Goal: Task Accomplishment & Management: Manage account settings

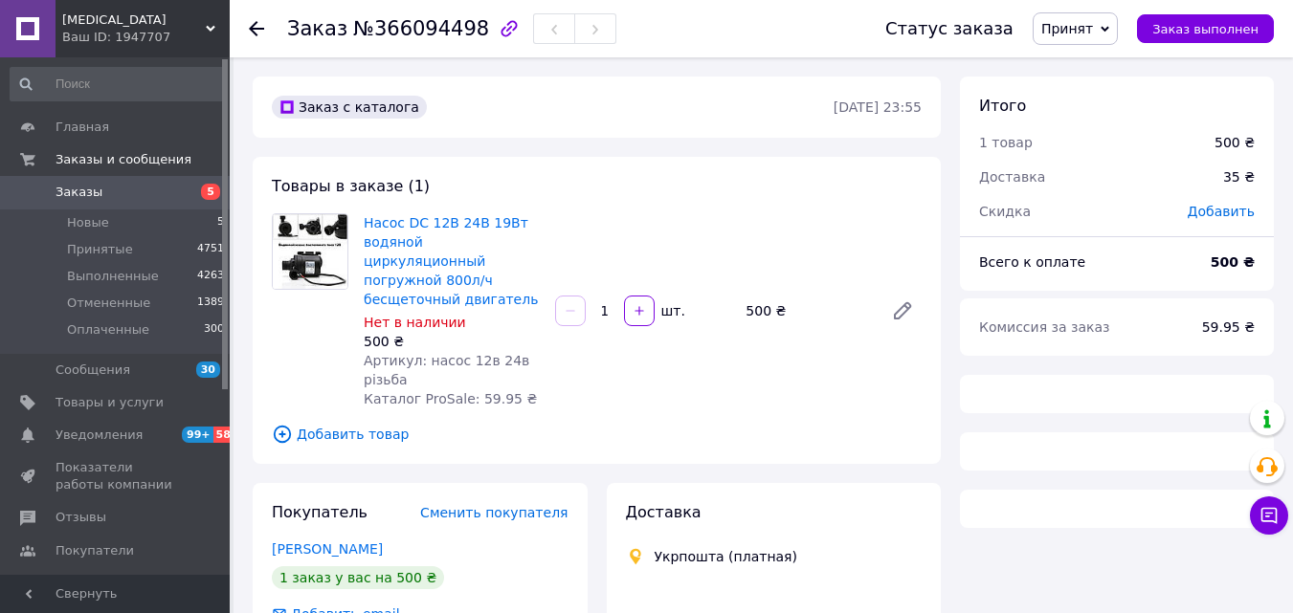
click at [284, 159] on div "Заказ №366094498 Статус заказа Принят Выполнен Отменен Оплаченный Заказ выполне…" at bounding box center [763, 491] width 1059 height 868
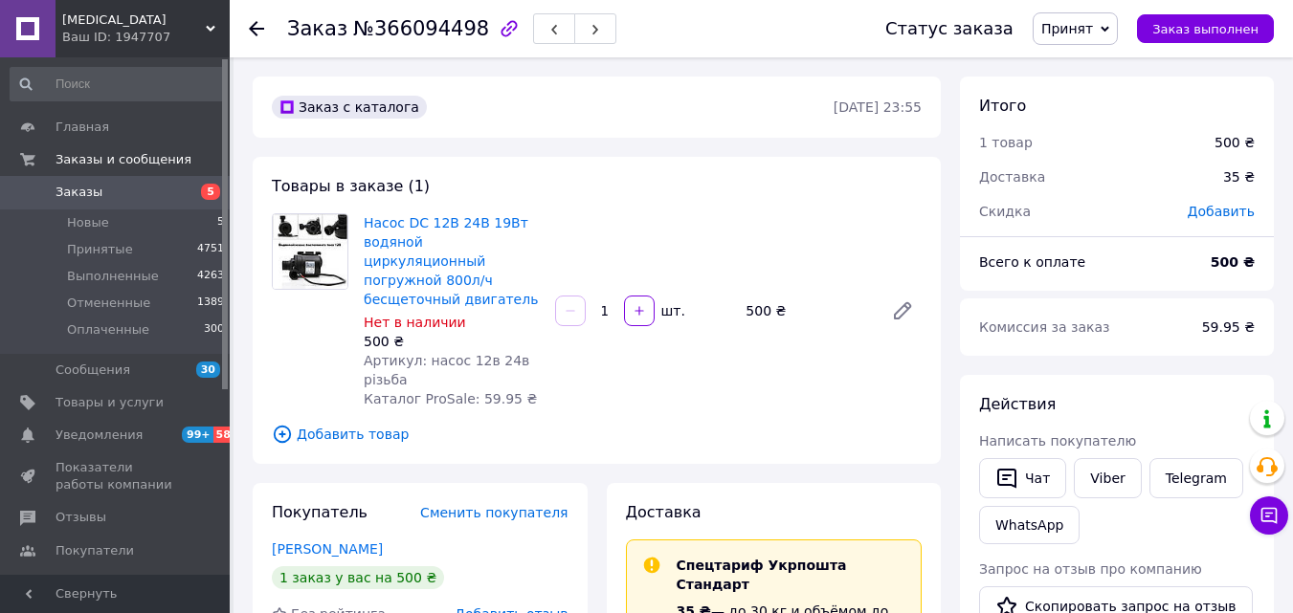
click at [253, 28] on use at bounding box center [256, 28] width 15 height 15
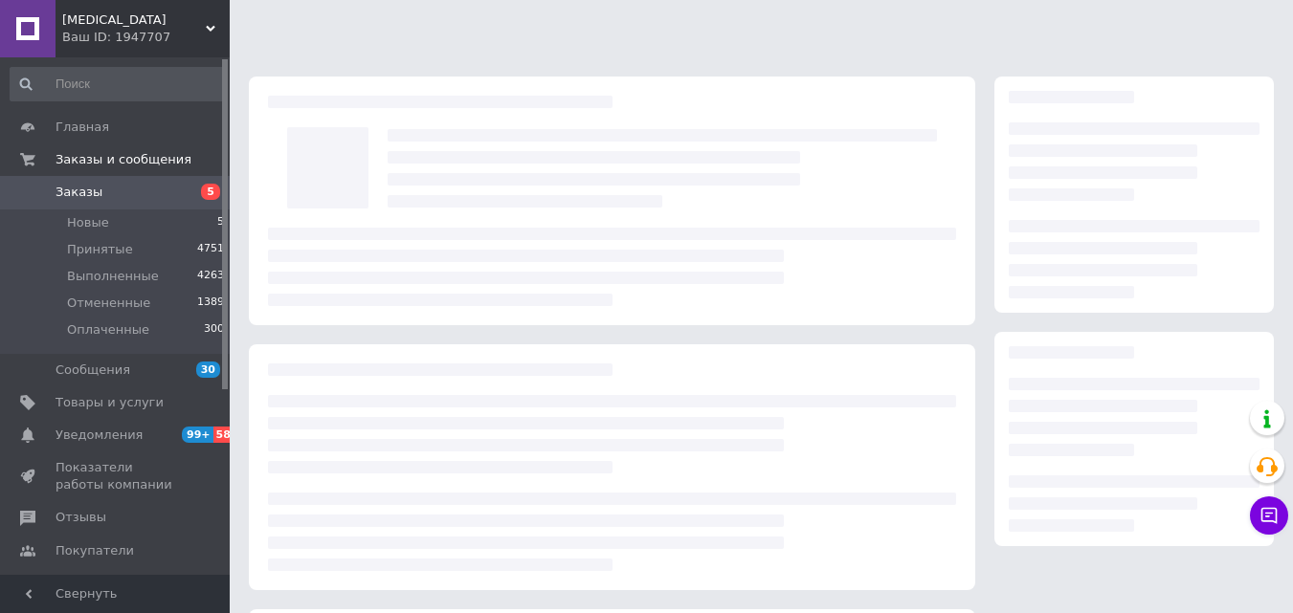
scroll to position [261, 0]
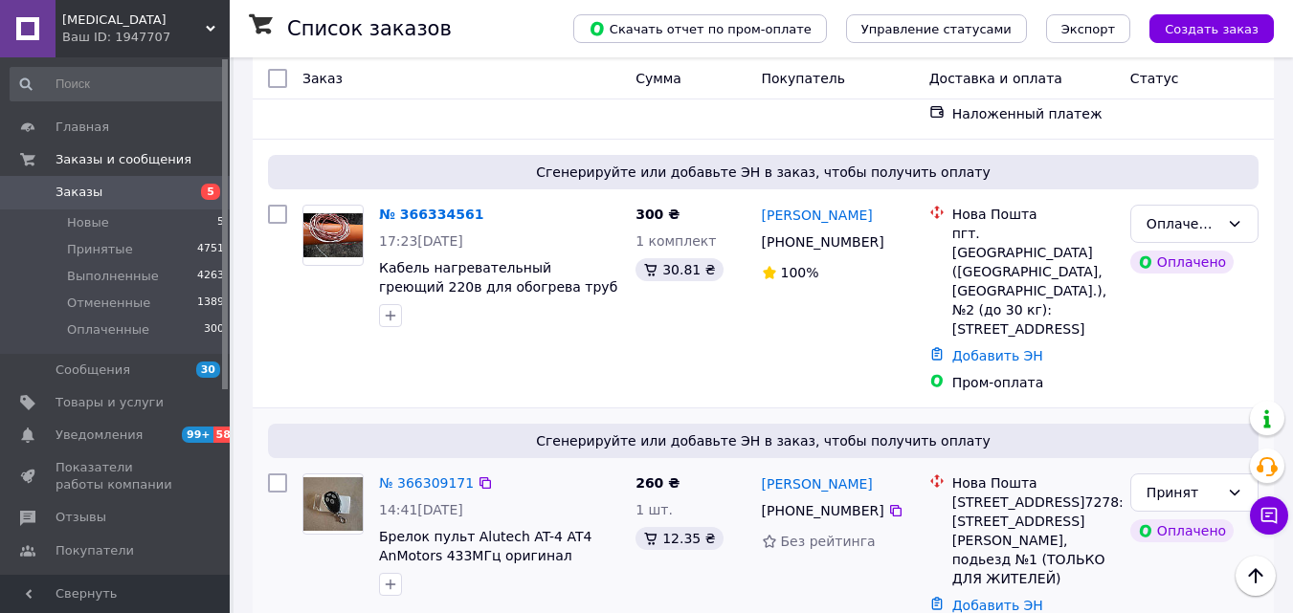
scroll to position [613, 0]
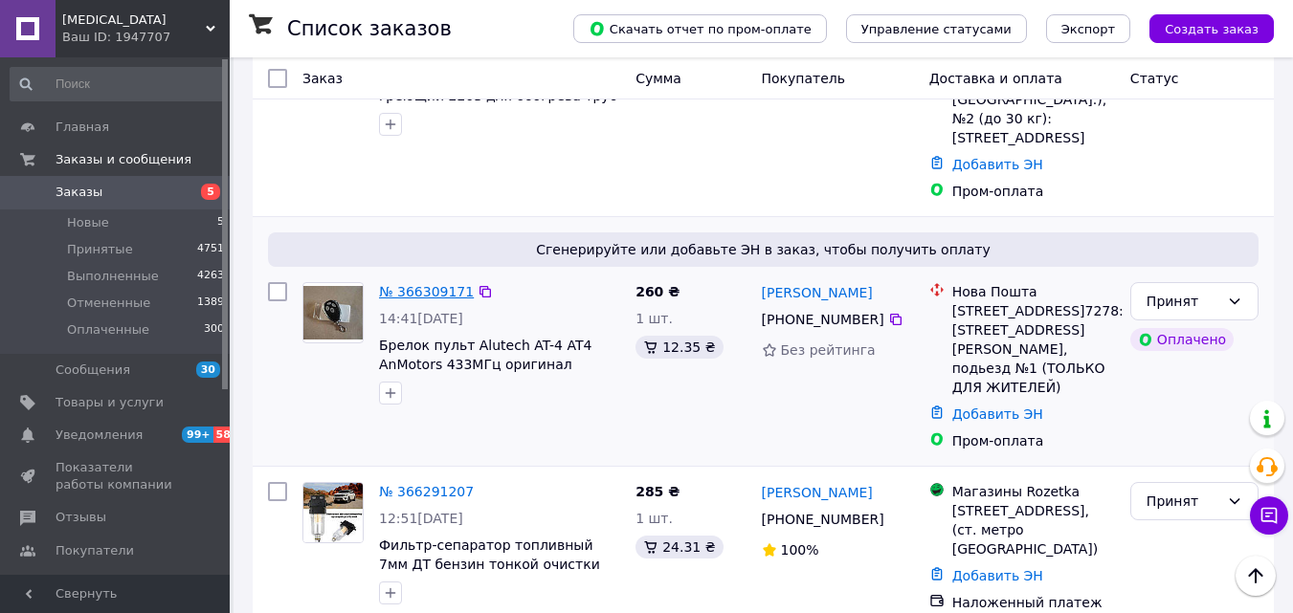
click at [425, 284] on link "№ 366309171" at bounding box center [426, 291] width 95 height 15
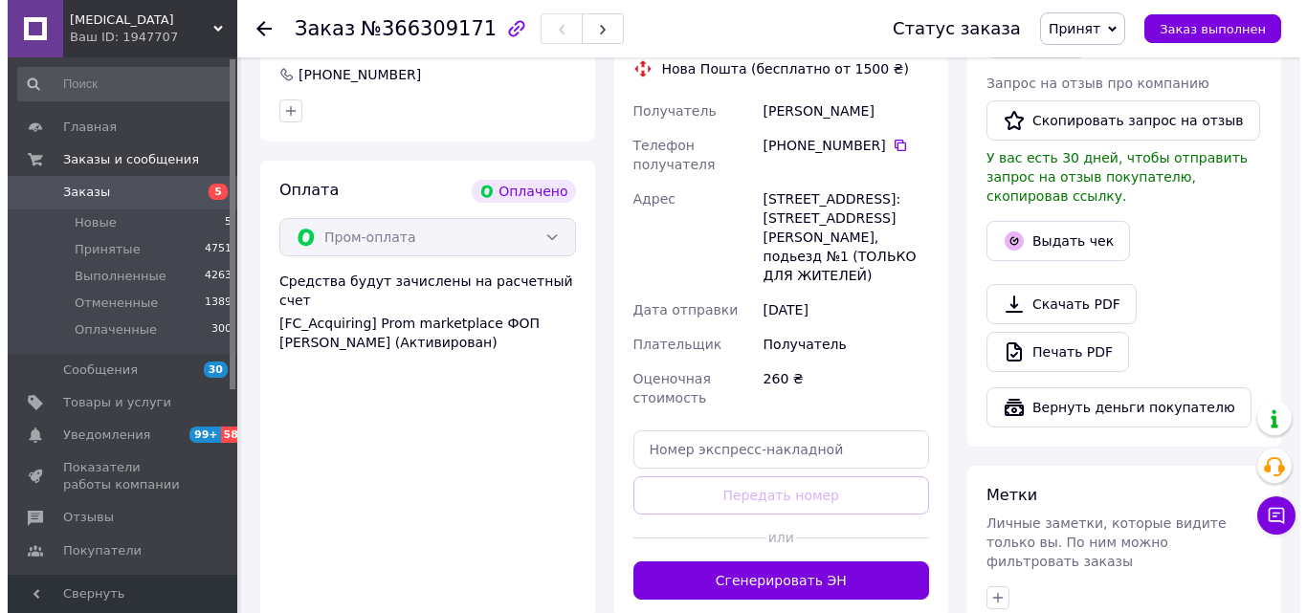
scroll to position [574, 0]
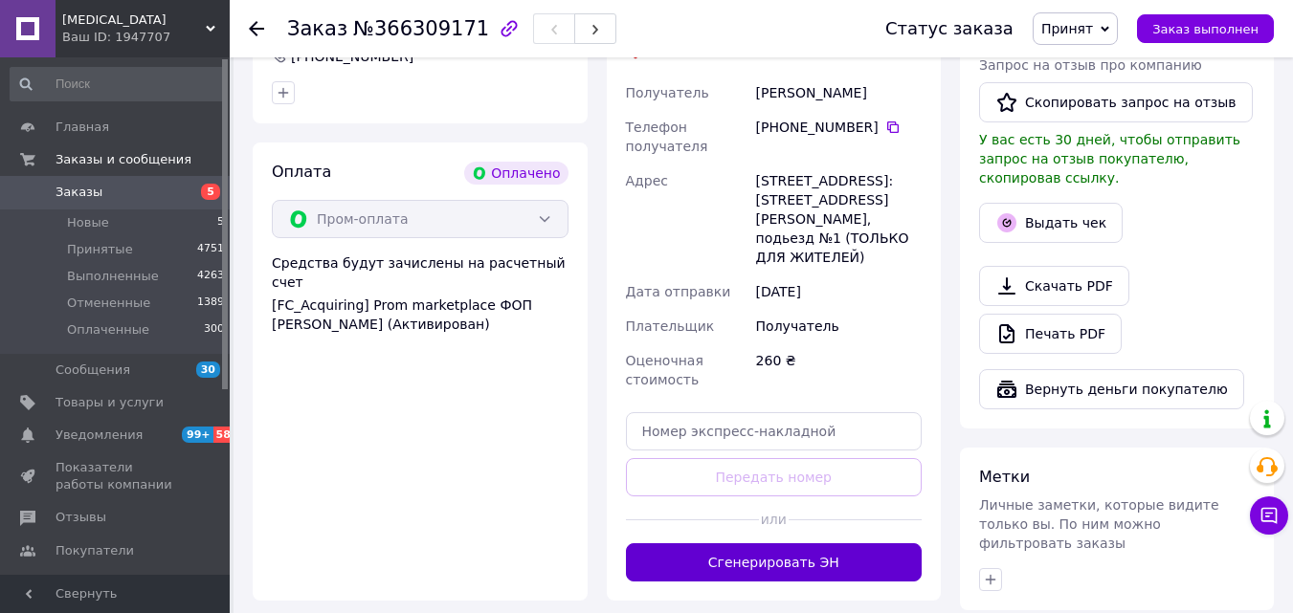
click at [720, 544] on button "Сгенерировать ЭН" at bounding box center [774, 563] width 297 height 38
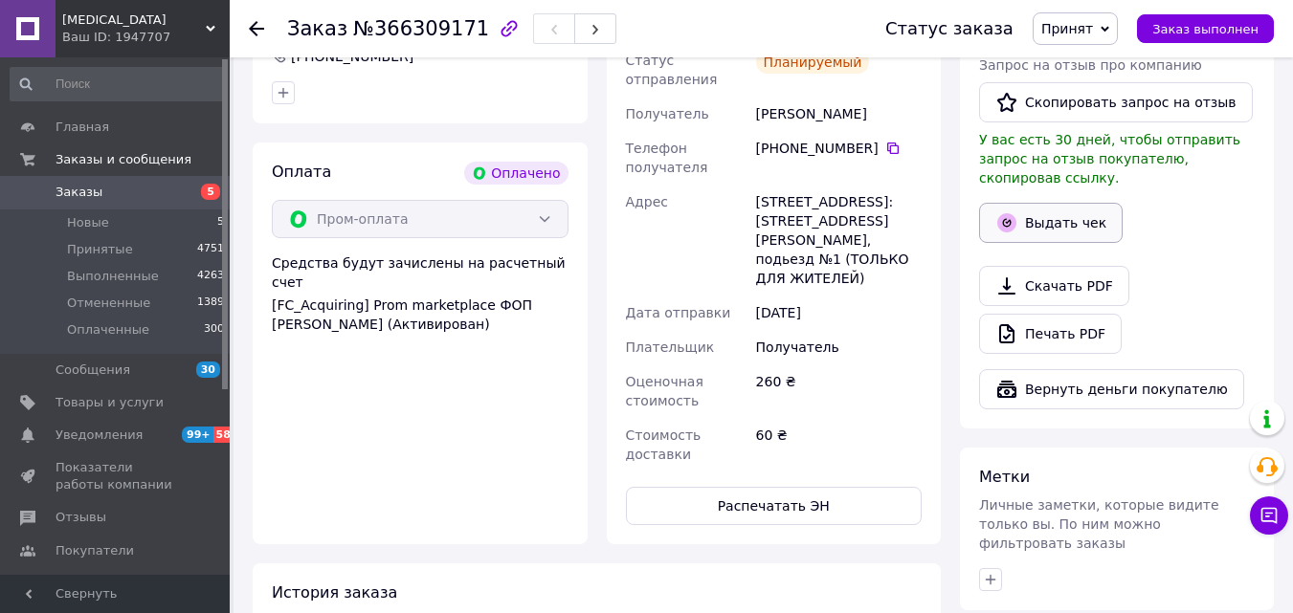
click at [1049, 211] on button "Выдать чек" at bounding box center [1051, 223] width 144 height 40
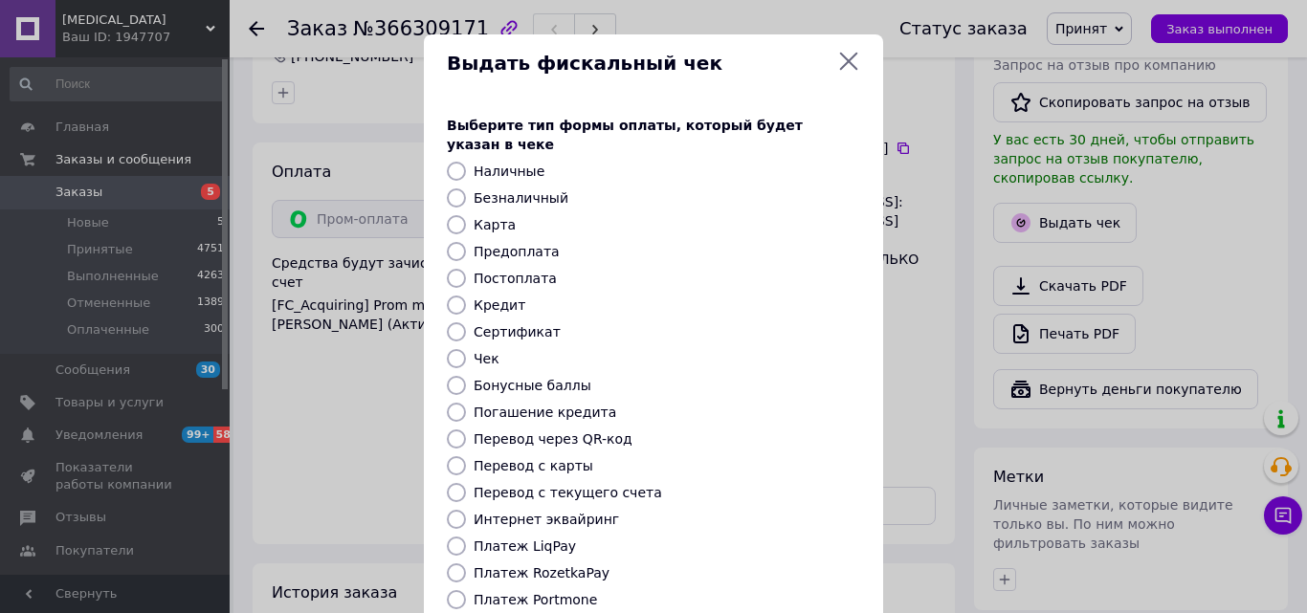
click at [523, 190] on label "Безналичный" at bounding box center [521, 197] width 95 height 15
click at [466, 189] on input "Безналичный" at bounding box center [456, 198] width 19 height 19
radio input "true"
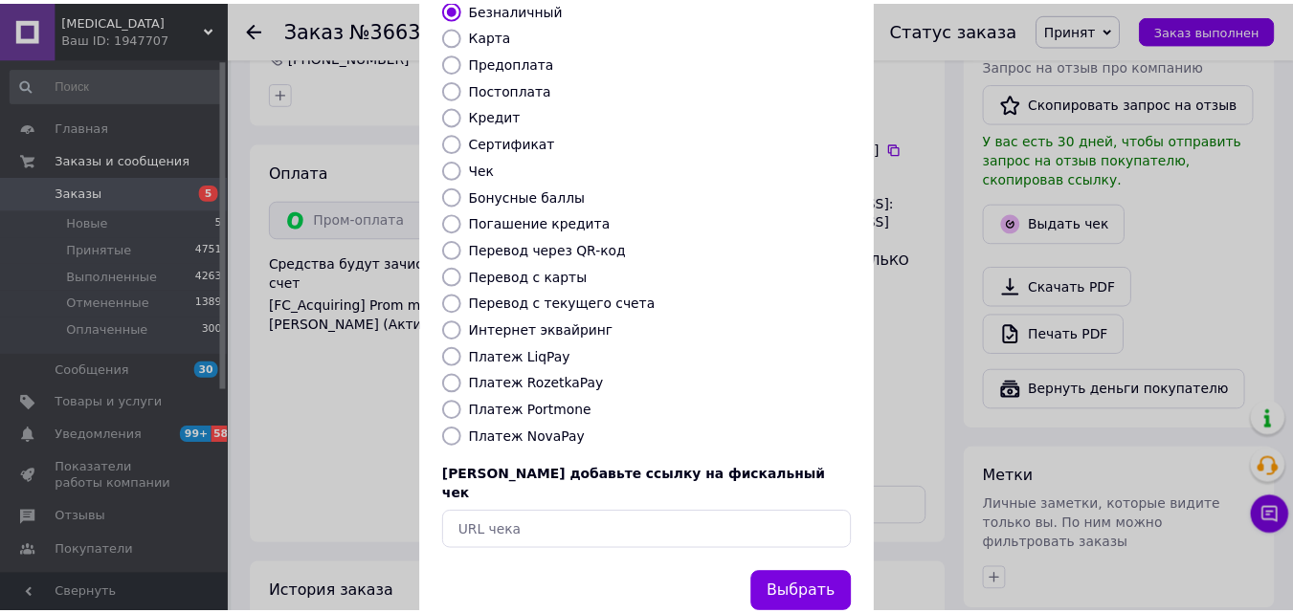
scroll to position [209, 0]
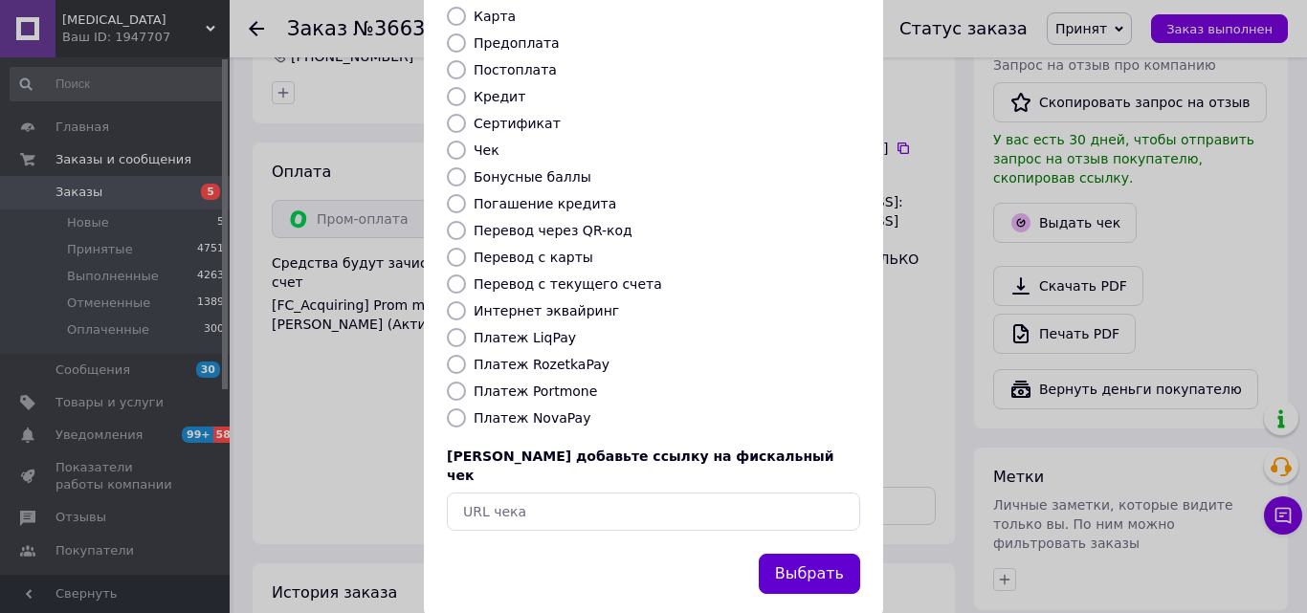
click at [791, 554] on button "Выбрать" at bounding box center [809, 574] width 101 height 41
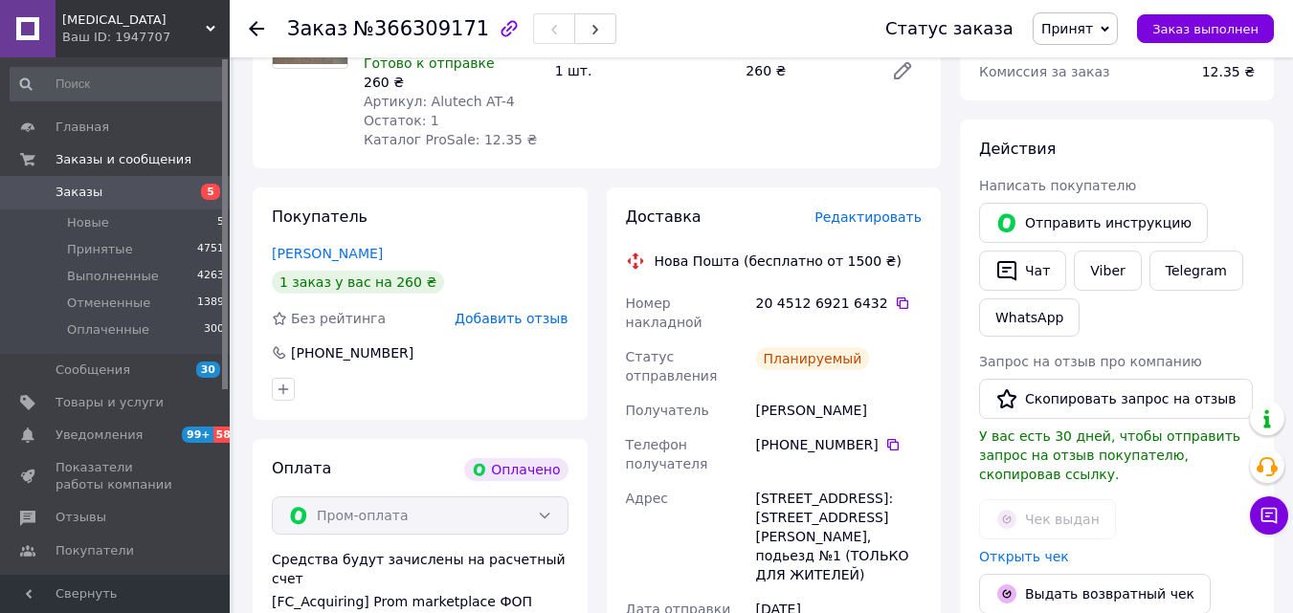
scroll to position [287, 0]
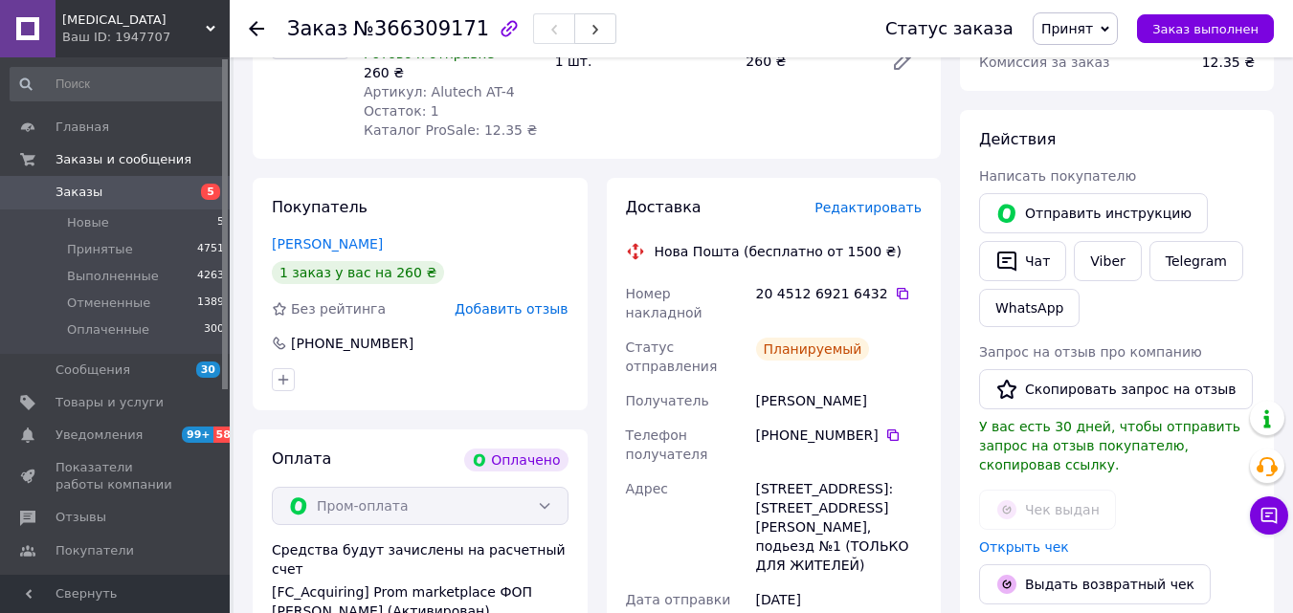
click at [251, 29] on use at bounding box center [256, 28] width 15 height 15
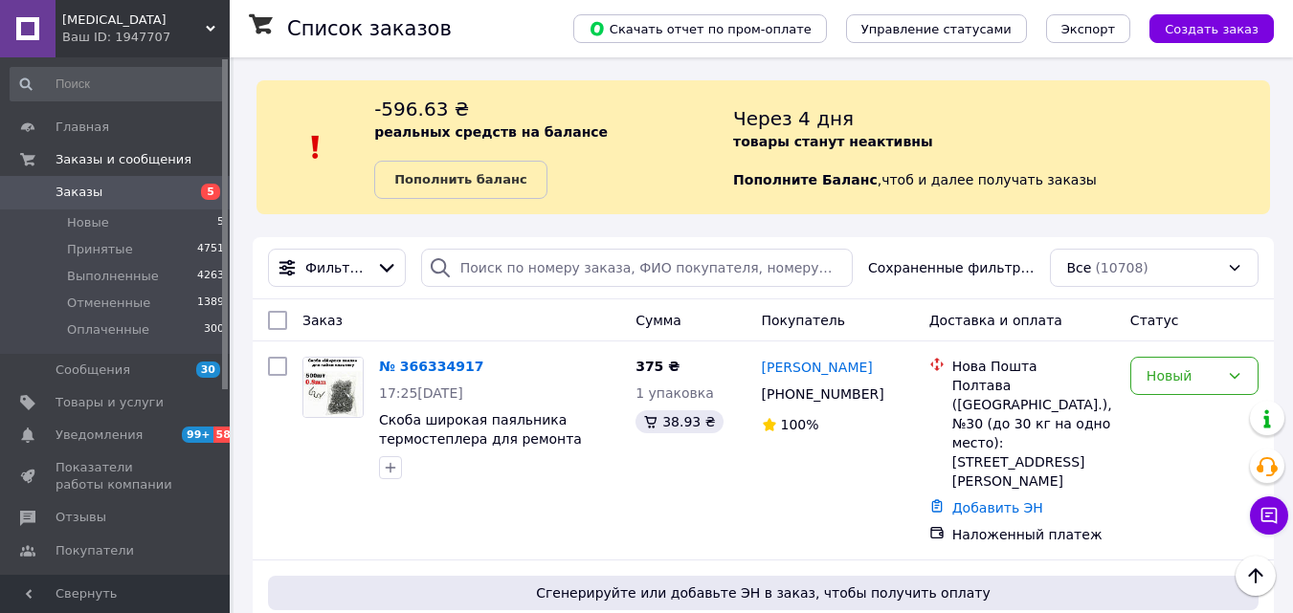
scroll to position [1359, 0]
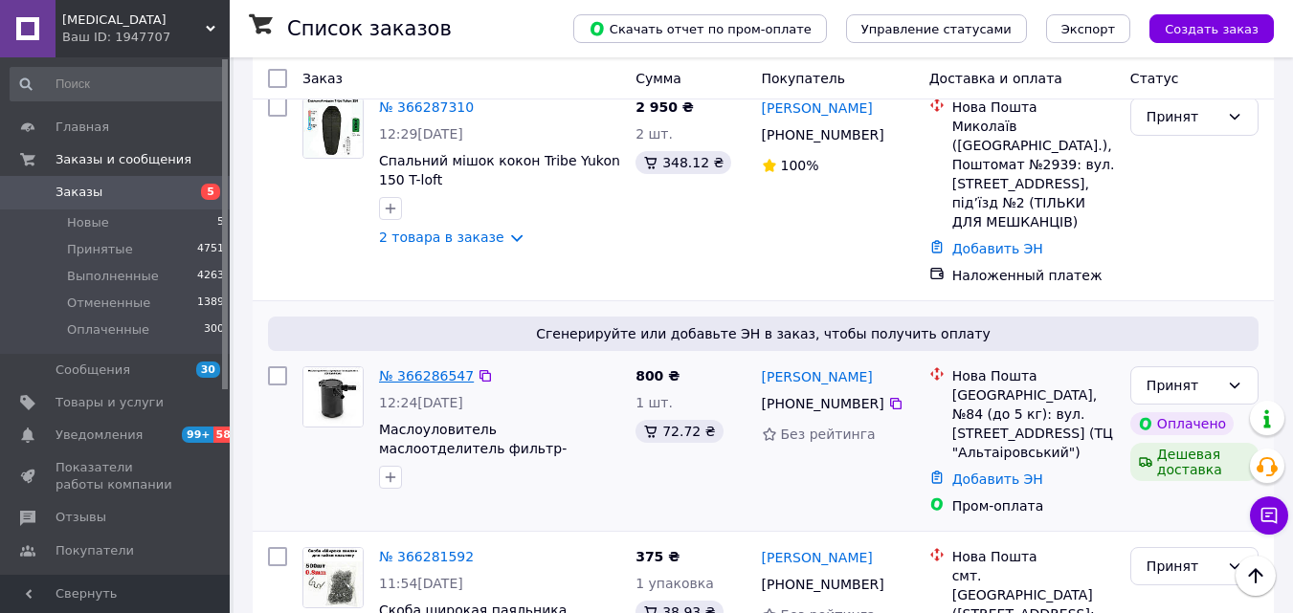
click at [412, 368] on link "№ 366286547" at bounding box center [426, 375] width 95 height 15
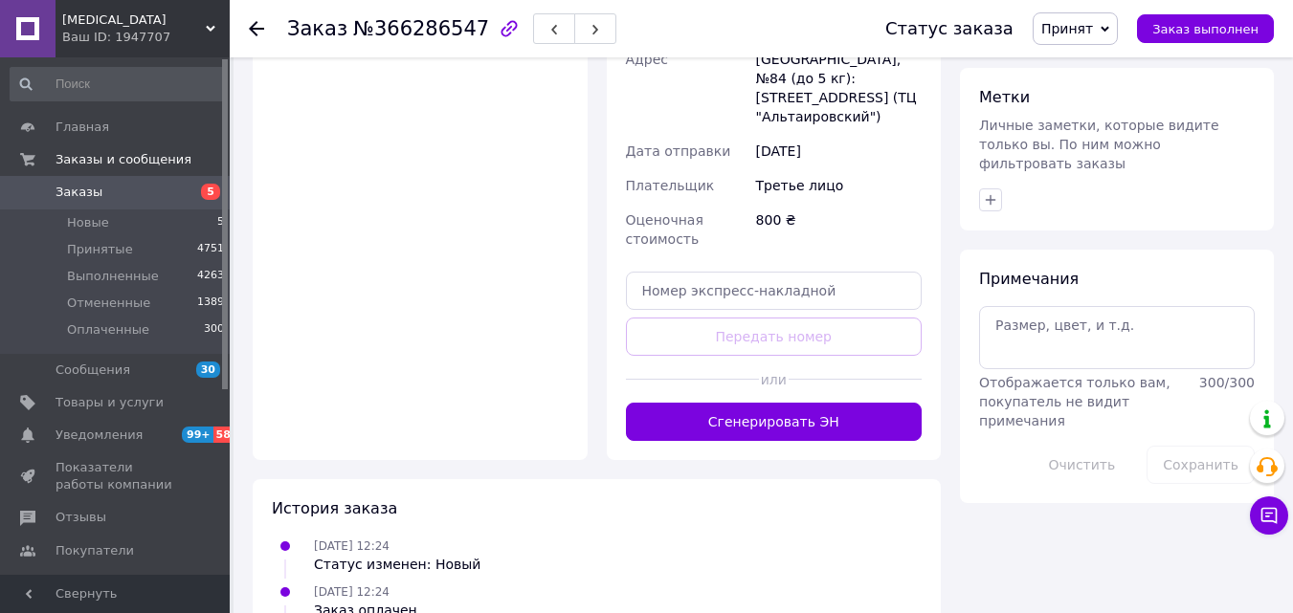
scroll to position [956, 0]
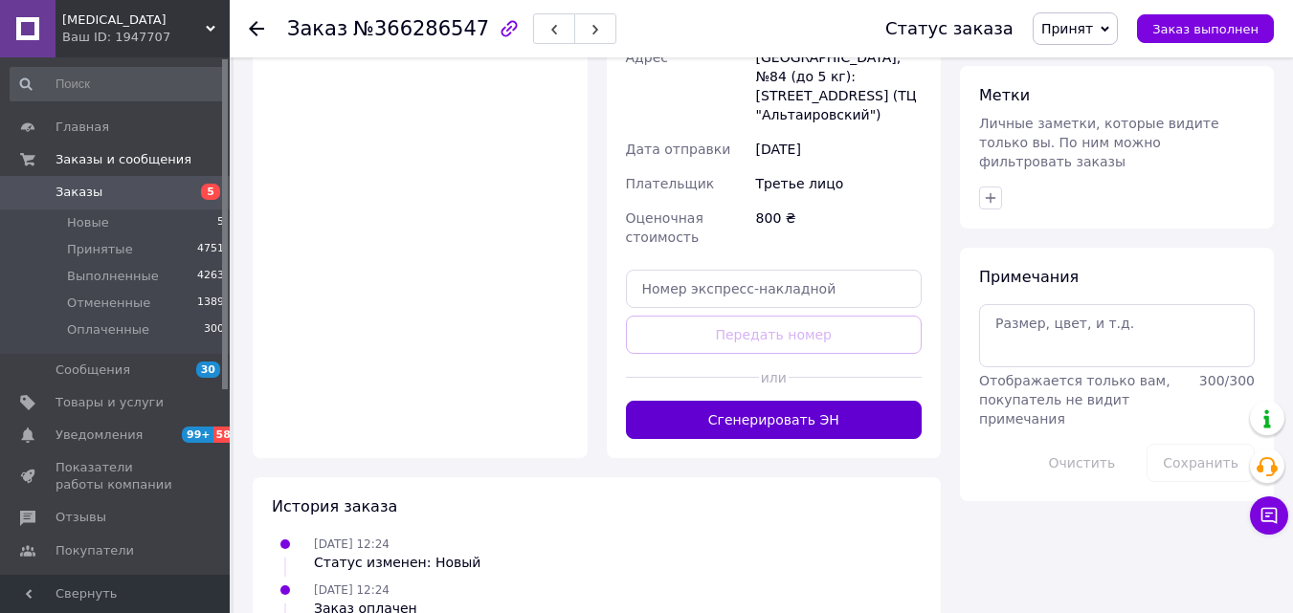
click at [742, 401] on button "Сгенерировать ЭН" at bounding box center [774, 420] width 297 height 38
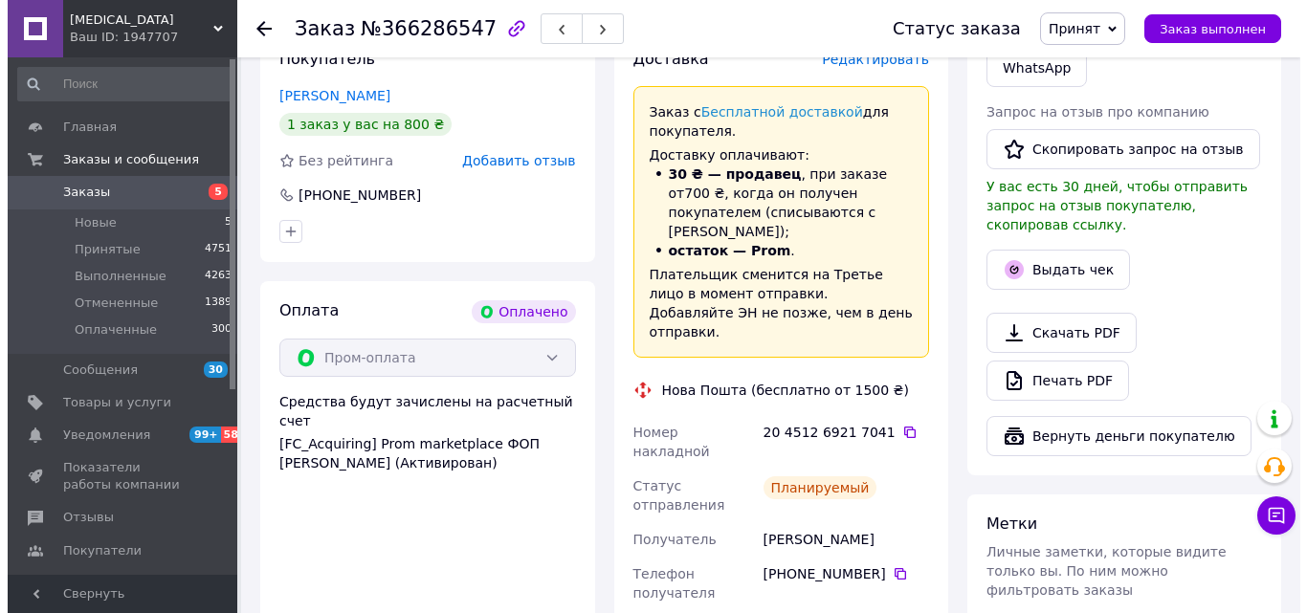
scroll to position [478, 0]
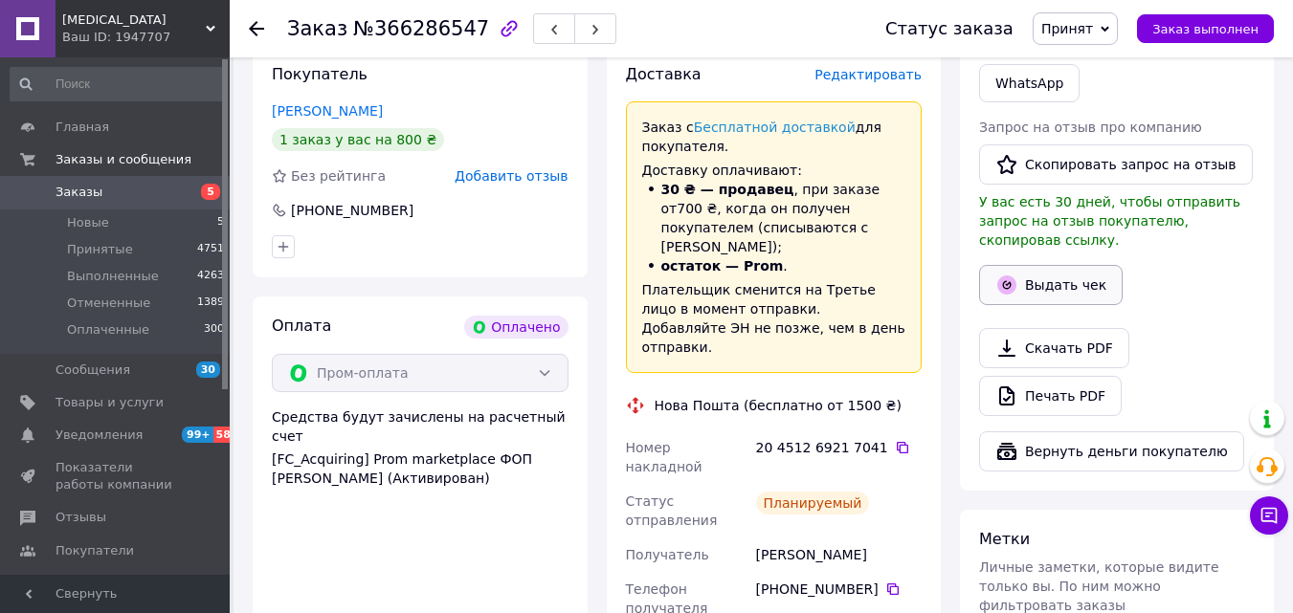
click at [1044, 265] on button "Выдать чек" at bounding box center [1051, 285] width 144 height 40
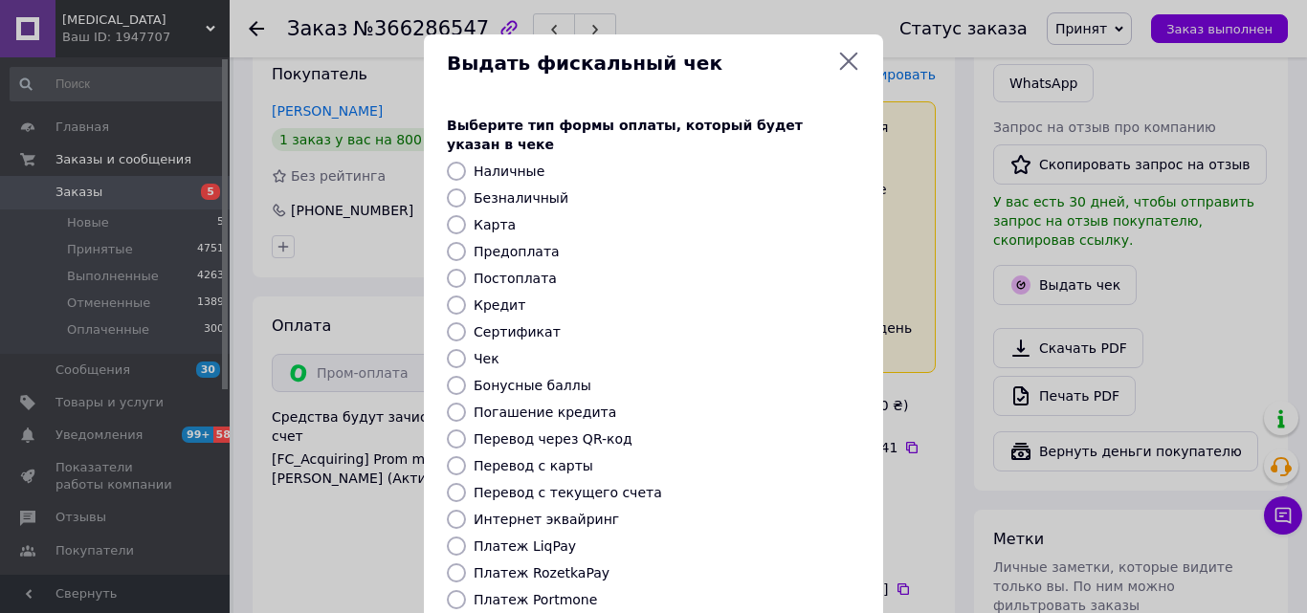
click at [494, 190] on label "Безналичный" at bounding box center [521, 197] width 95 height 15
click at [466, 189] on input "Безналичный" at bounding box center [456, 198] width 19 height 19
radio input "true"
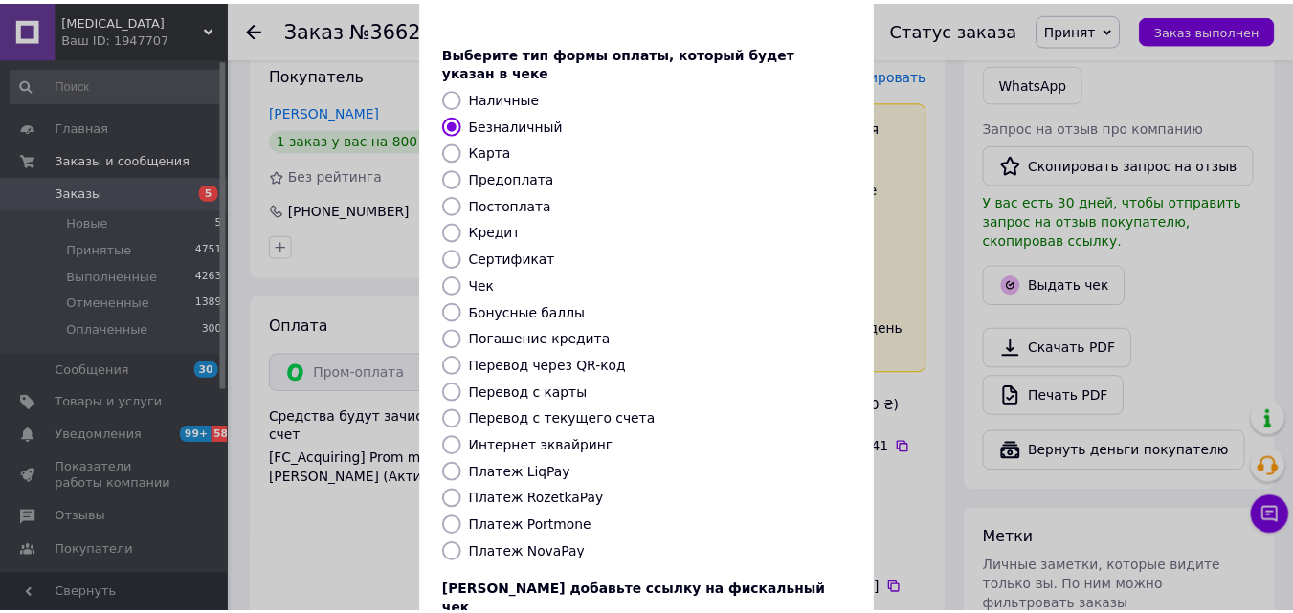
scroll to position [209, 0]
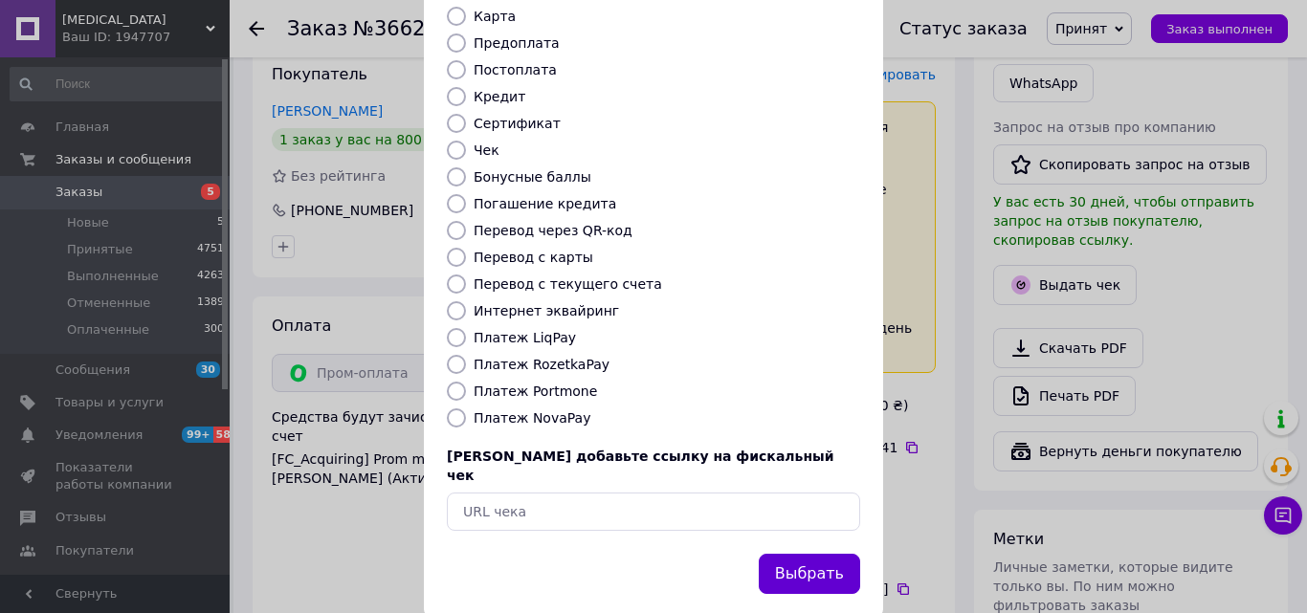
click at [815, 554] on button "Выбрать" at bounding box center [809, 574] width 101 height 41
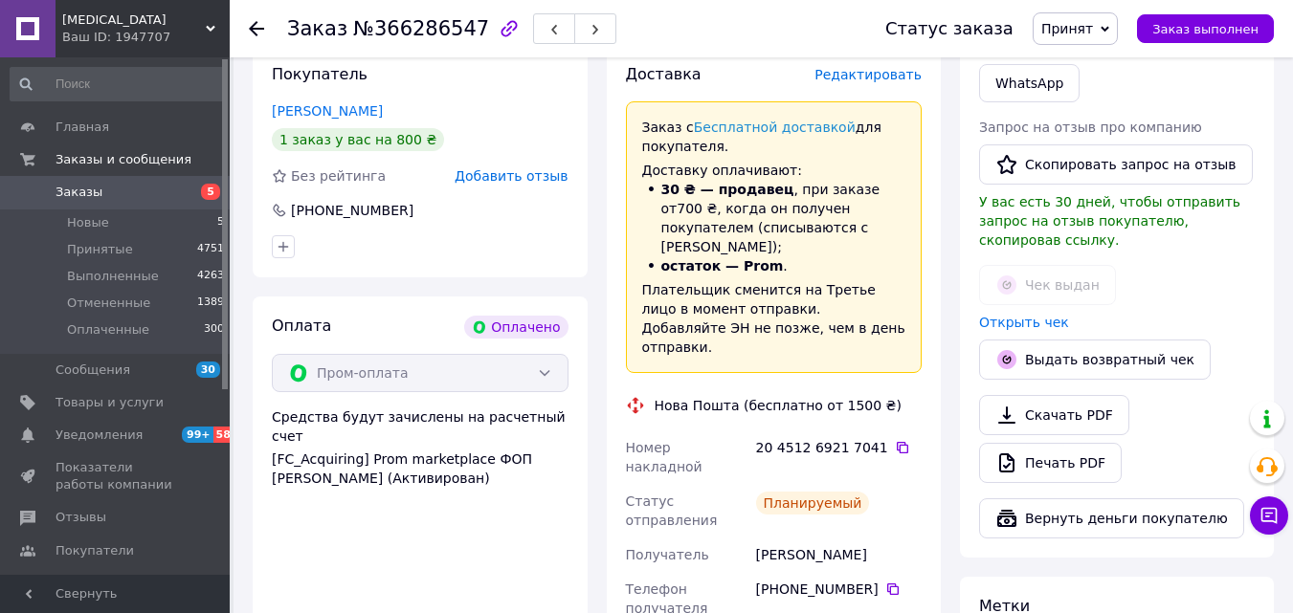
click at [255, 30] on use at bounding box center [256, 28] width 15 height 15
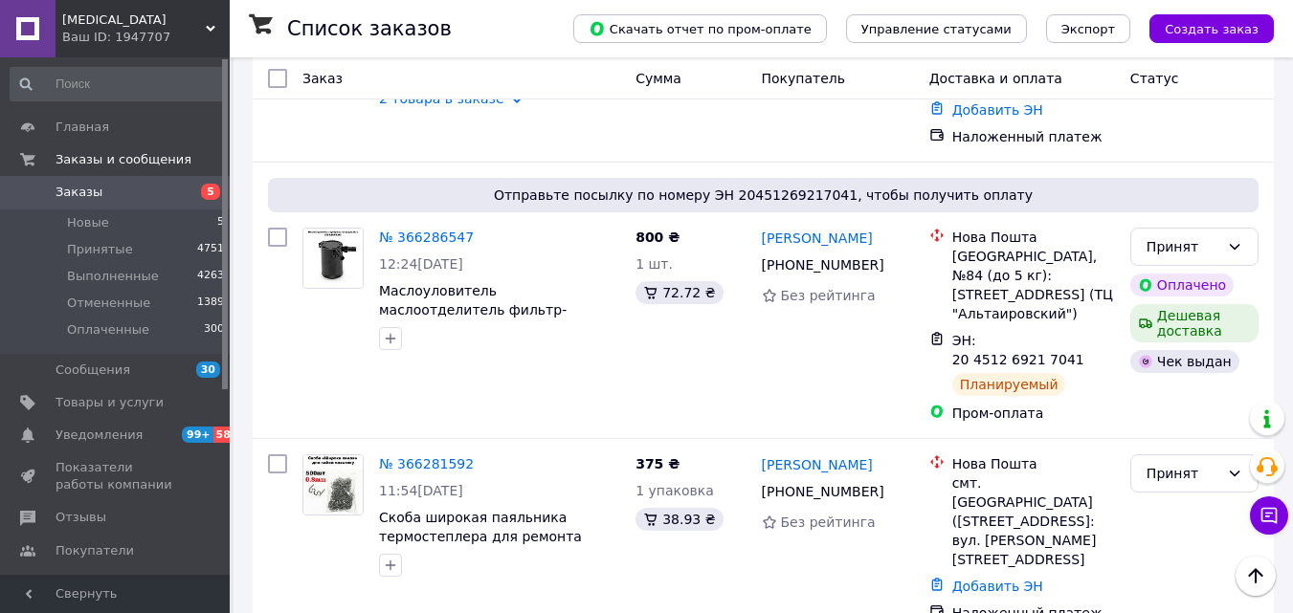
scroll to position [1531, 0]
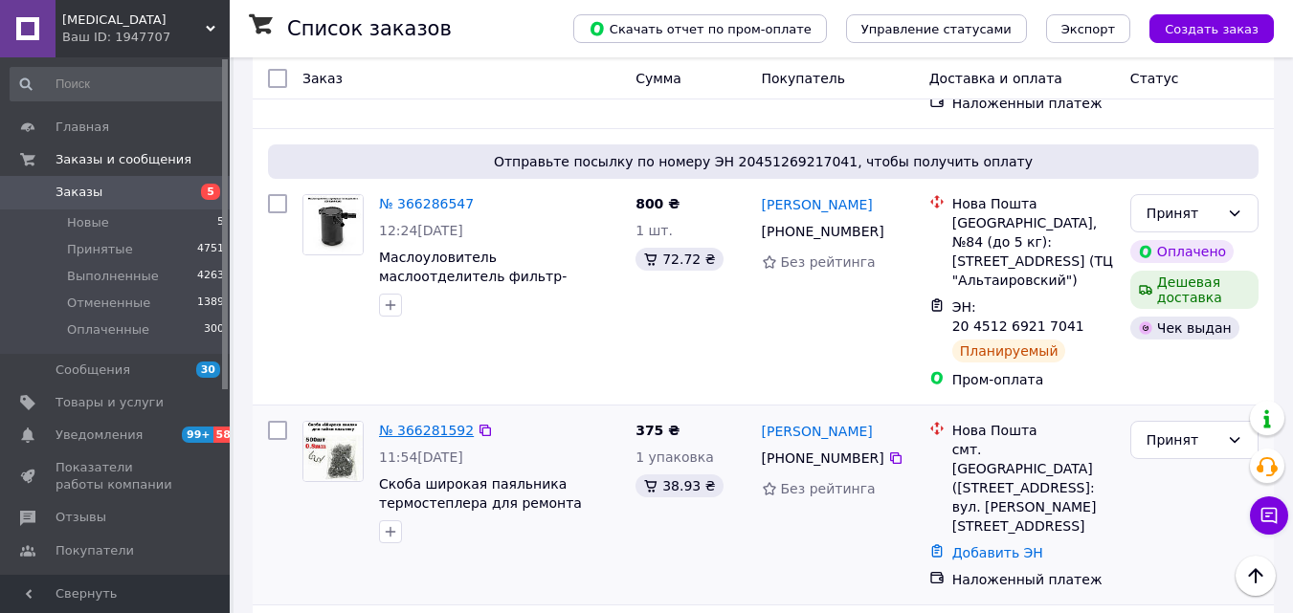
click at [428, 423] on link "№ 366281592" at bounding box center [426, 430] width 95 height 15
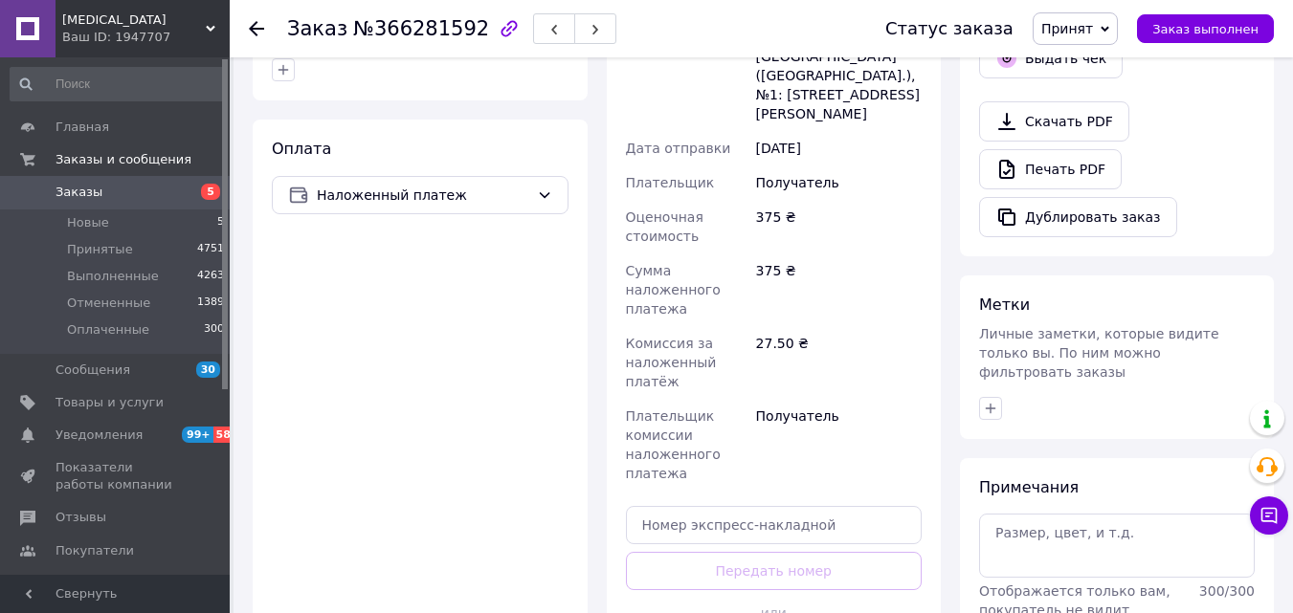
scroll to position [776, 0]
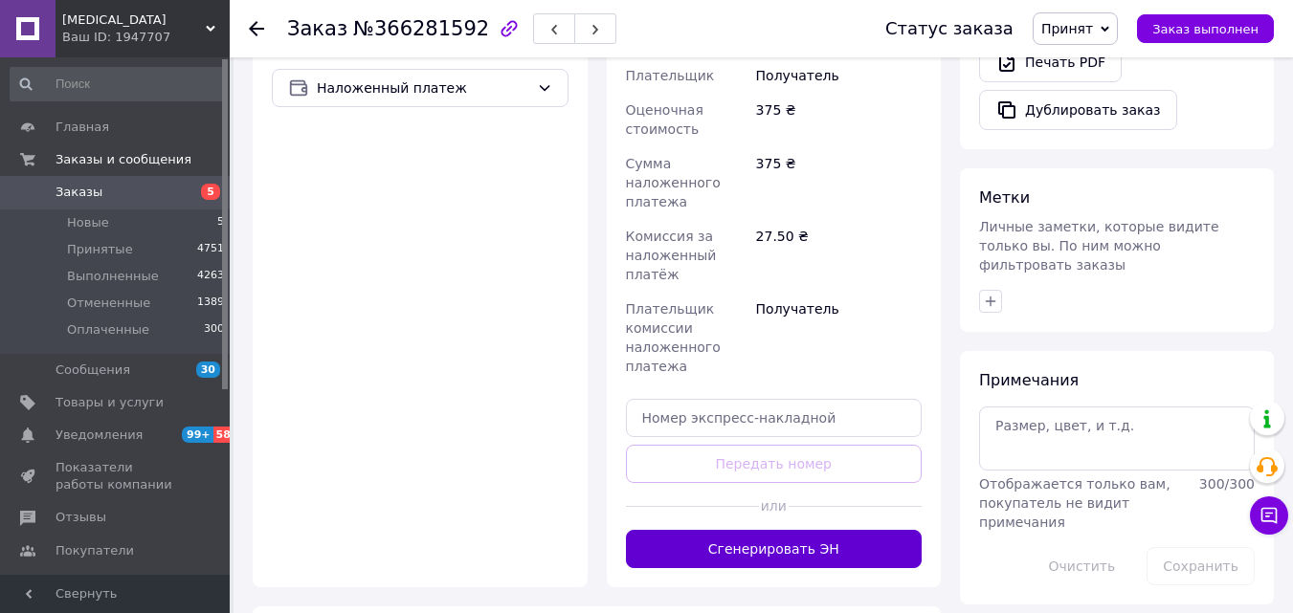
click at [774, 530] on button "Сгенерировать ЭН" at bounding box center [774, 549] width 297 height 38
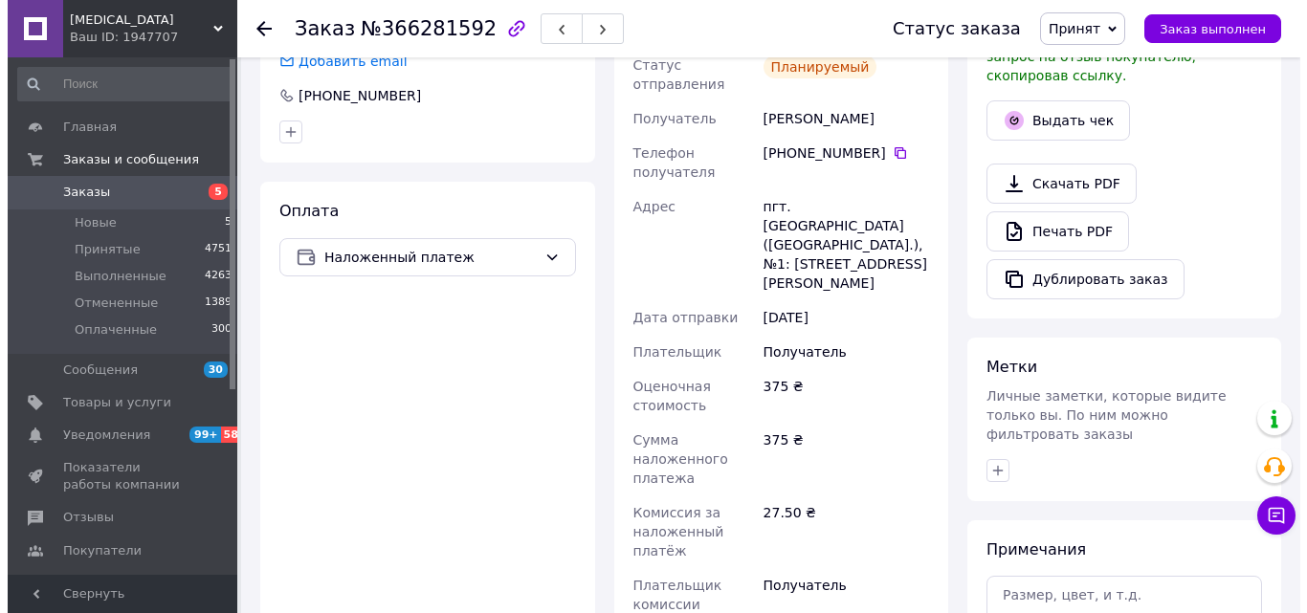
scroll to position [585, 0]
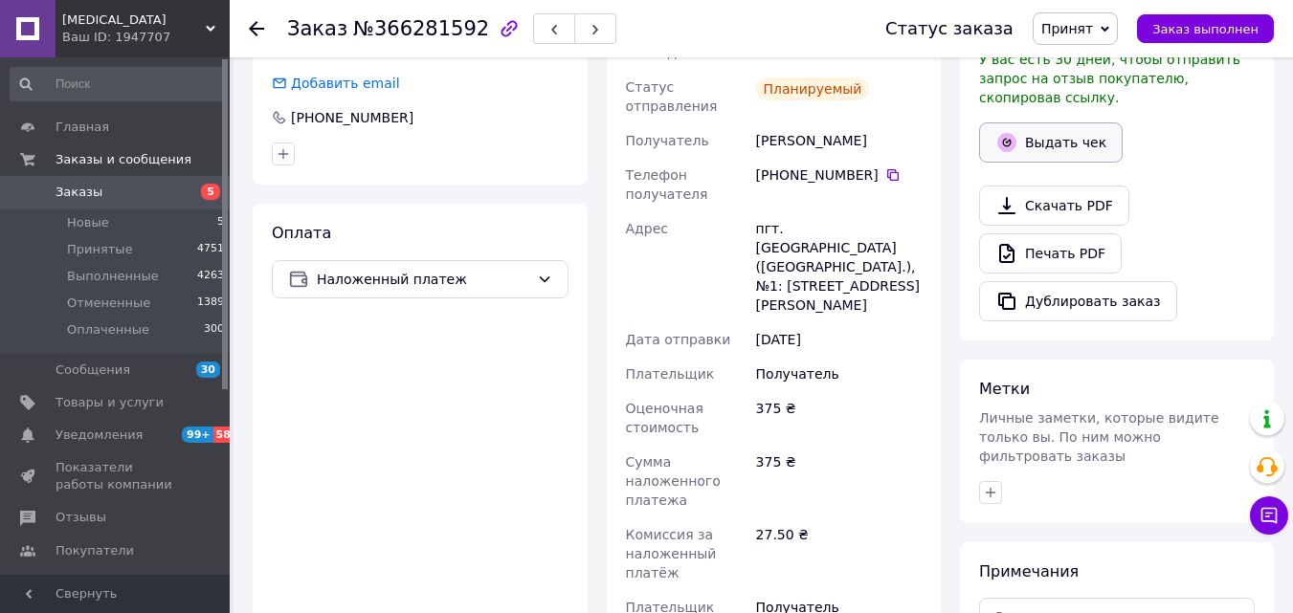
click at [1022, 125] on button "Выдать чек" at bounding box center [1051, 143] width 144 height 40
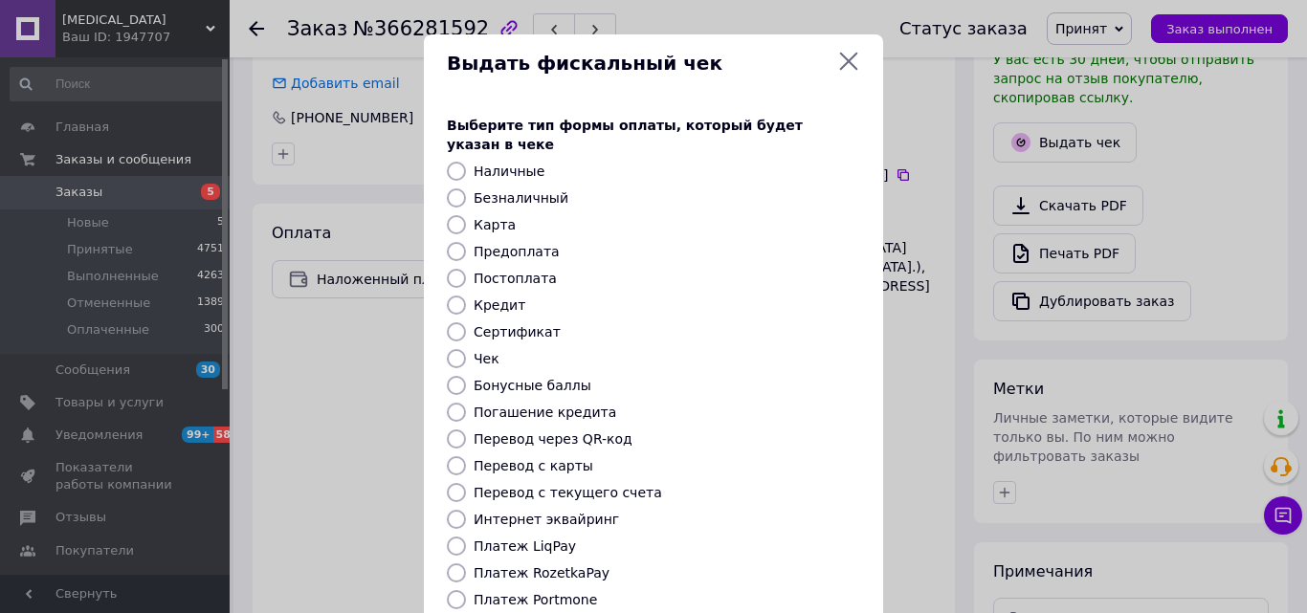
click at [476, 271] on label "Постоплата" at bounding box center [515, 278] width 83 height 15
click at [466, 269] on input "Постоплата" at bounding box center [456, 278] width 19 height 19
radio input "true"
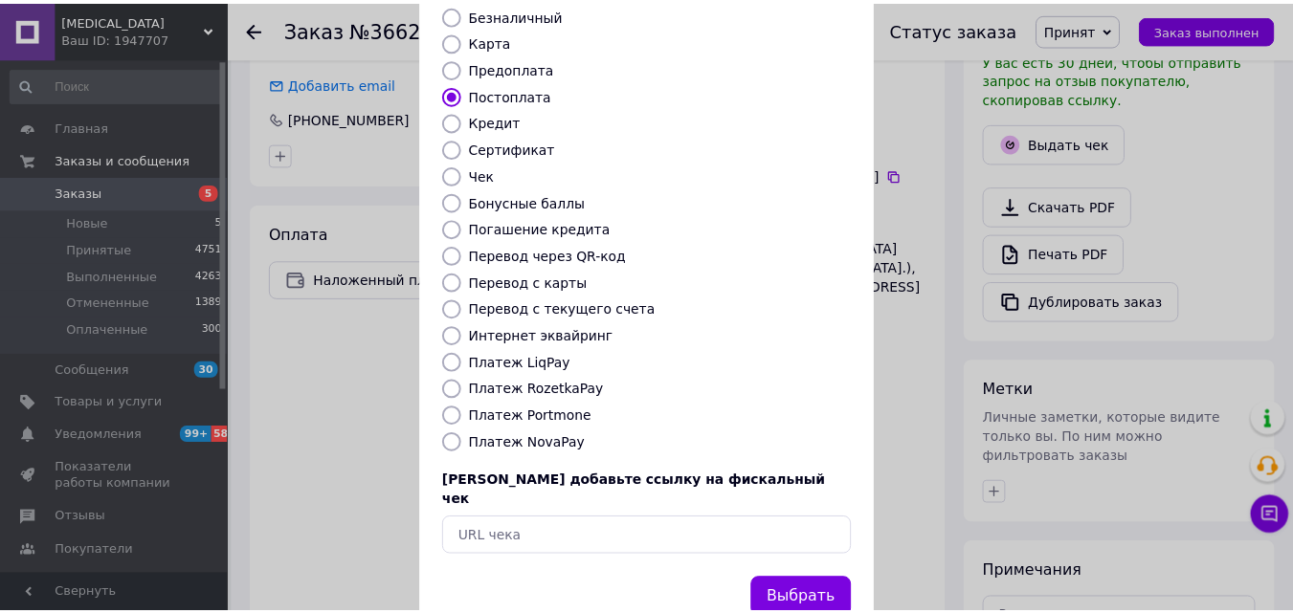
scroll to position [191, 0]
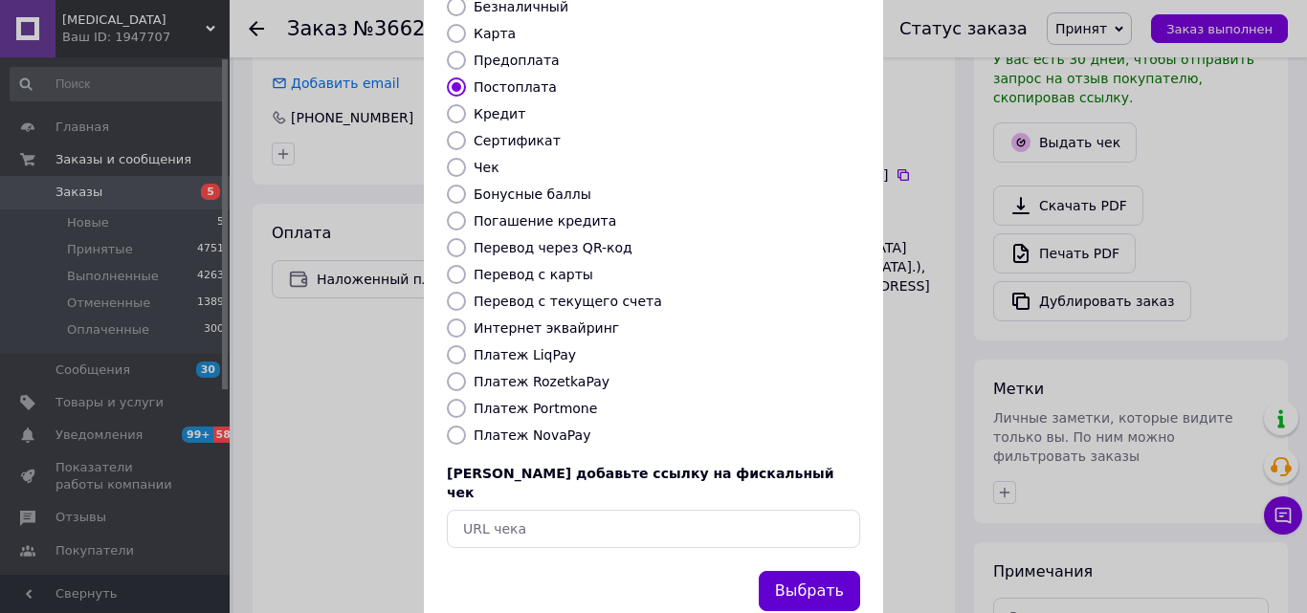
click at [780, 571] on button "Выбрать" at bounding box center [809, 591] width 101 height 41
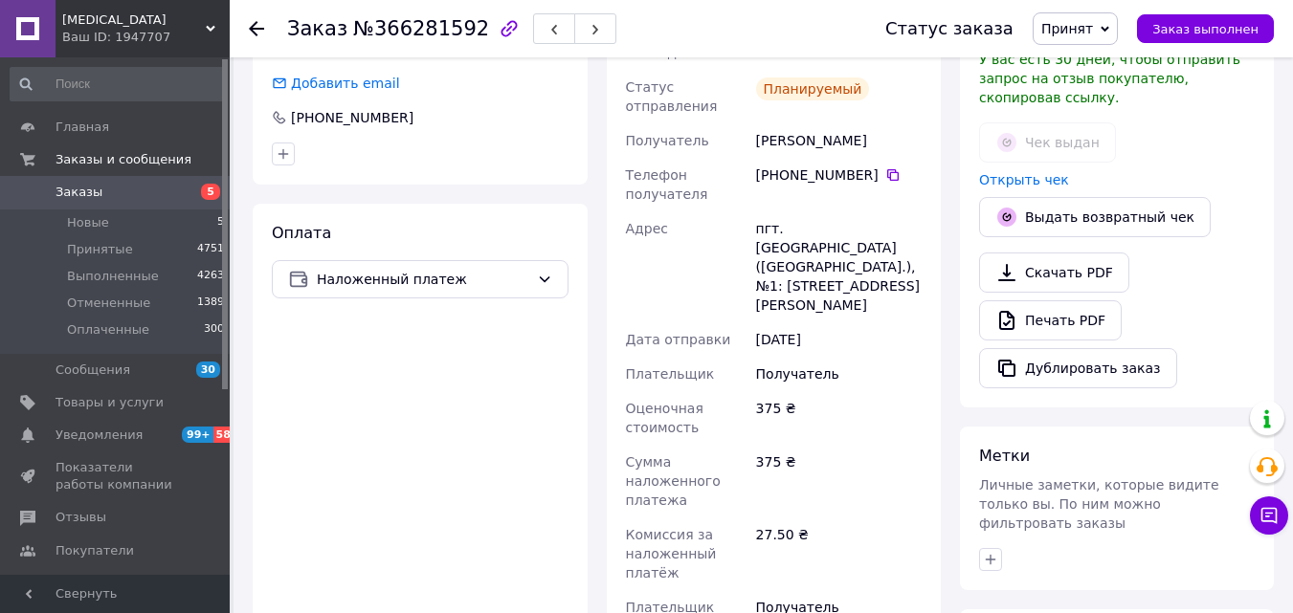
click at [258, 36] on div at bounding box center [256, 28] width 15 height 19
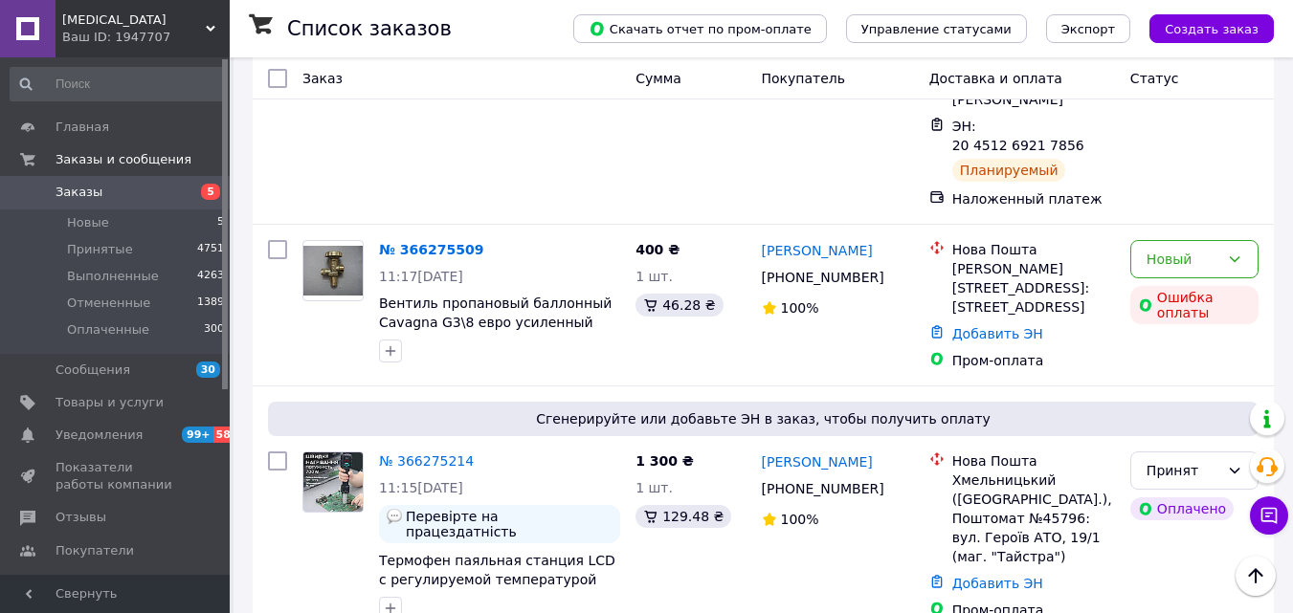
scroll to position [1979, 0]
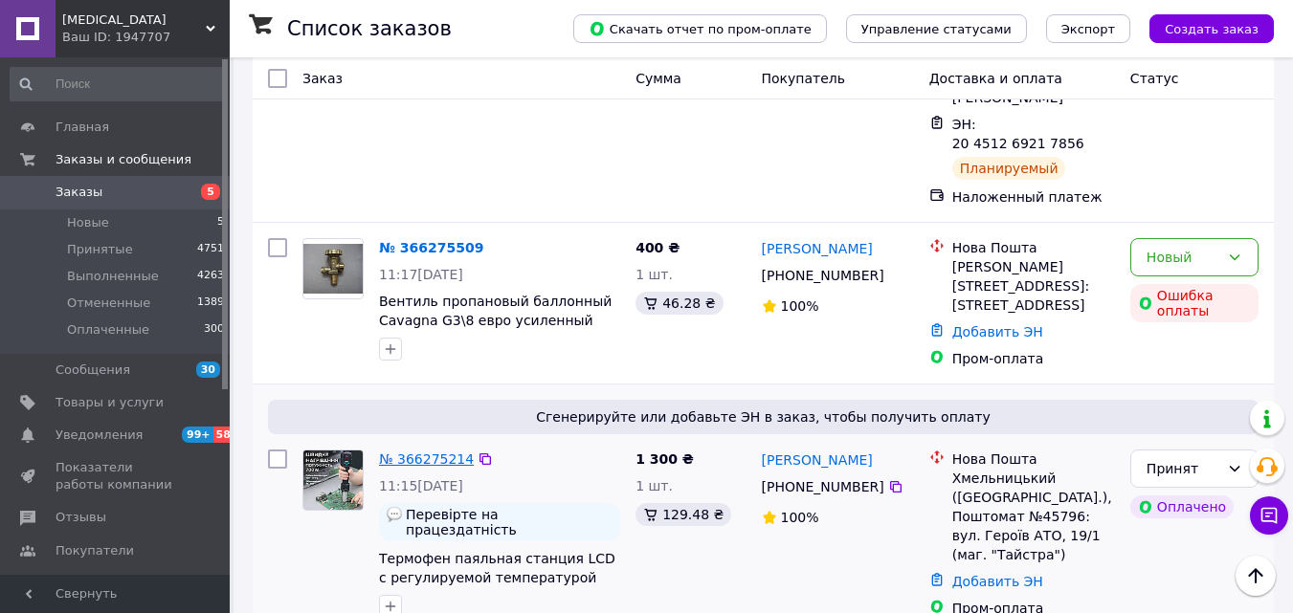
click at [448, 452] on link "№ 366275214" at bounding box center [426, 459] width 95 height 15
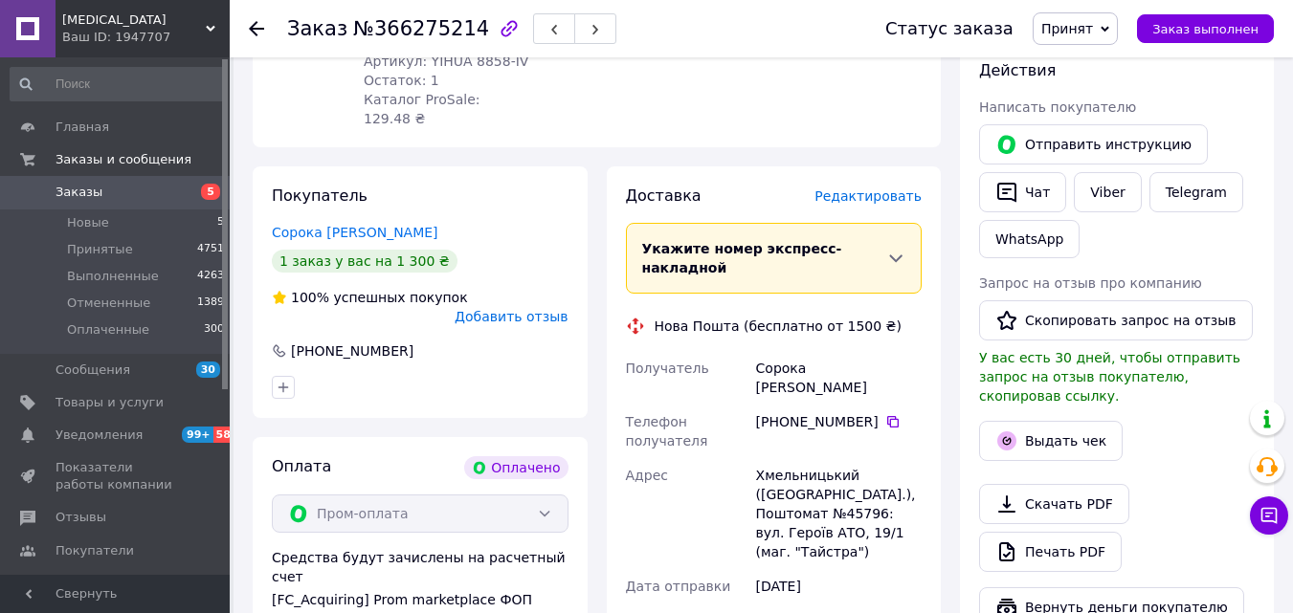
scroll to position [851, 0]
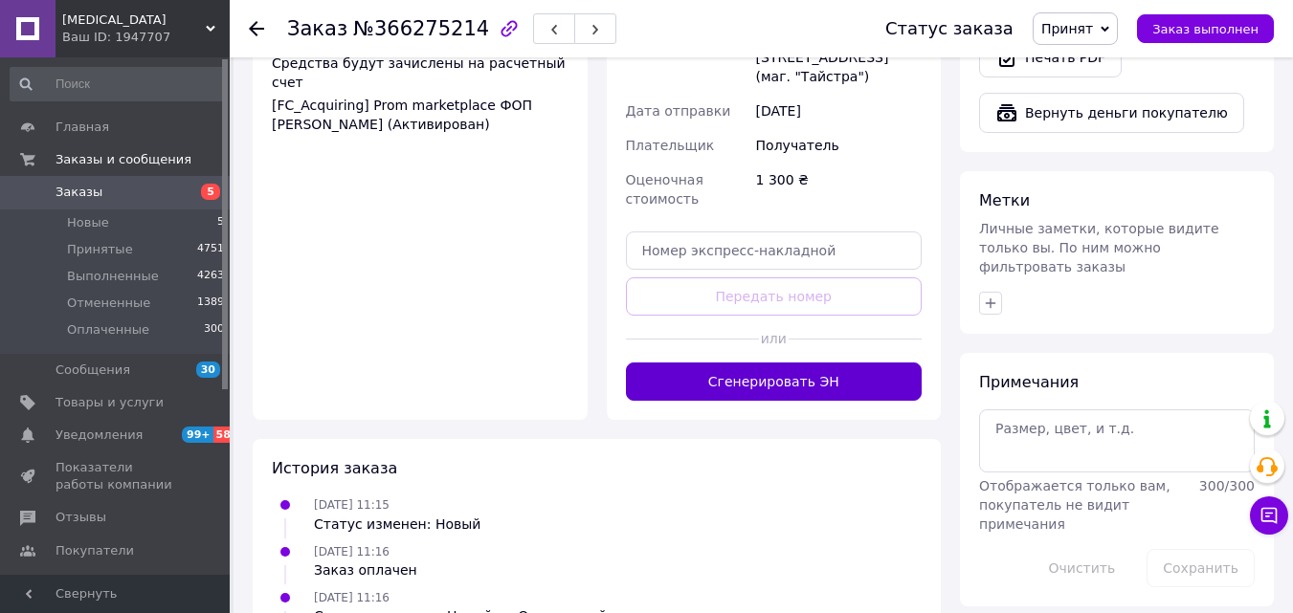
click at [833, 363] on button "Сгенерировать ЭН" at bounding box center [774, 382] width 297 height 38
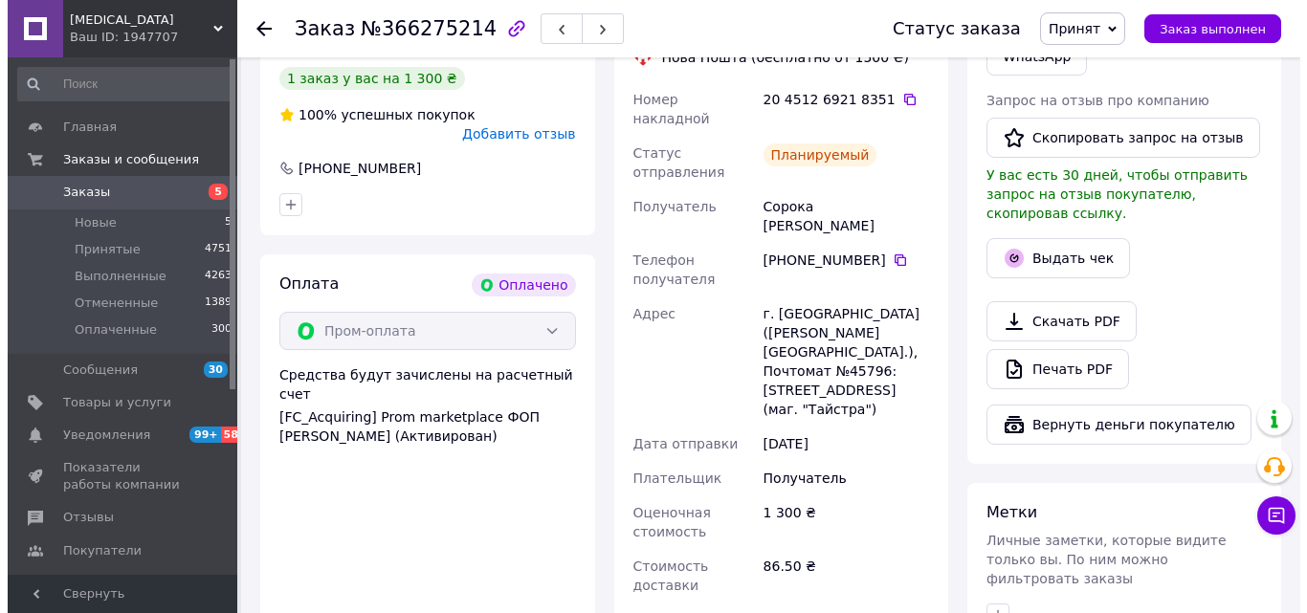
scroll to position [538, 0]
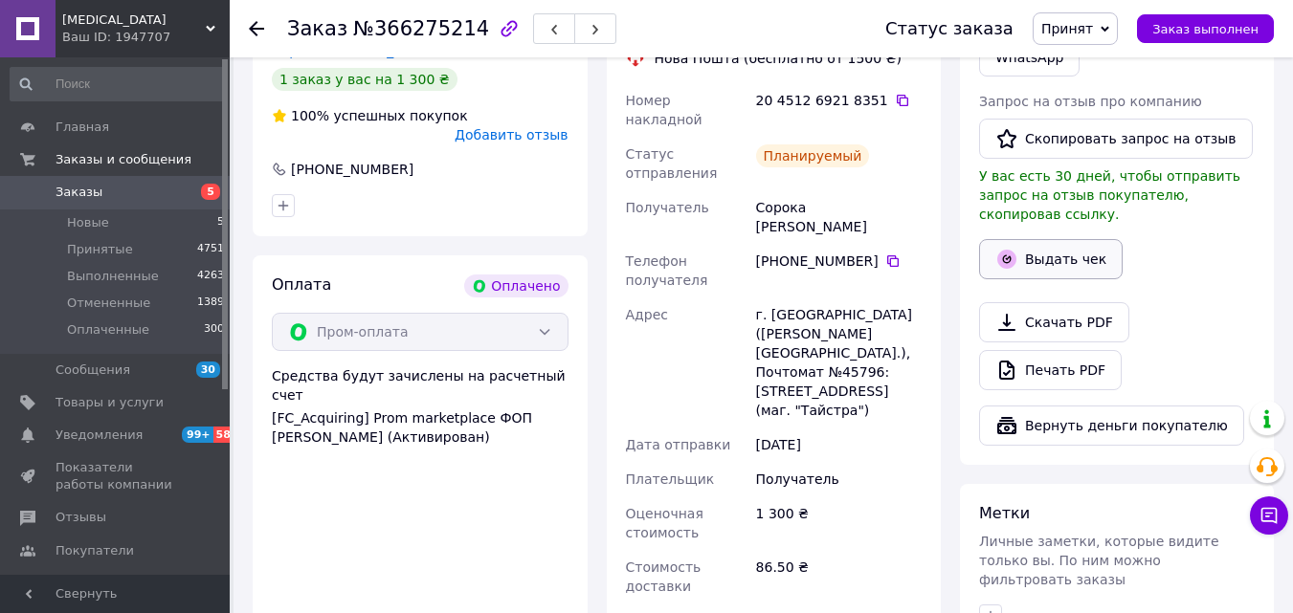
click at [1058, 247] on button "Выдать чек" at bounding box center [1051, 259] width 144 height 40
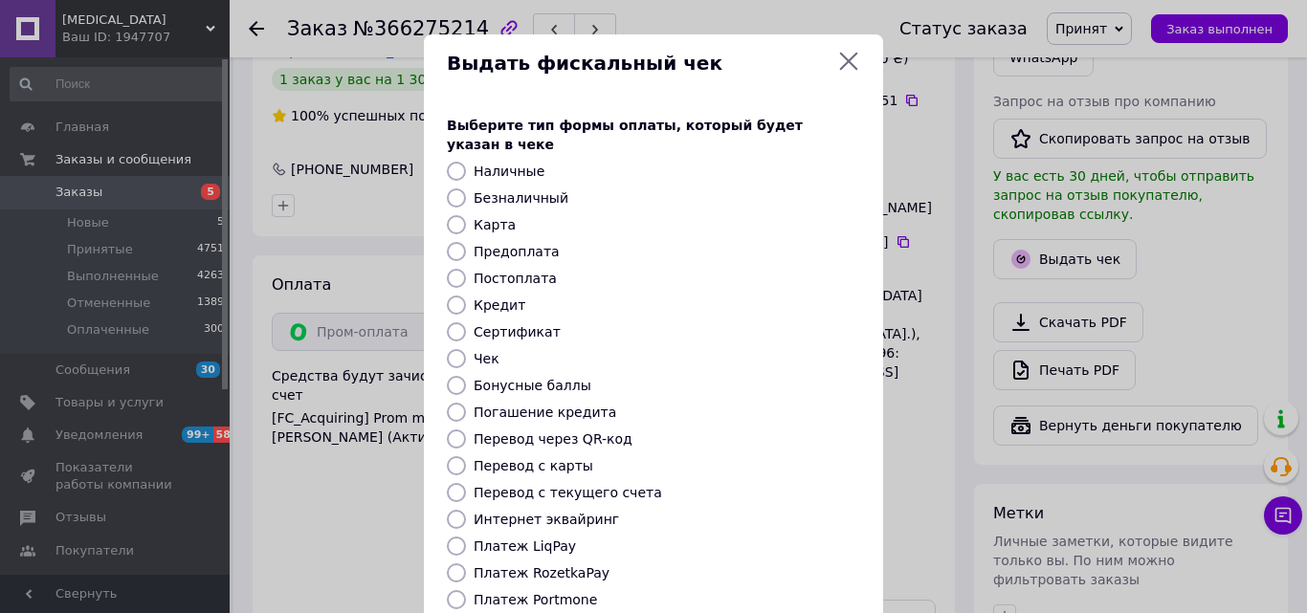
click at [532, 190] on label "Безналичный" at bounding box center [521, 197] width 95 height 15
click at [466, 189] on input "Безналичный" at bounding box center [456, 198] width 19 height 19
radio input "true"
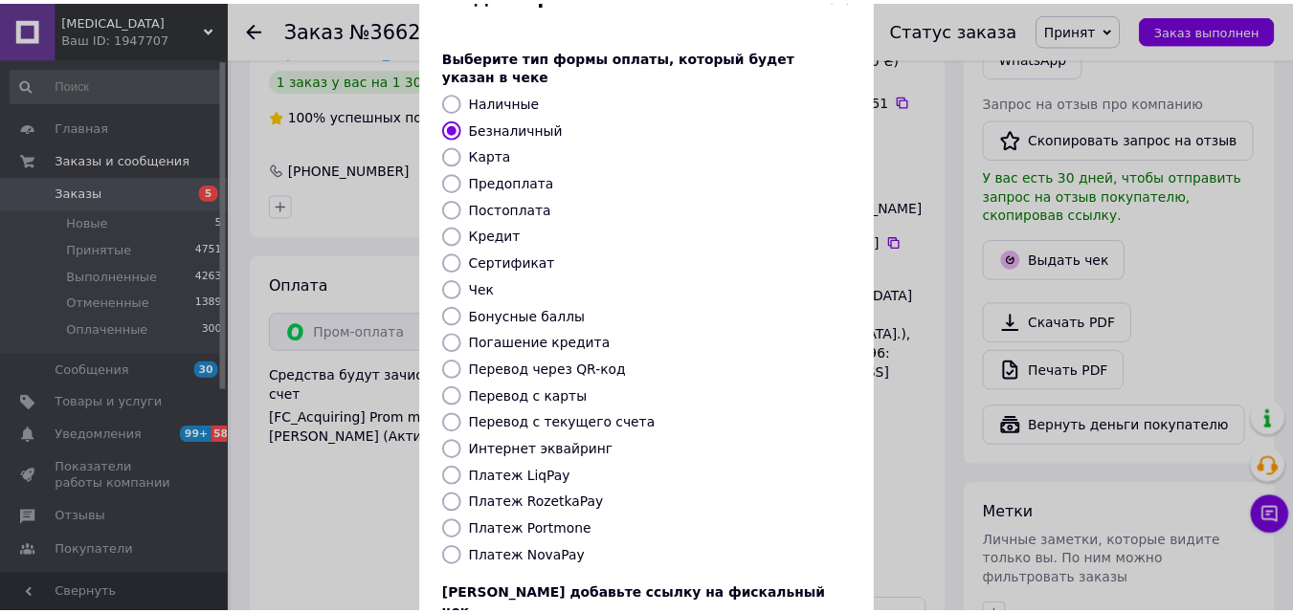
scroll to position [209, 0]
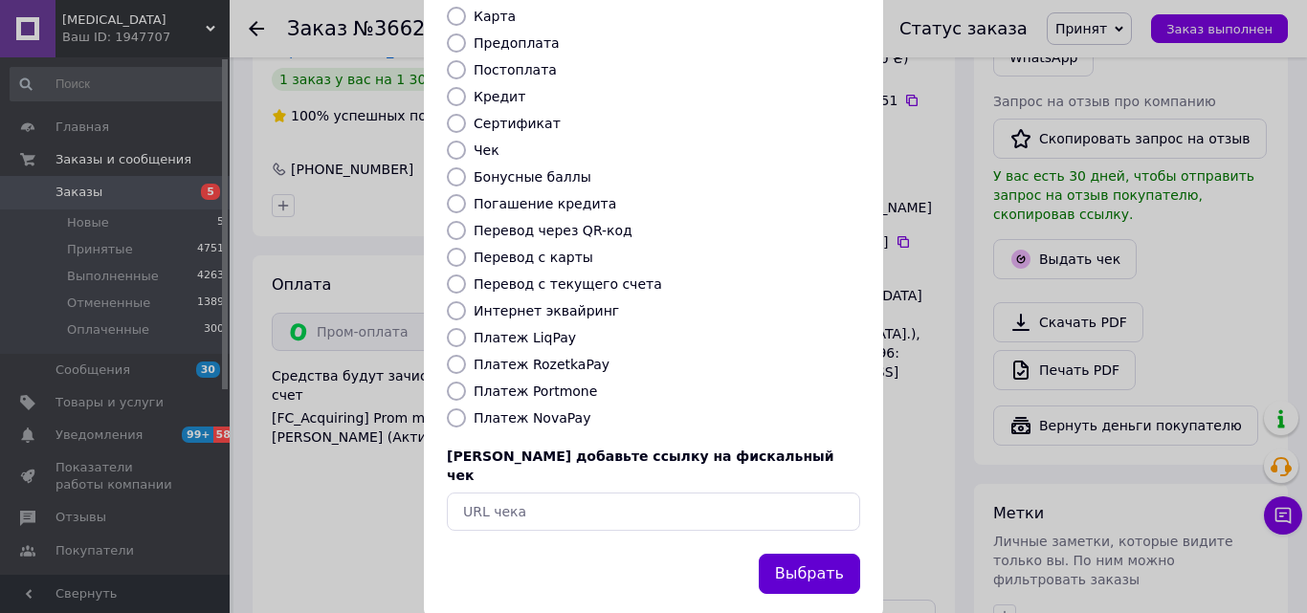
click at [790, 554] on button "Выбрать" at bounding box center [809, 574] width 101 height 41
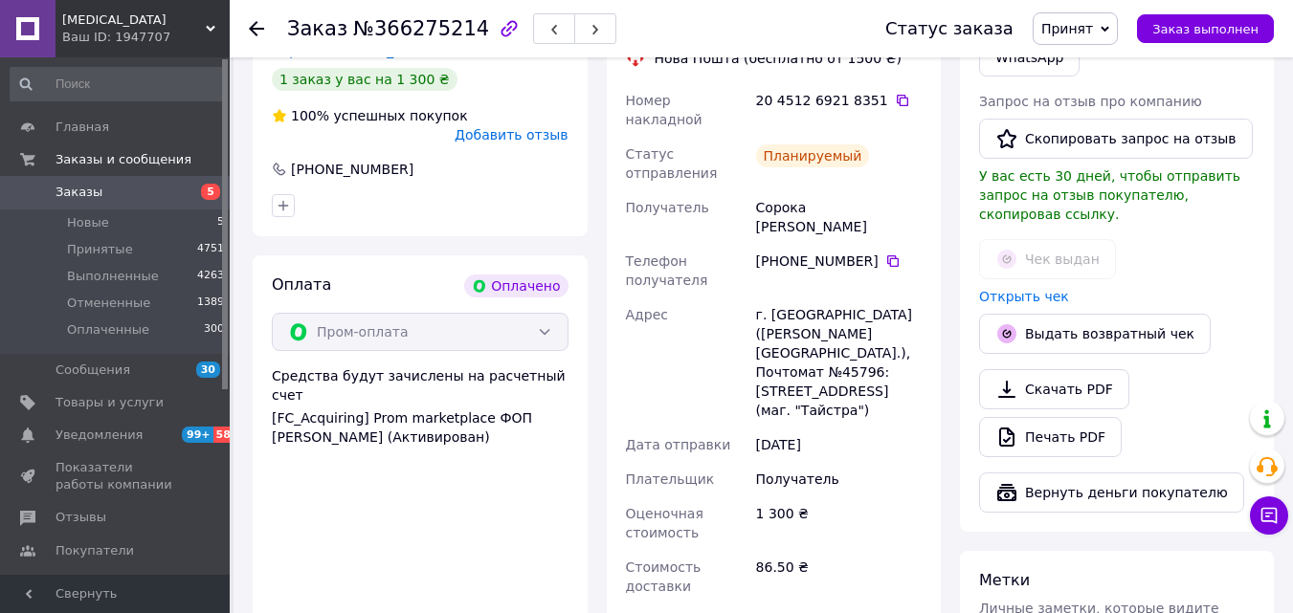
click at [258, 26] on icon at bounding box center [256, 28] width 15 height 15
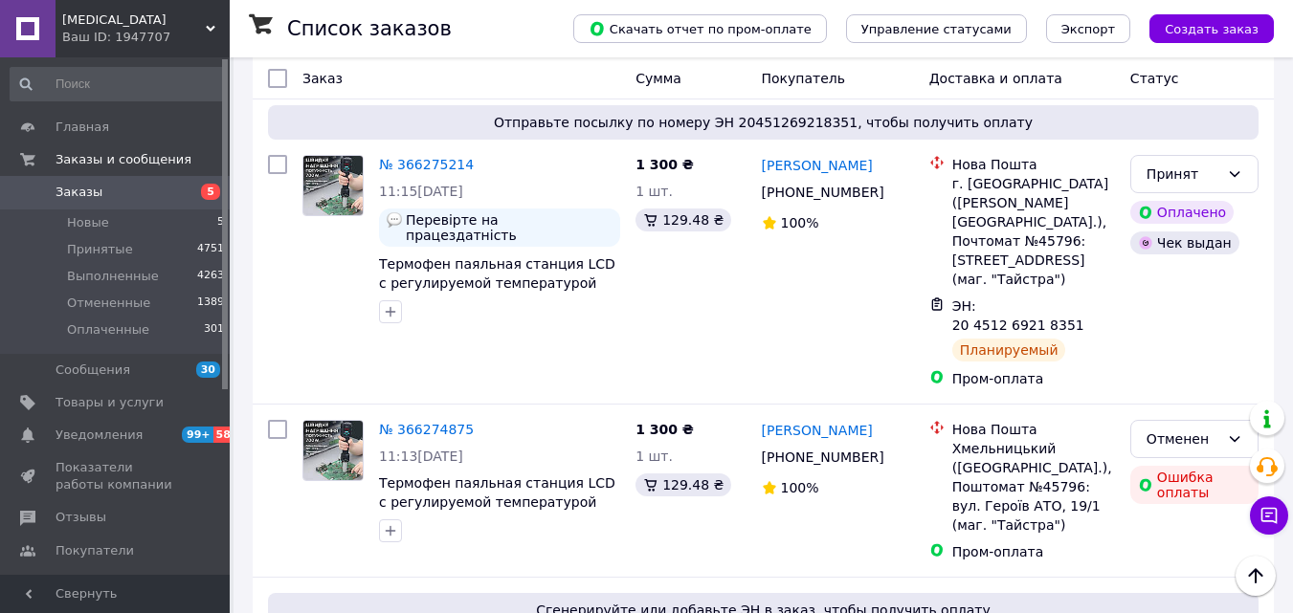
scroll to position [2538, 0]
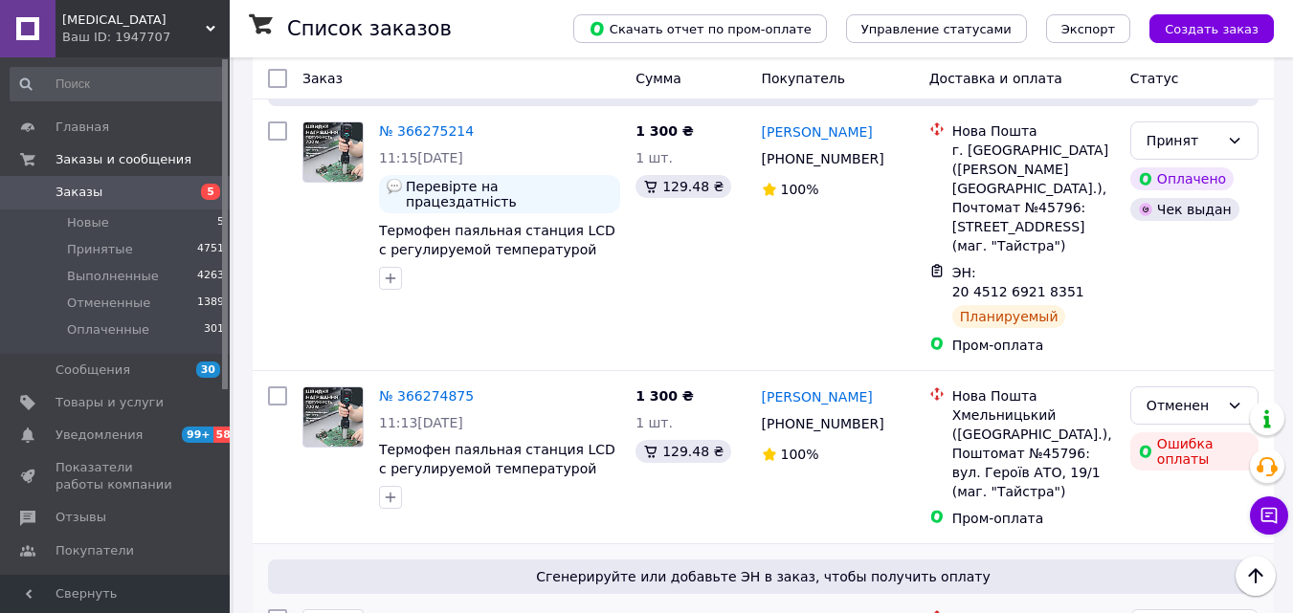
click at [444, 612] on link "№ 366268806" at bounding box center [426, 619] width 95 height 15
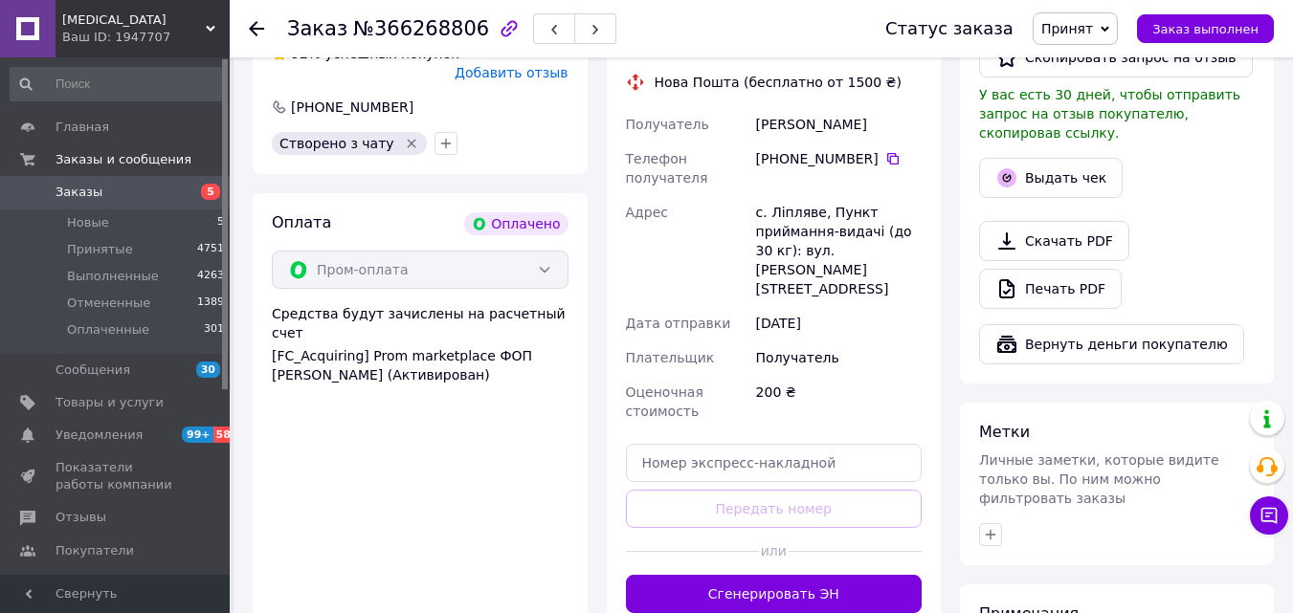
scroll to position [832, 0]
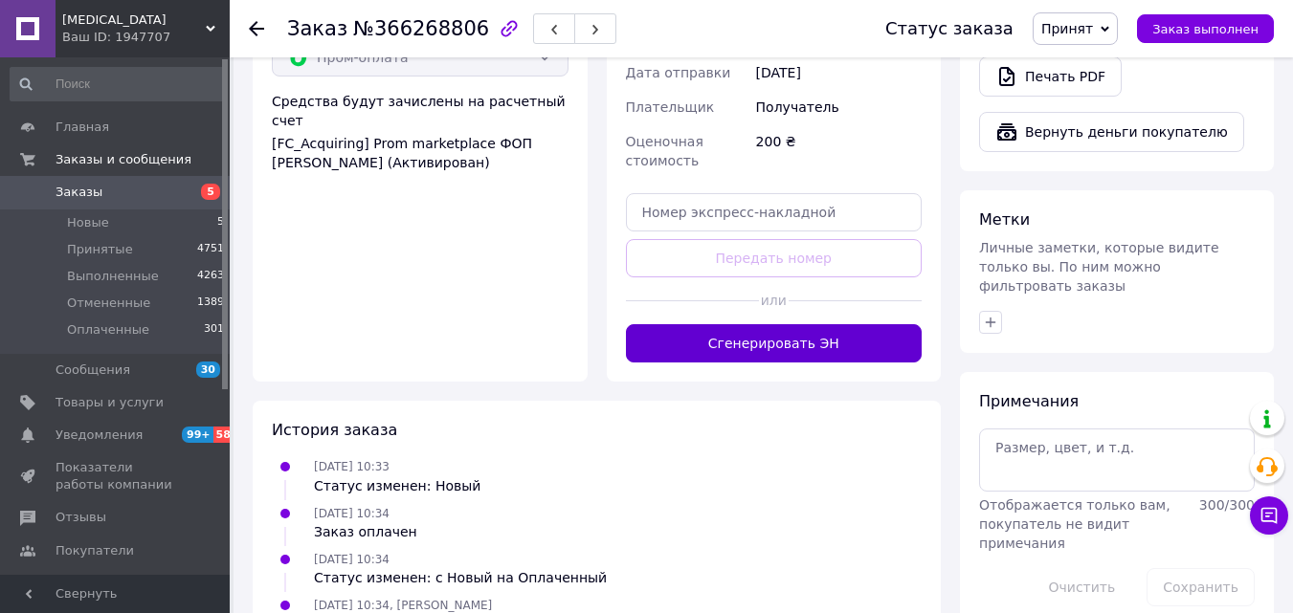
click at [836, 324] on button "Сгенерировать ЭН" at bounding box center [774, 343] width 297 height 38
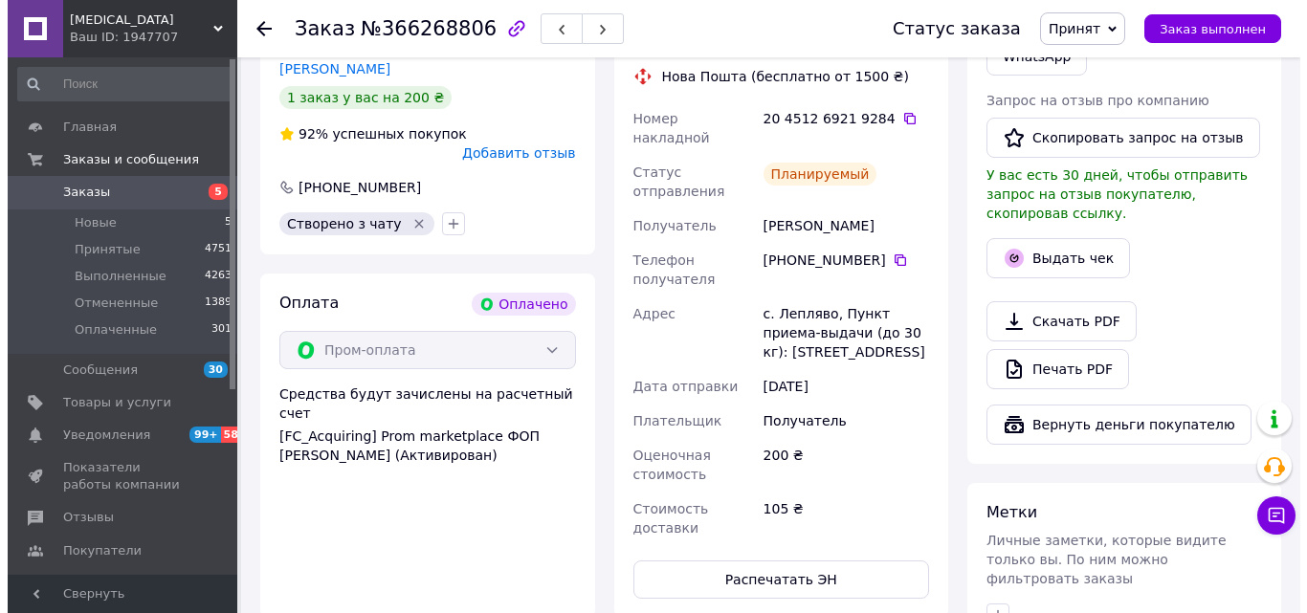
scroll to position [538, 0]
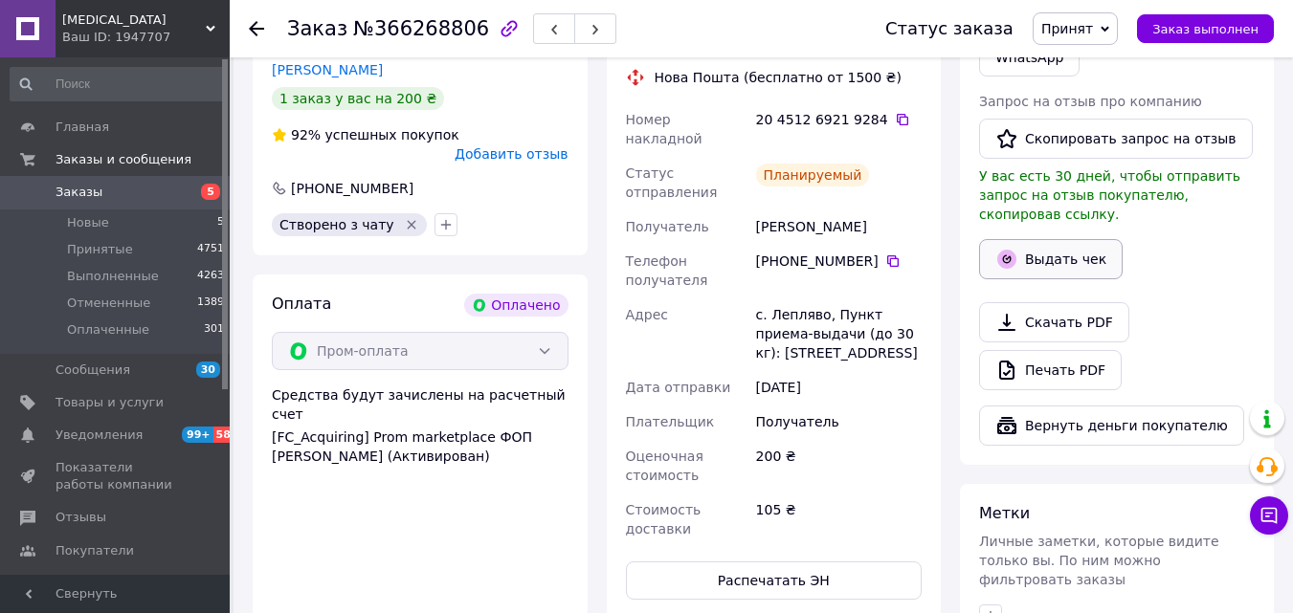
click at [1082, 240] on button "Выдать чек" at bounding box center [1051, 259] width 144 height 40
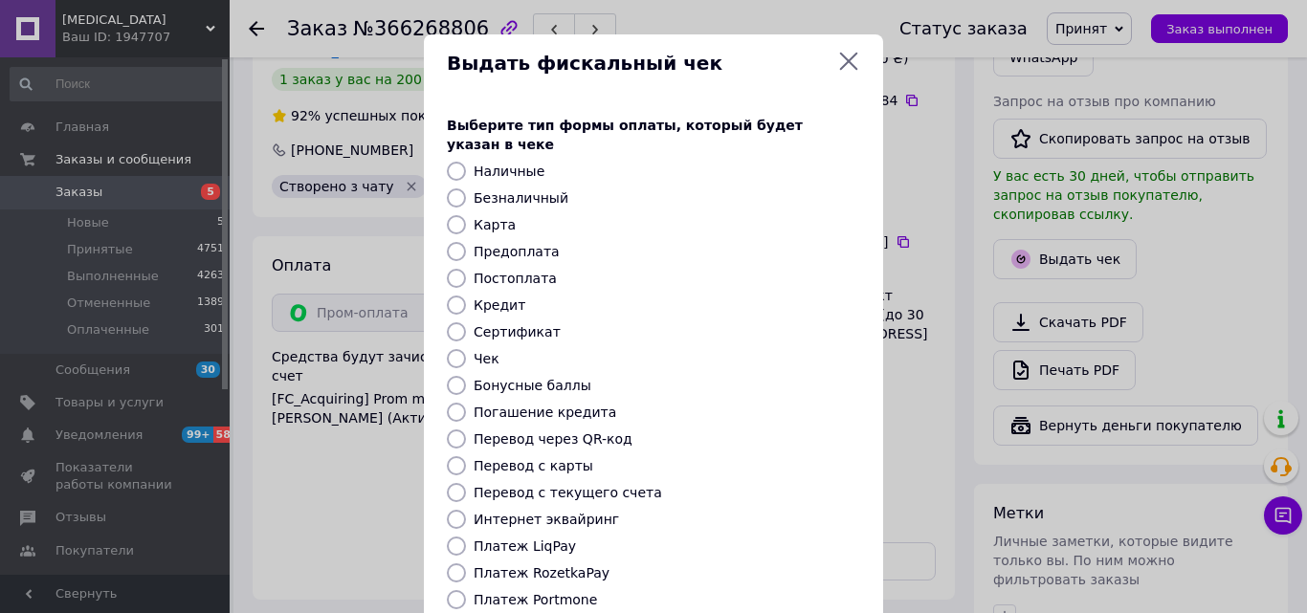
click at [516, 190] on label "Безналичный" at bounding box center [521, 197] width 95 height 15
click at [466, 189] on input "Безналичный" at bounding box center [456, 198] width 19 height 19
radio input "true"
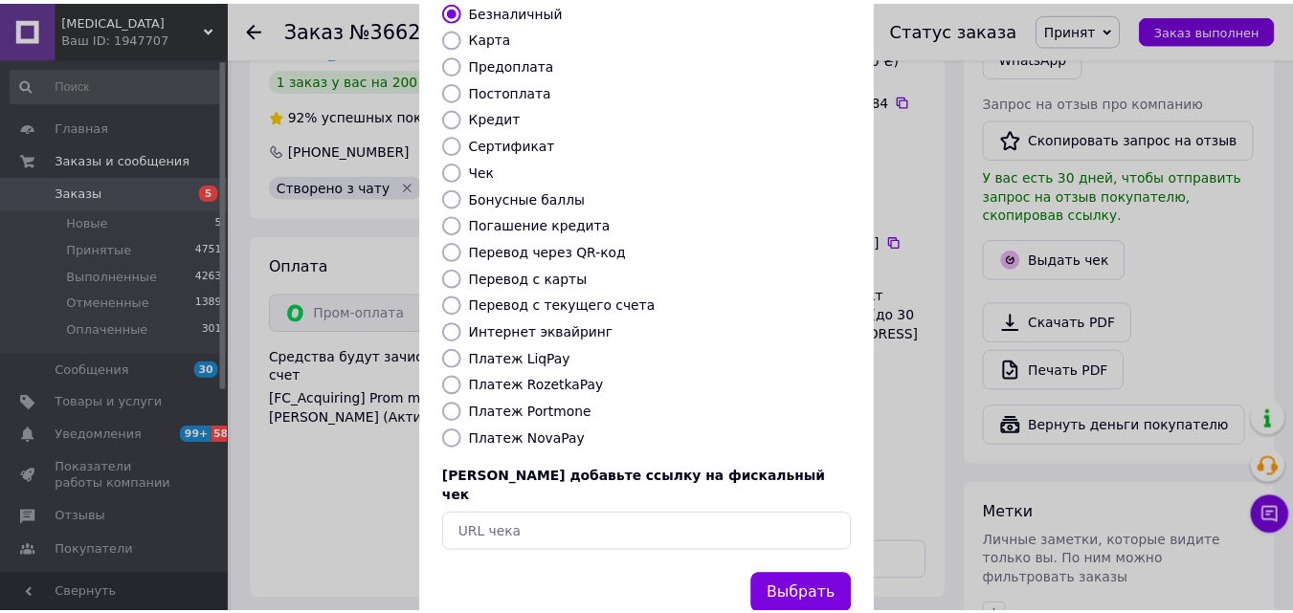
scroll to position [209, 0]
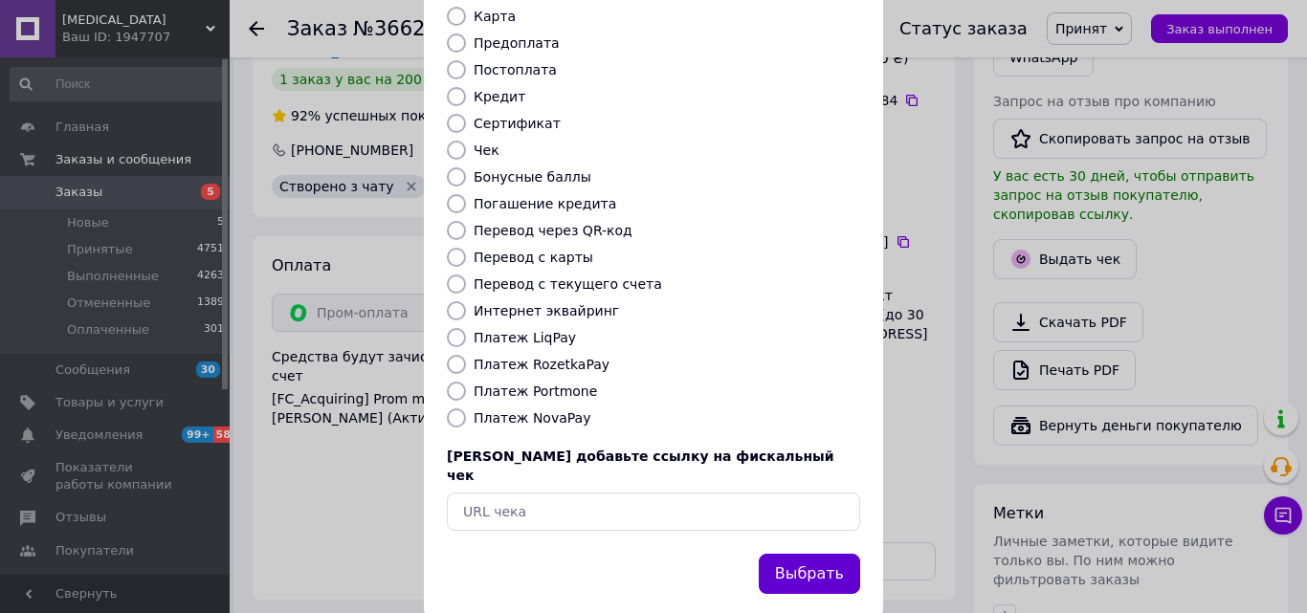
click at [807, 554] on button "Выбрать" at bounding box center [809, 574] width 101 height 41
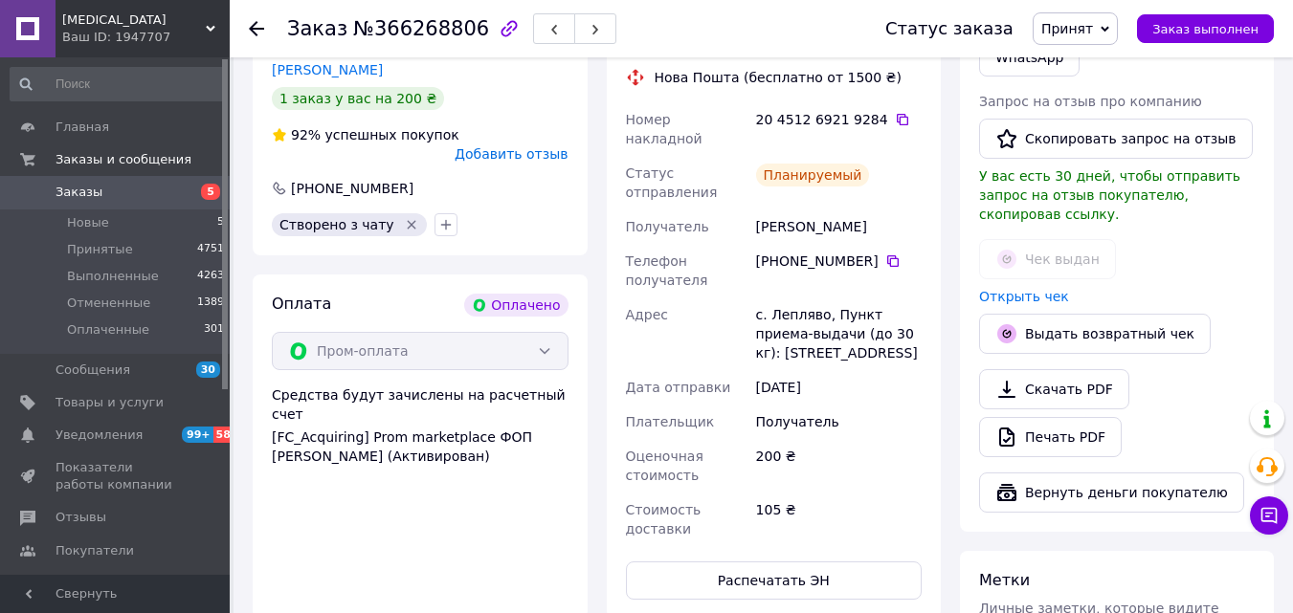
click at [256, 30] on use at bounding box center [256, 28] width 15 height 15
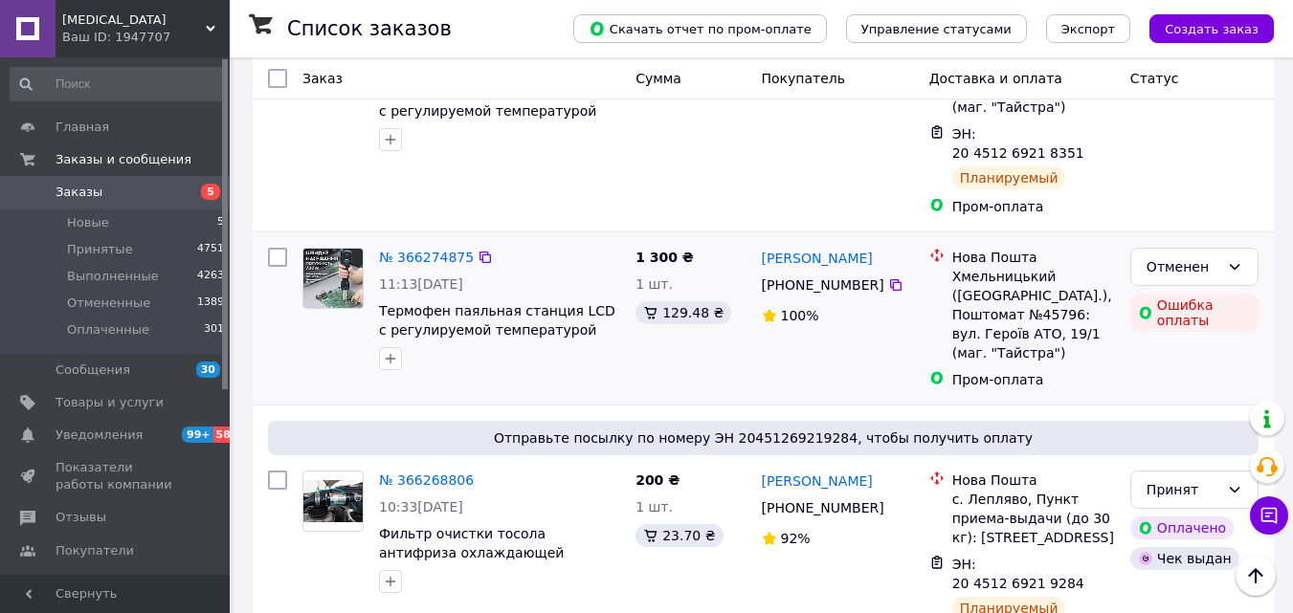
scroll to position [2779, 0]
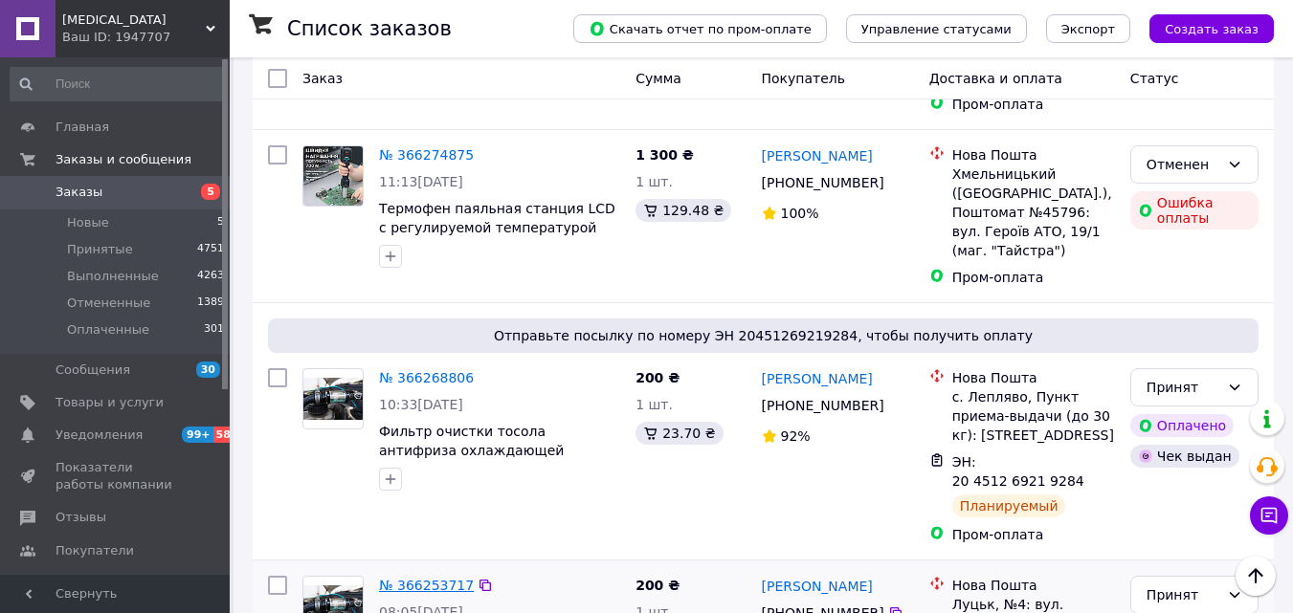
click at [425, 578] on link "№ 366253717" at bounding box center [426, 585] width 95 height 15
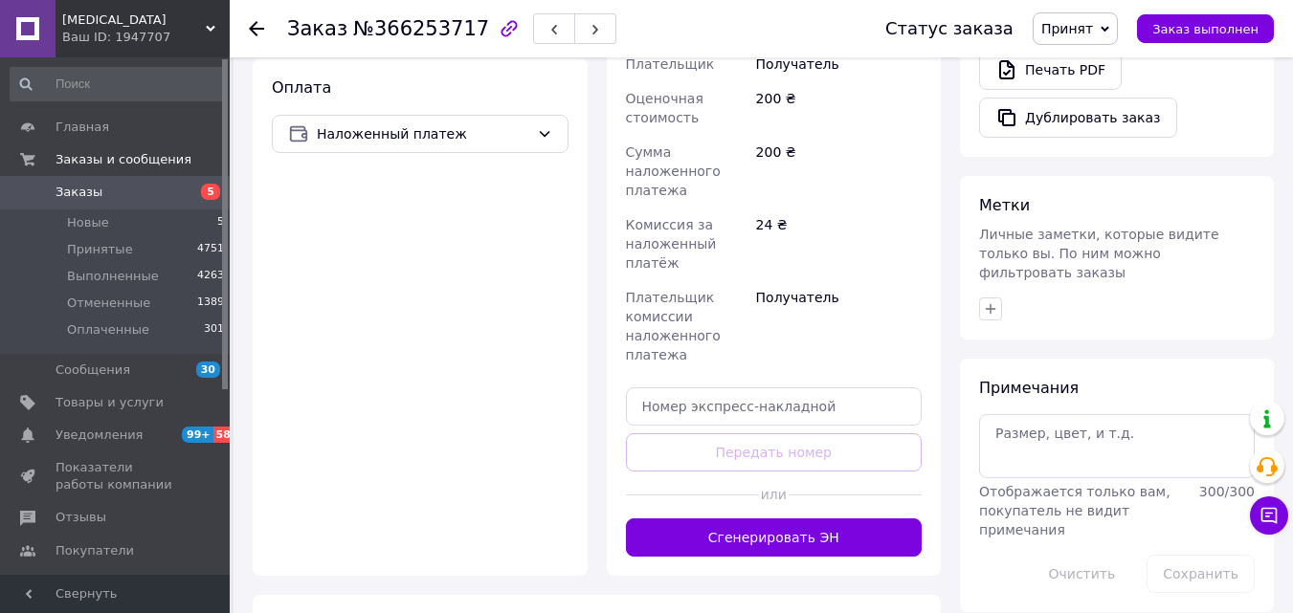
scroll to position [776, 0]
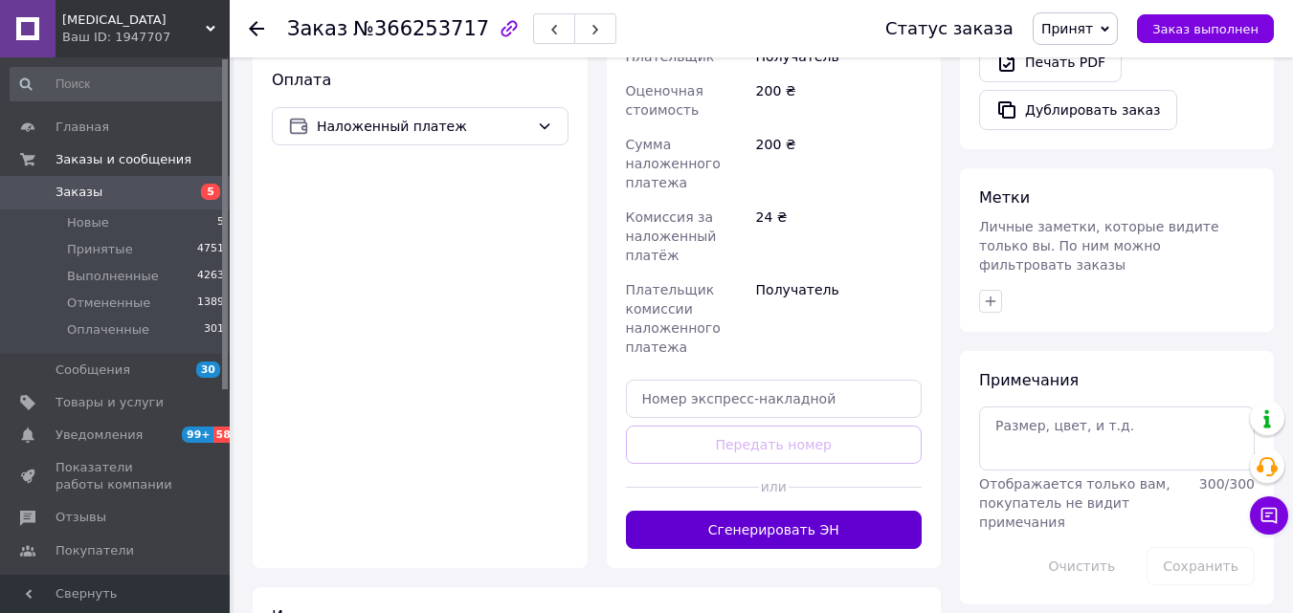
click at [658, 511] on button "Сгенерировать ЭН" at bounding box center [774, 530] width 297 height 38
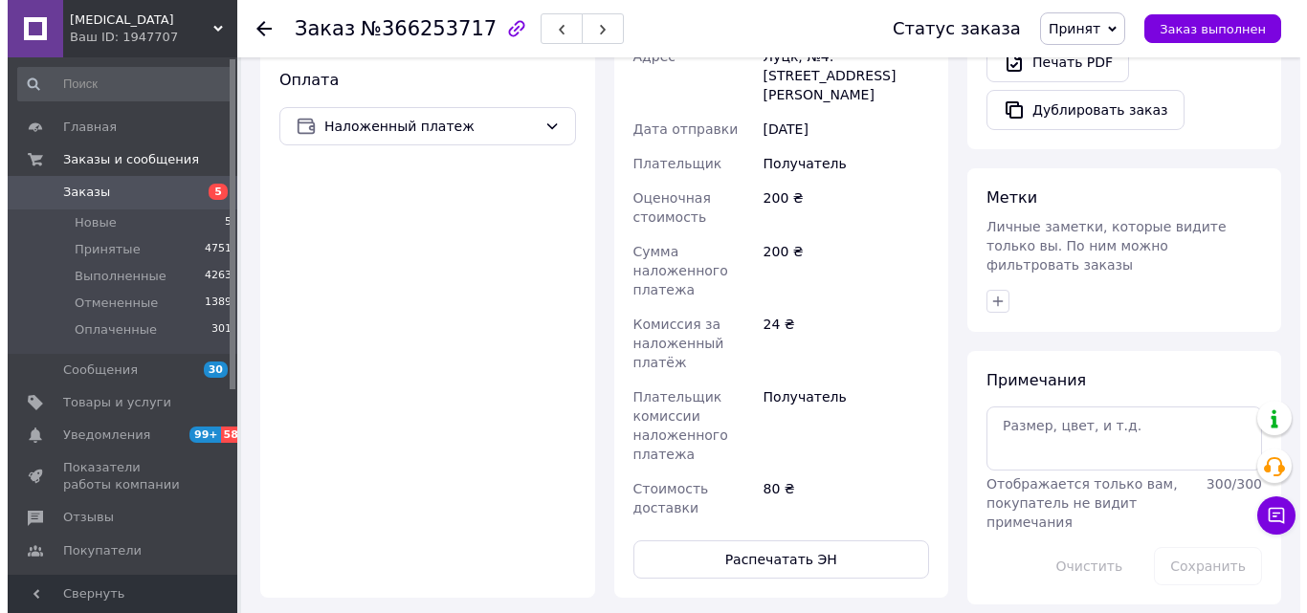
scroll to position [585, 0]
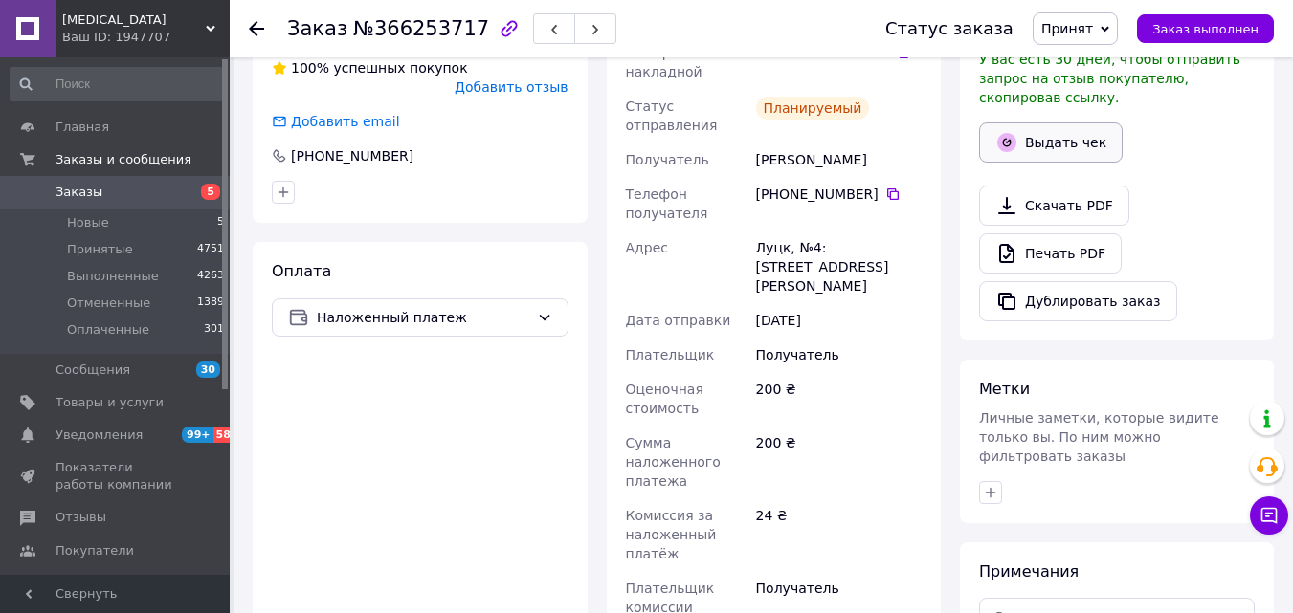
click at [1070, 123] on button "Выдать чек" at bounding box center [1051, 143] width 144 height 40
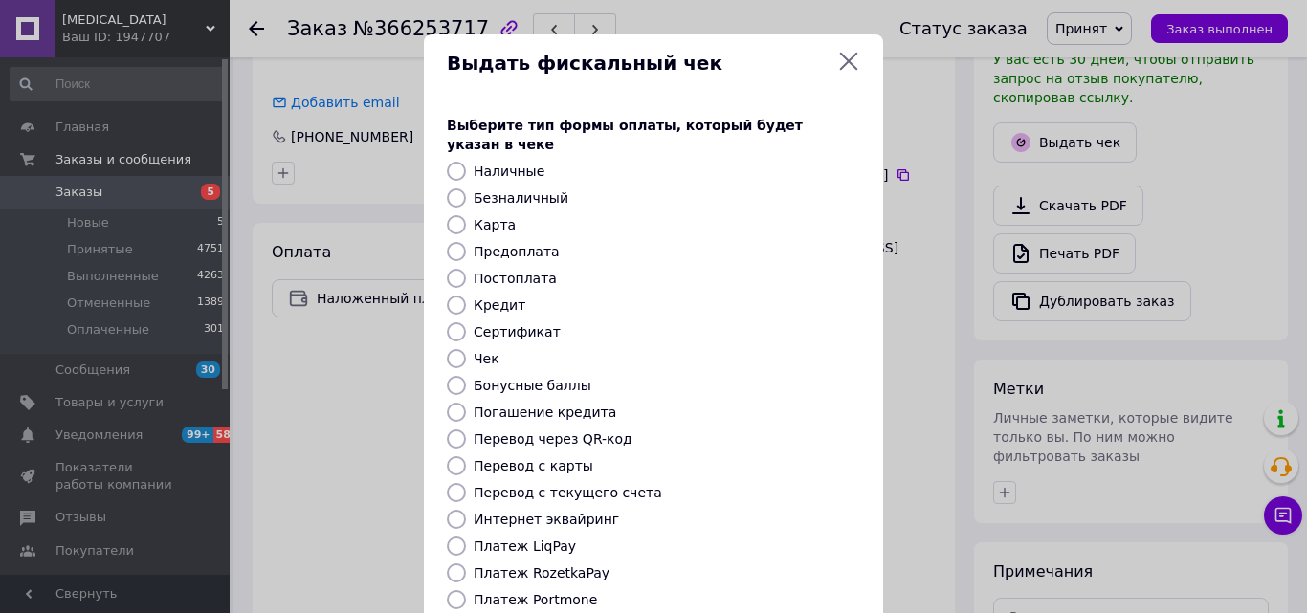
click at [522, 271] on label "Постоплата" at bounding box center [515, 278] width 83 height 15
click at [466, 269] on input "Постоплата" at bounding box center [456, 278] width 19 height 19
radio input "true"
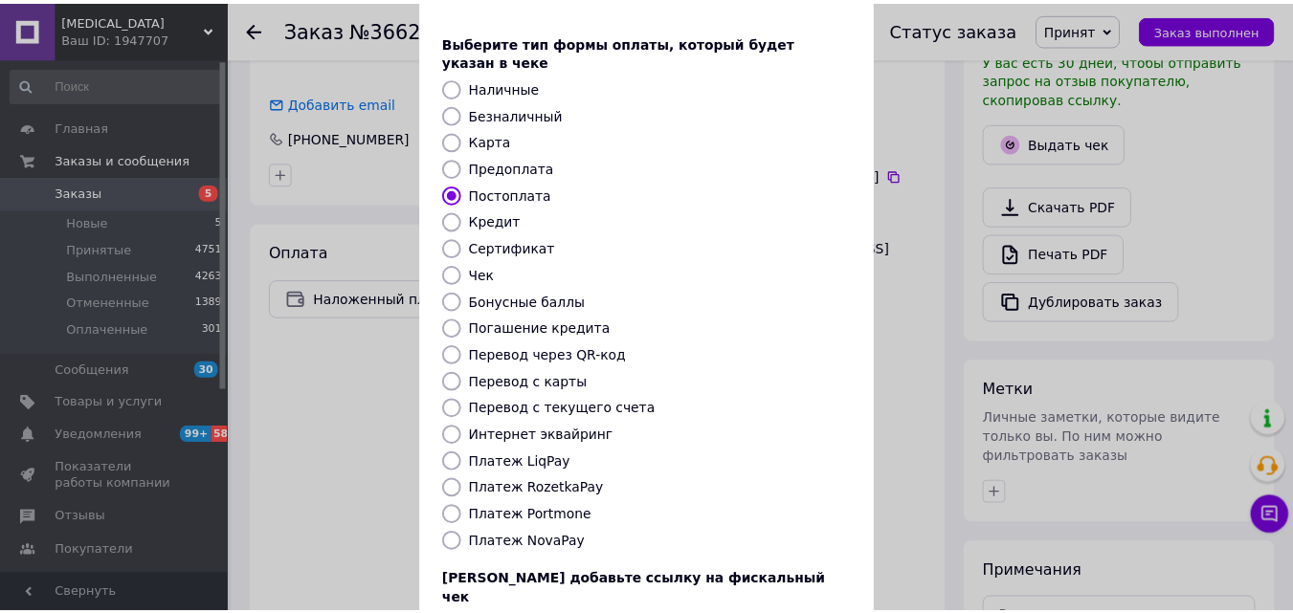
scroll to position [209, 0]
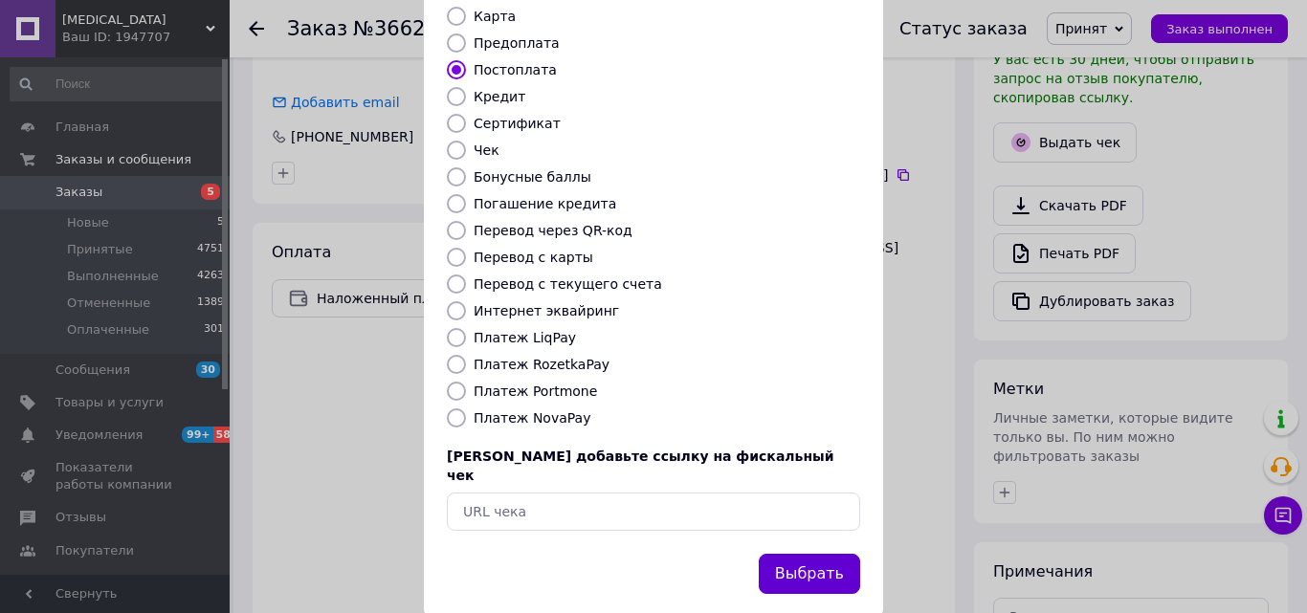
click at [821, 554] on button "Выбрать" at bounding box center [809, 574] width 101 height 41
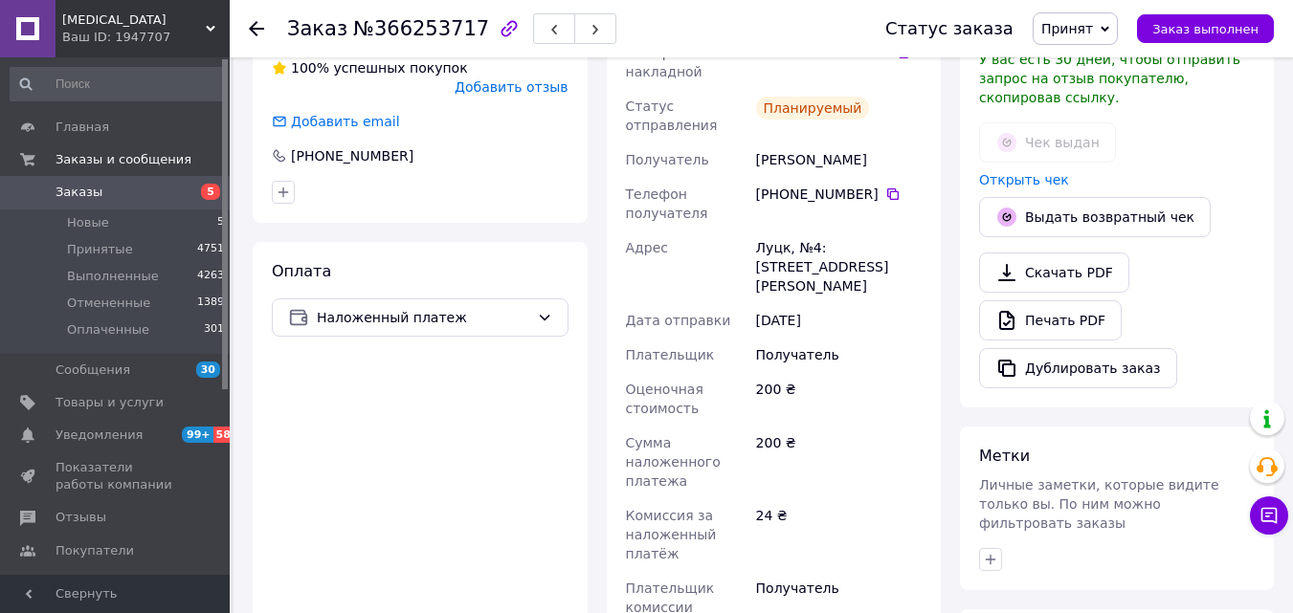
click at [255, 26] on icon at bounding box center [256, 28] width 15 height 15
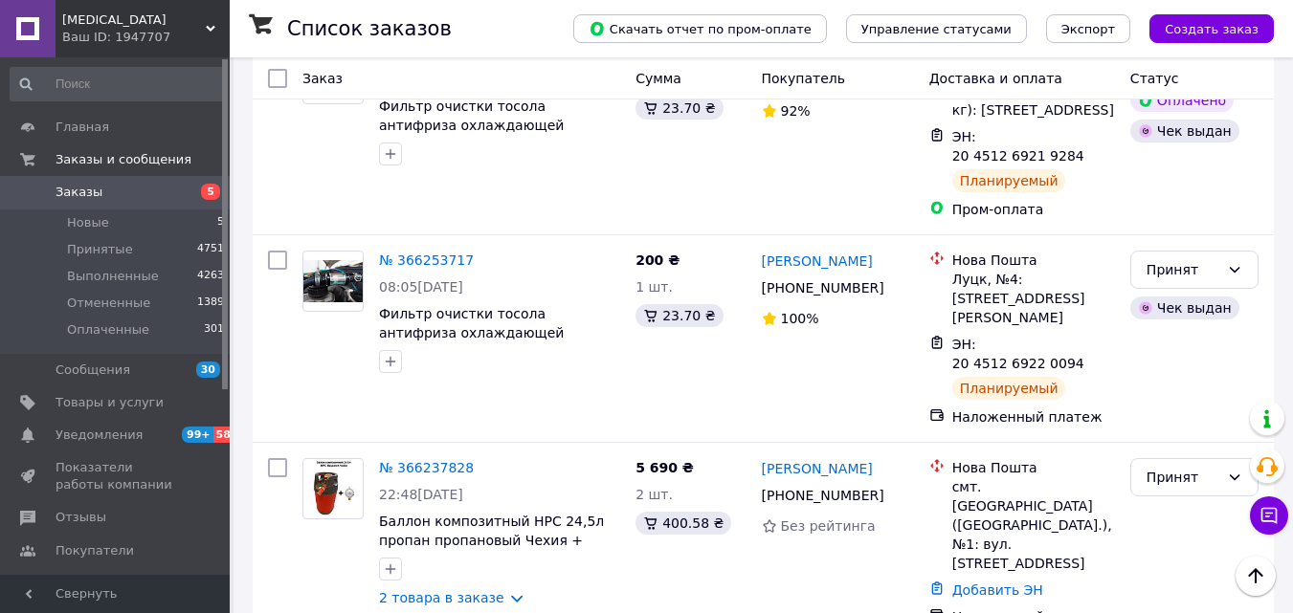
scroll to position [3132, 0]
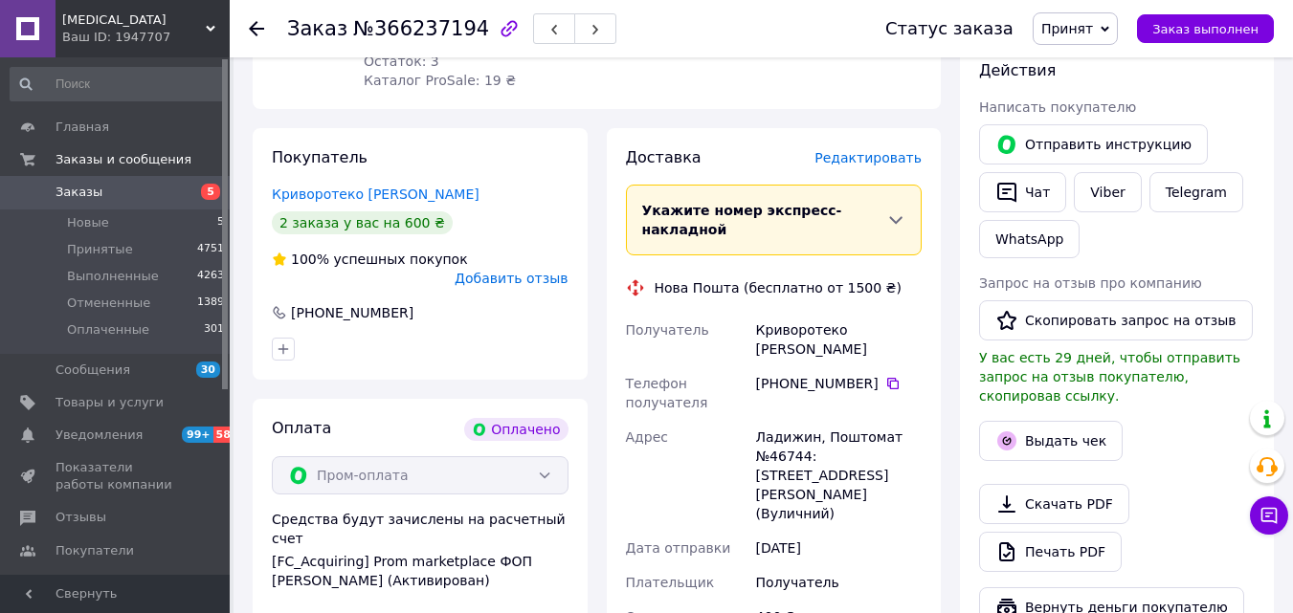
scroll to position [859, 0]
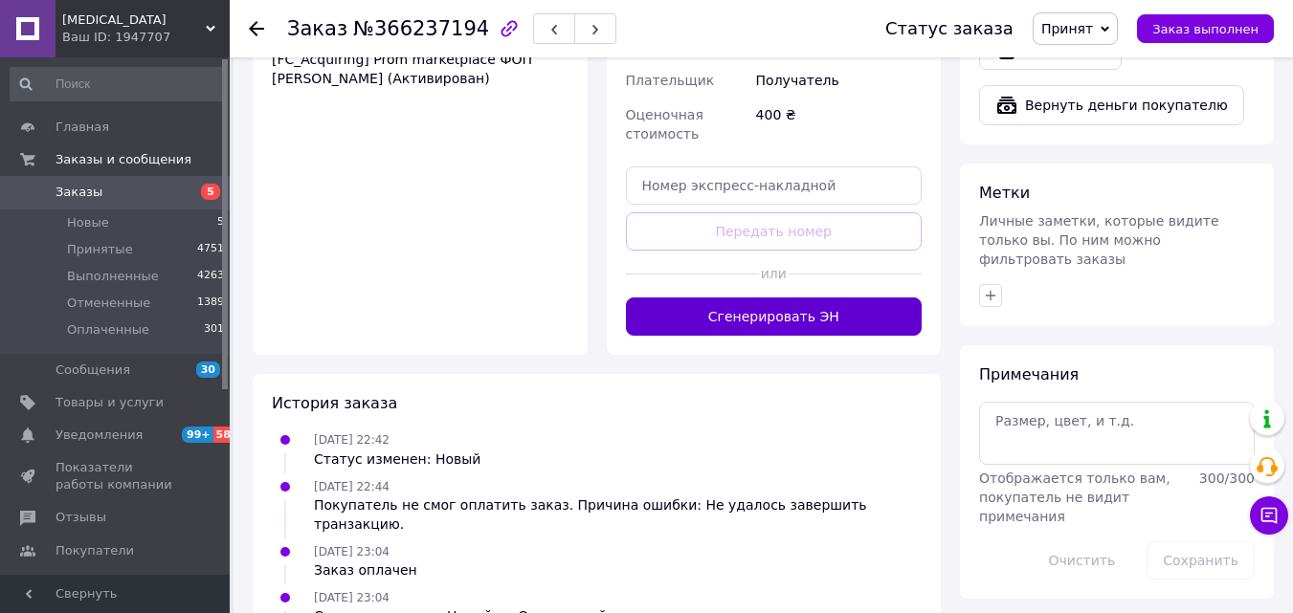
click at [765, 298] on button "Сгенерировать ЭН" at bounding box center [774, 317] width 297 height 38
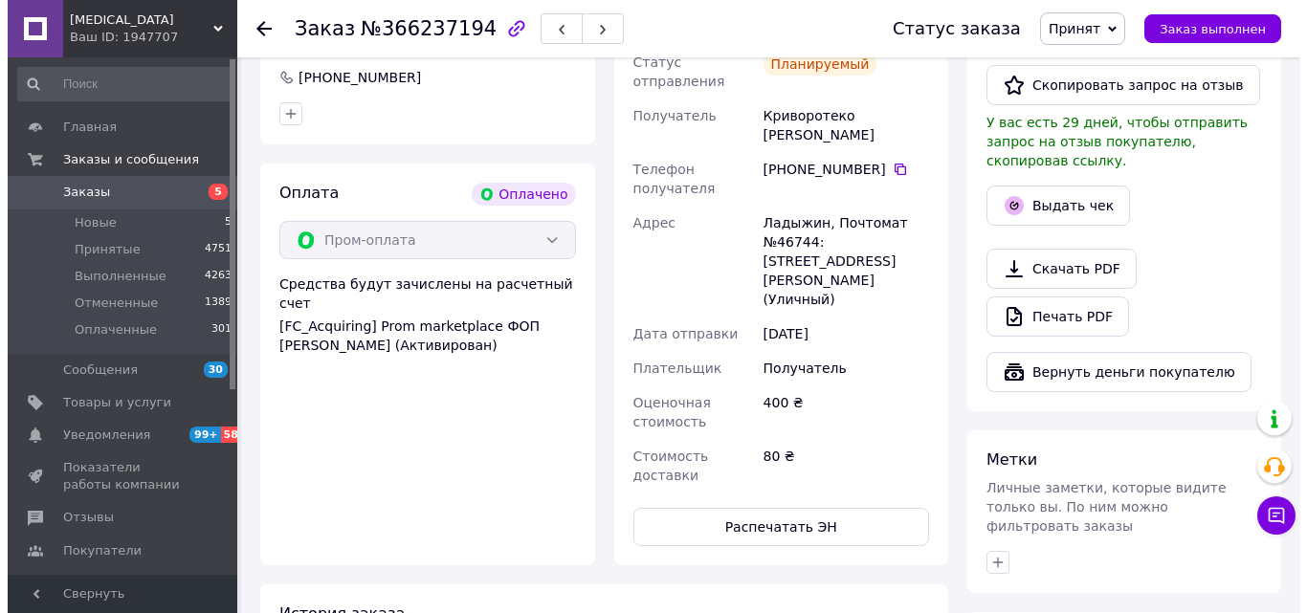
scroll to position [546, 0]
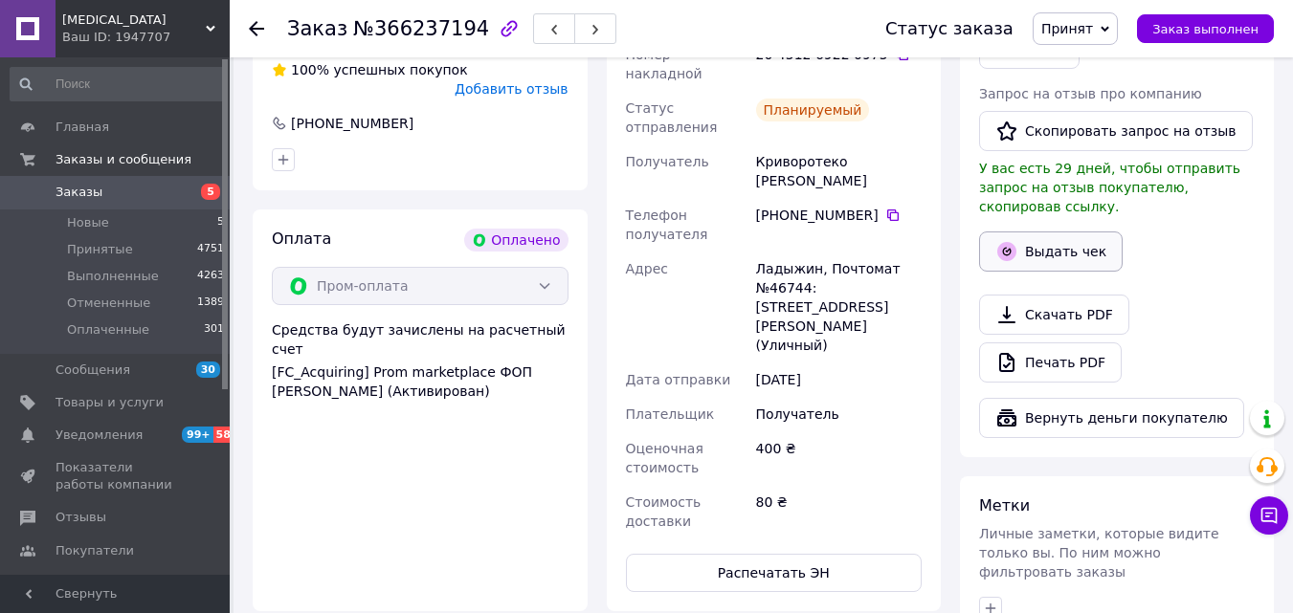
click at [1076, 246] on button "Выдать чек" at bounding box center [1051, 252] width 144 height 40
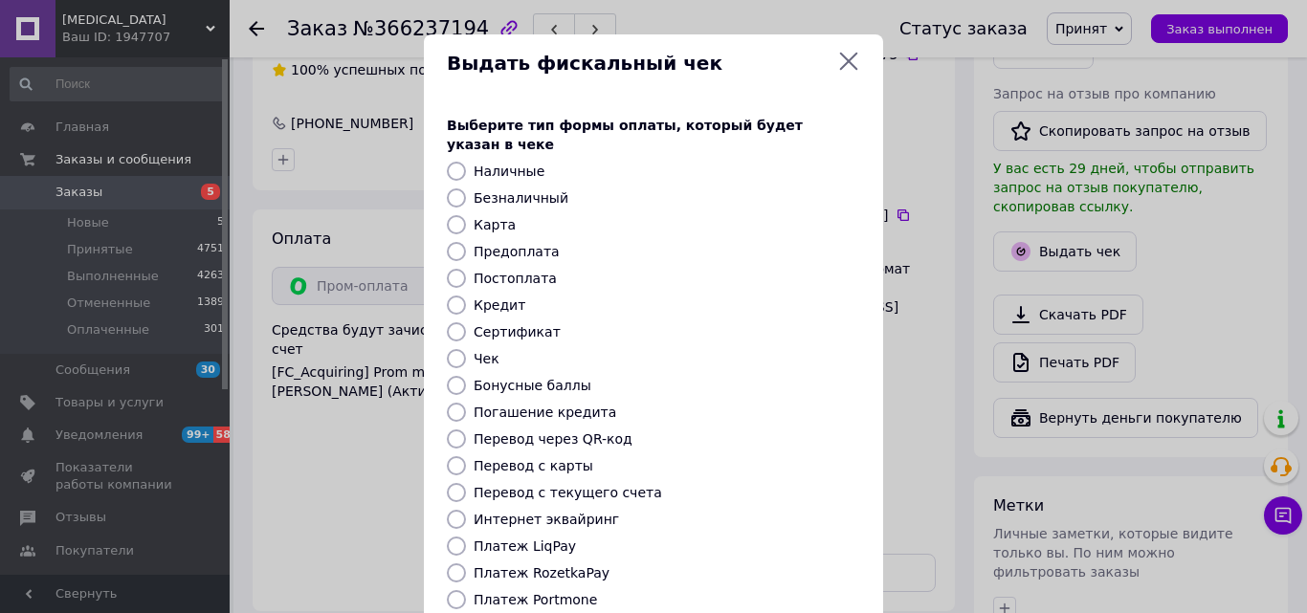
click at [515, 190] on label "Безналичный" at bounding box center [521, 197] width 95 height 15
click at [466, 189] on input "Безналичный" at bounding box center [456, 198] width 19 height 19
radio input "true"
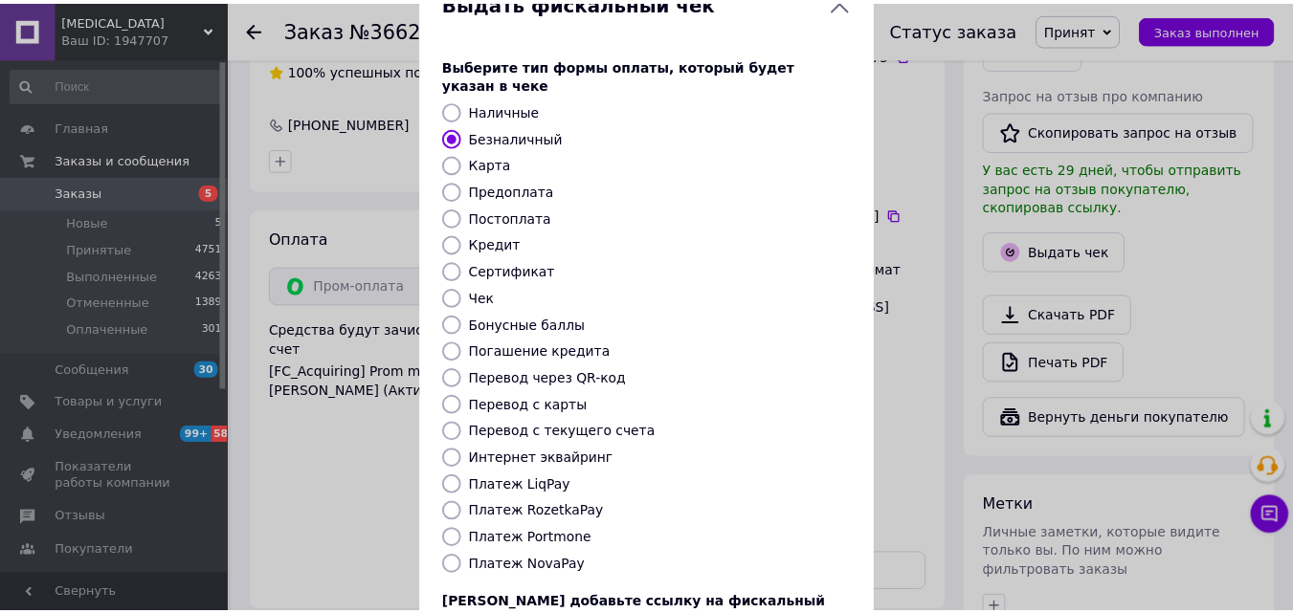
scroll to position [209, 0]
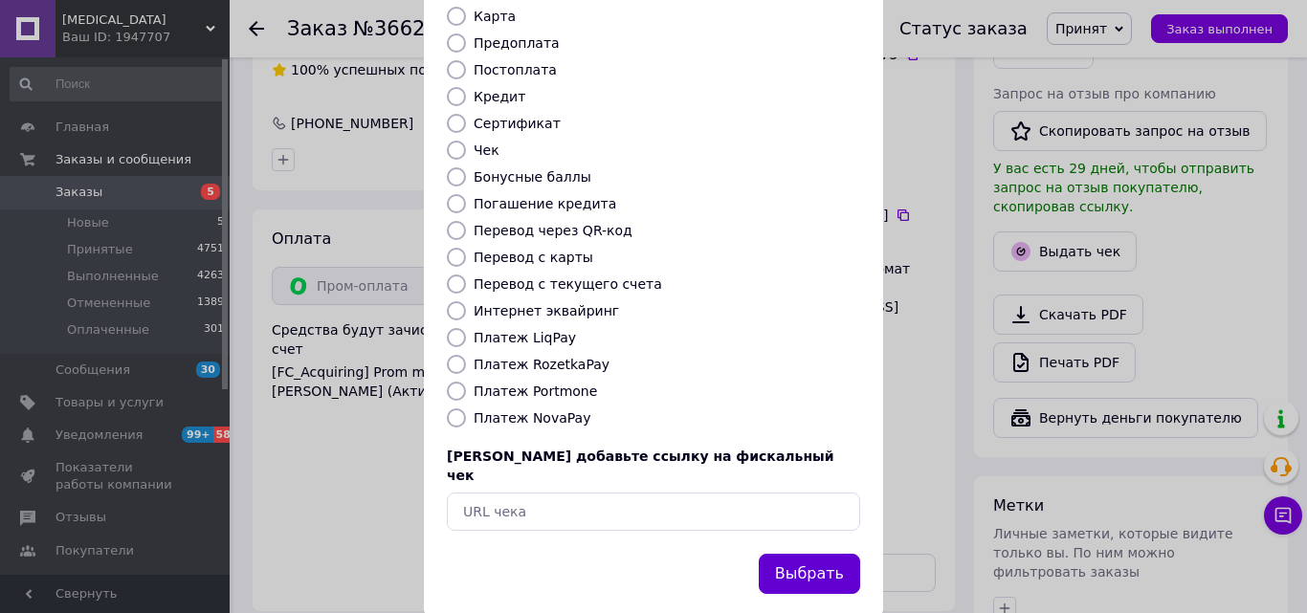
click at [787, 554] on button "Выбрать" at bounding box center [809, 574] width 101 height 41
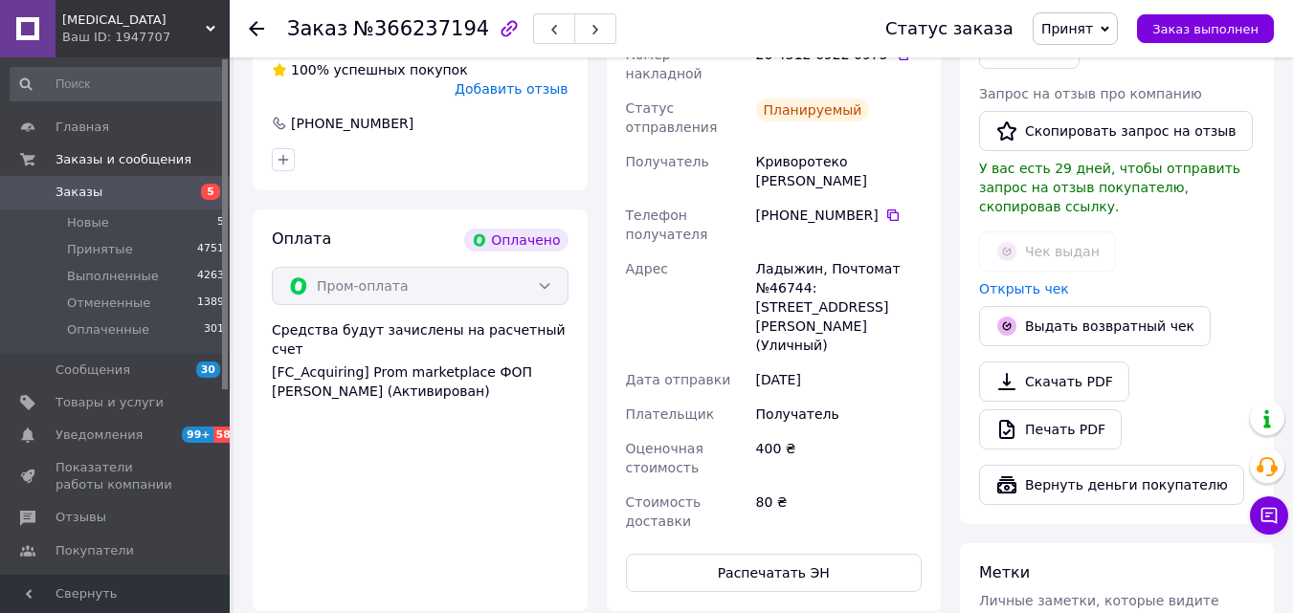
click at [258, 26] on icon at bounding box center [256, 28] width 15 height 15
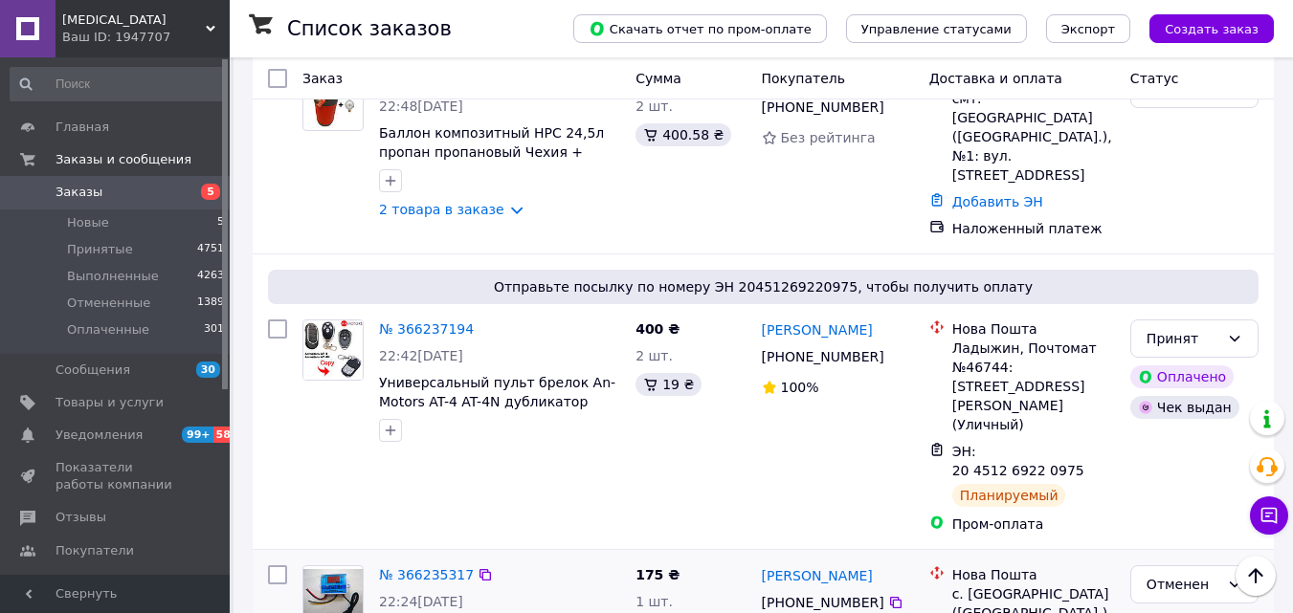
scroll to position [3564, 0]
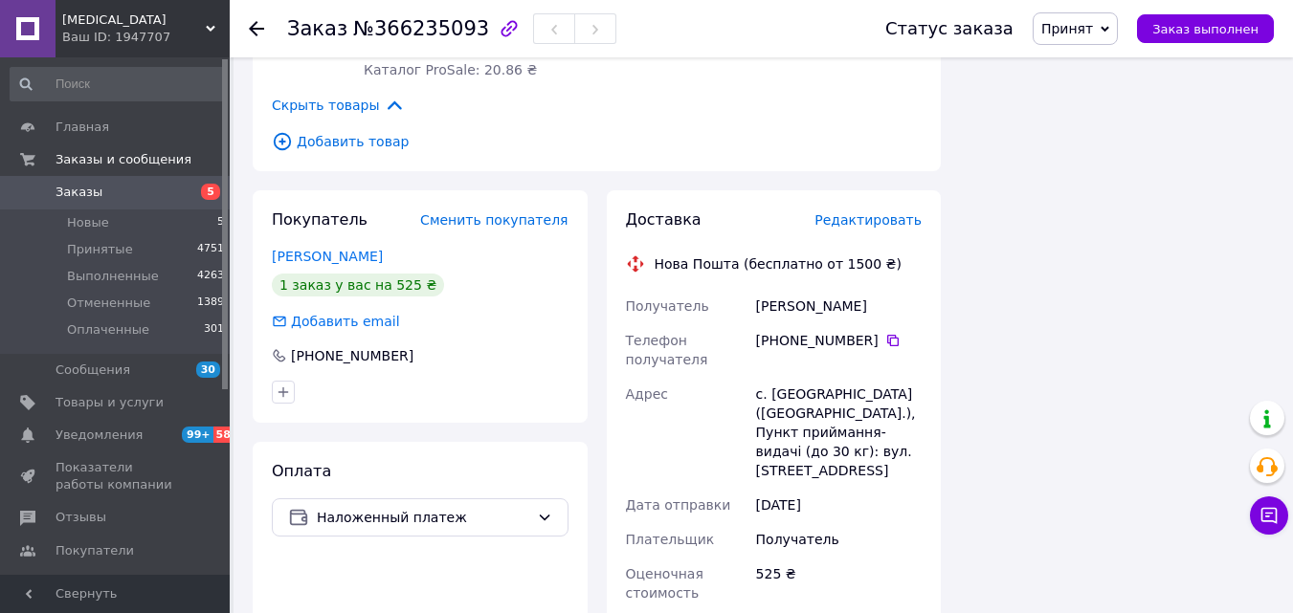
scroll to position [1268, 0]
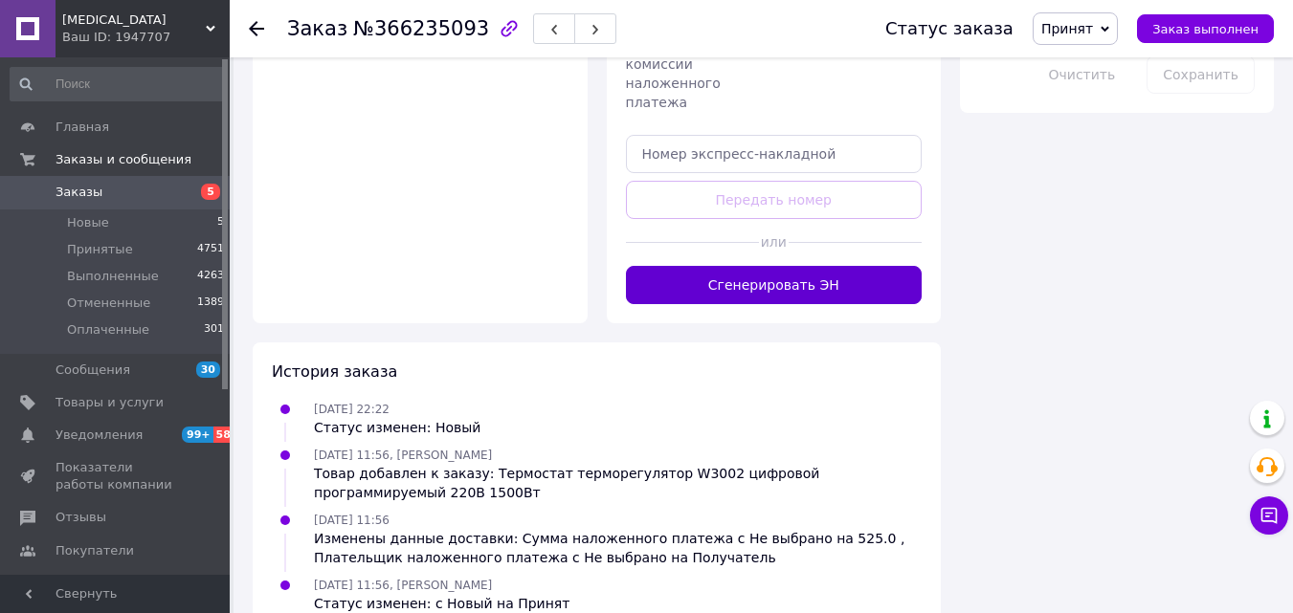
click at [775, 266] on button "Сгенерировать ЭН" at bounding box center [774, 285] width 297 height 38
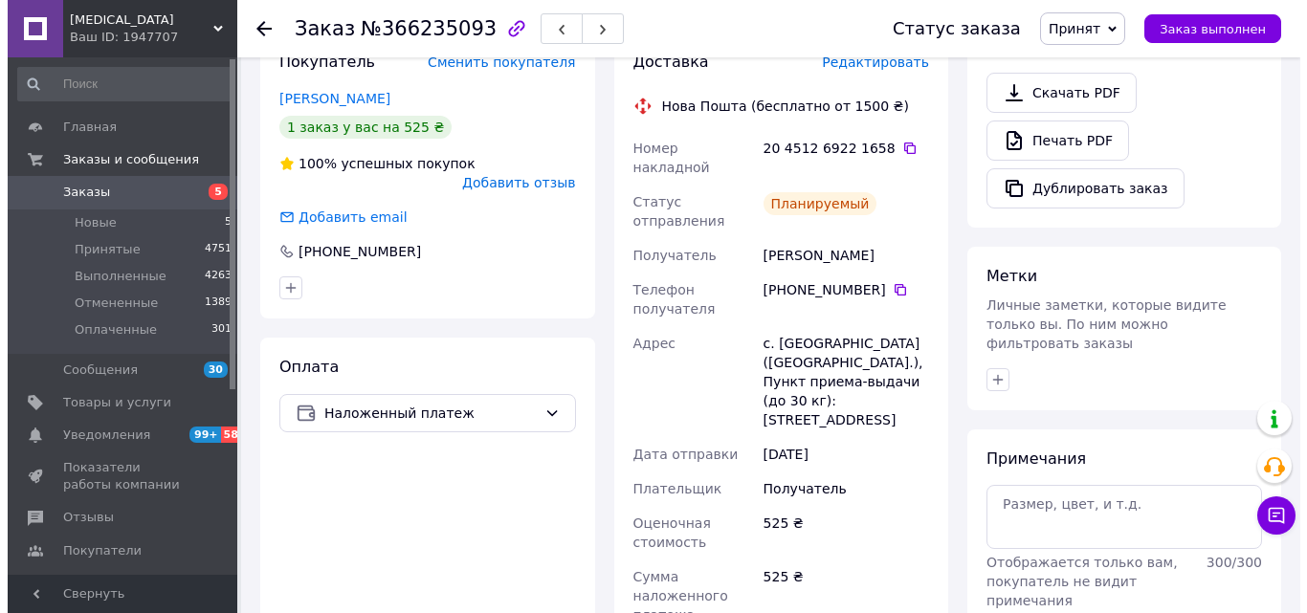
scroll to position [598, 0]
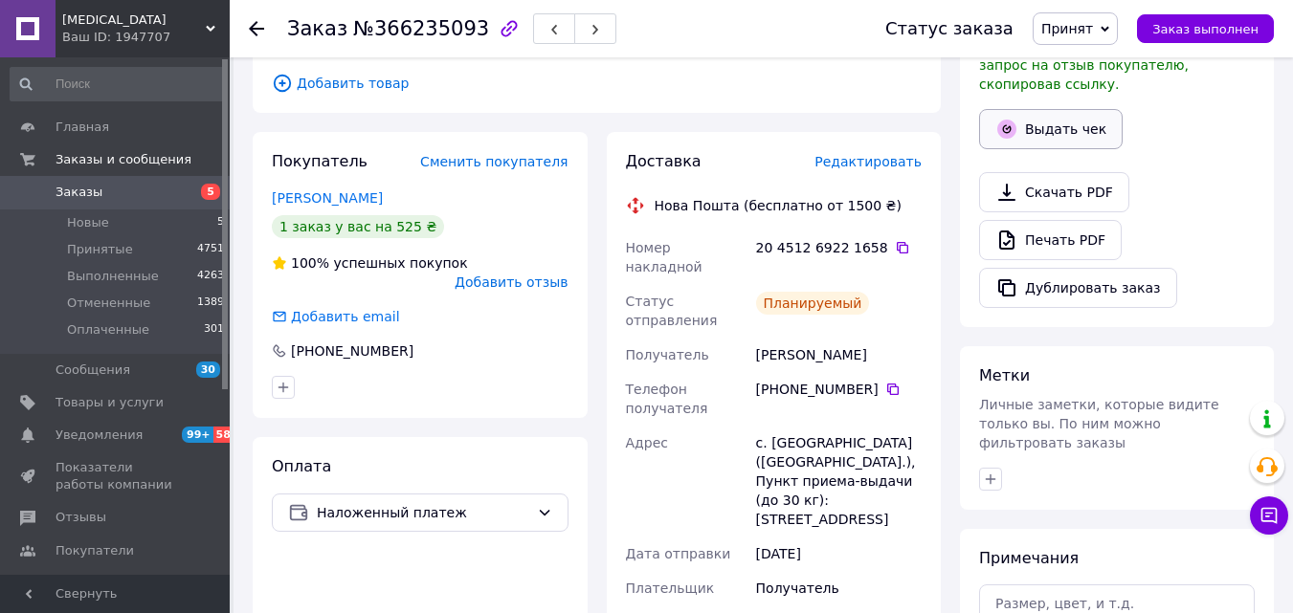
click at [1058, 112] on button "Выдать чек" at bounding box center [1051, 129] width 144 height 40
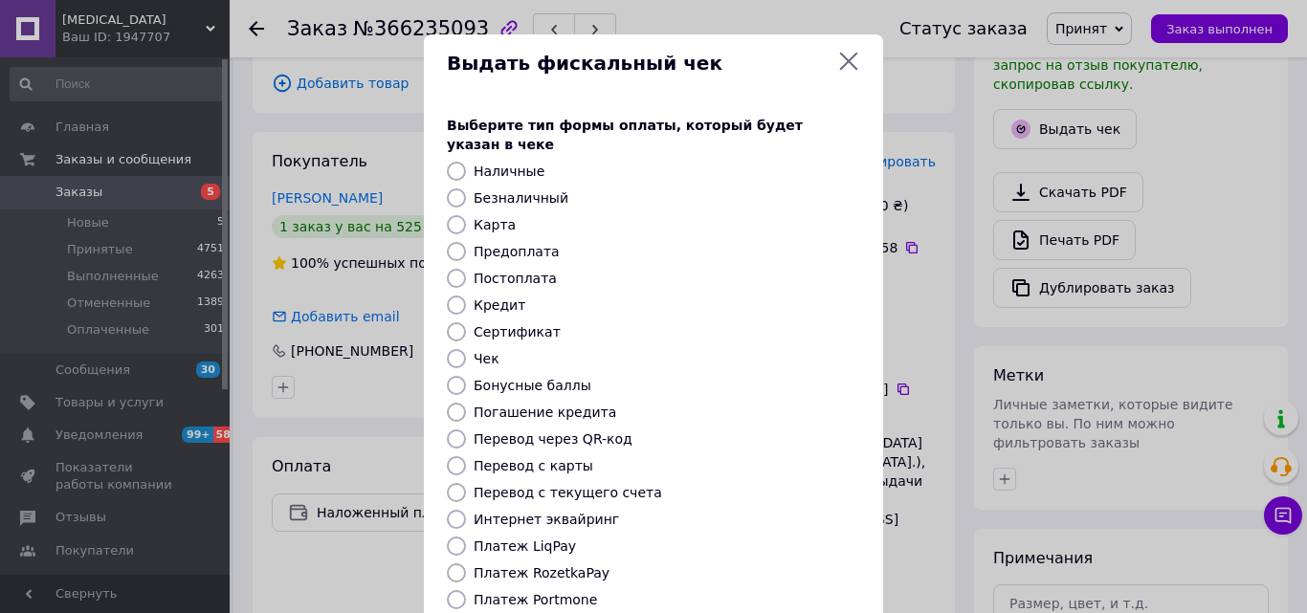
click at [522, 271] on label "Постоплата" at bounding box center [515, 278] width 83 height 15
click at [466, 269] on input "Постоплата" at bounding box center [456, 278] width 19 height 19
radio input "true"
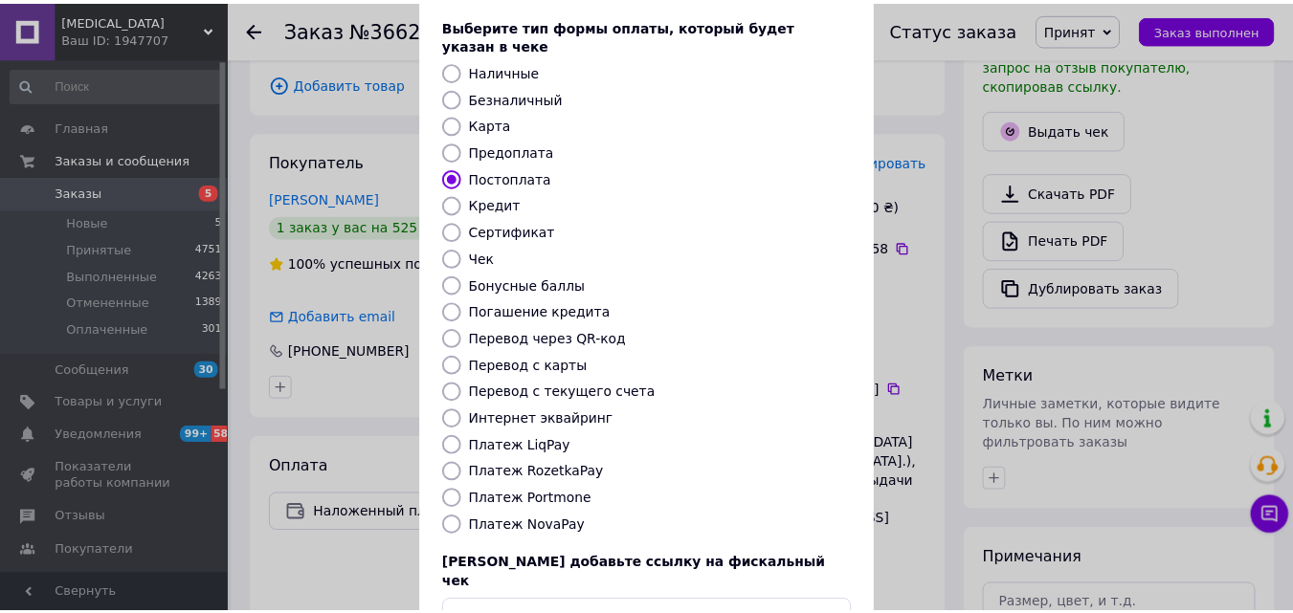
scroll to position [191, 0]
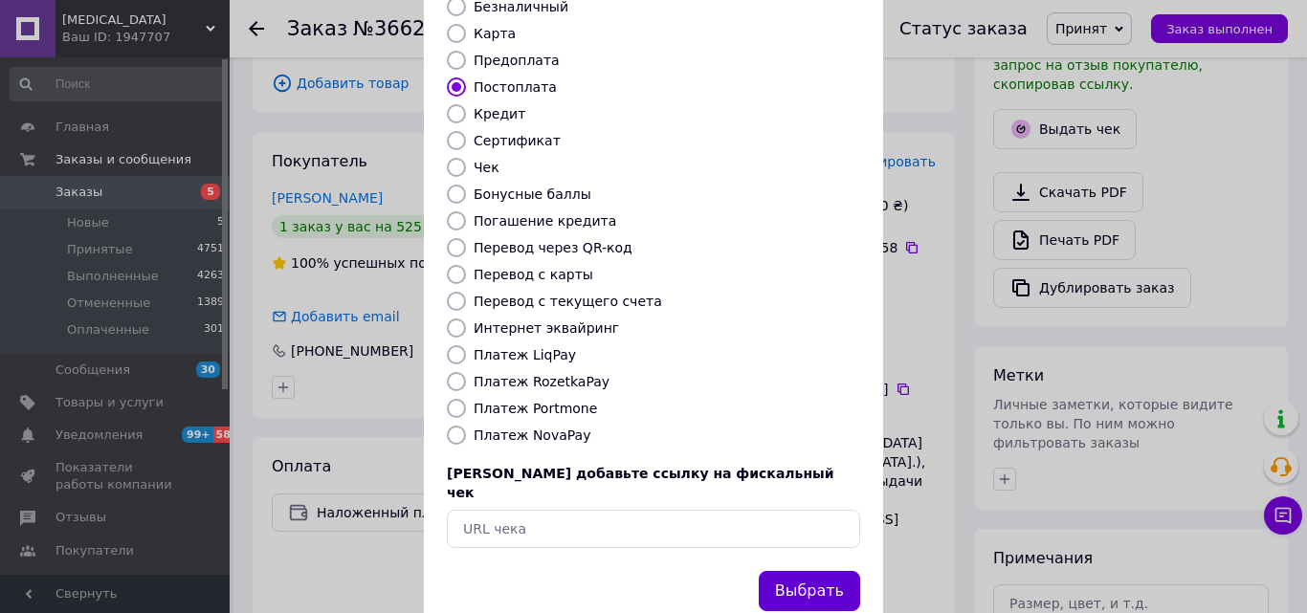
click at [786, 571] on button "Выбрать" at bounding box center [809, 591] width 101 height 41
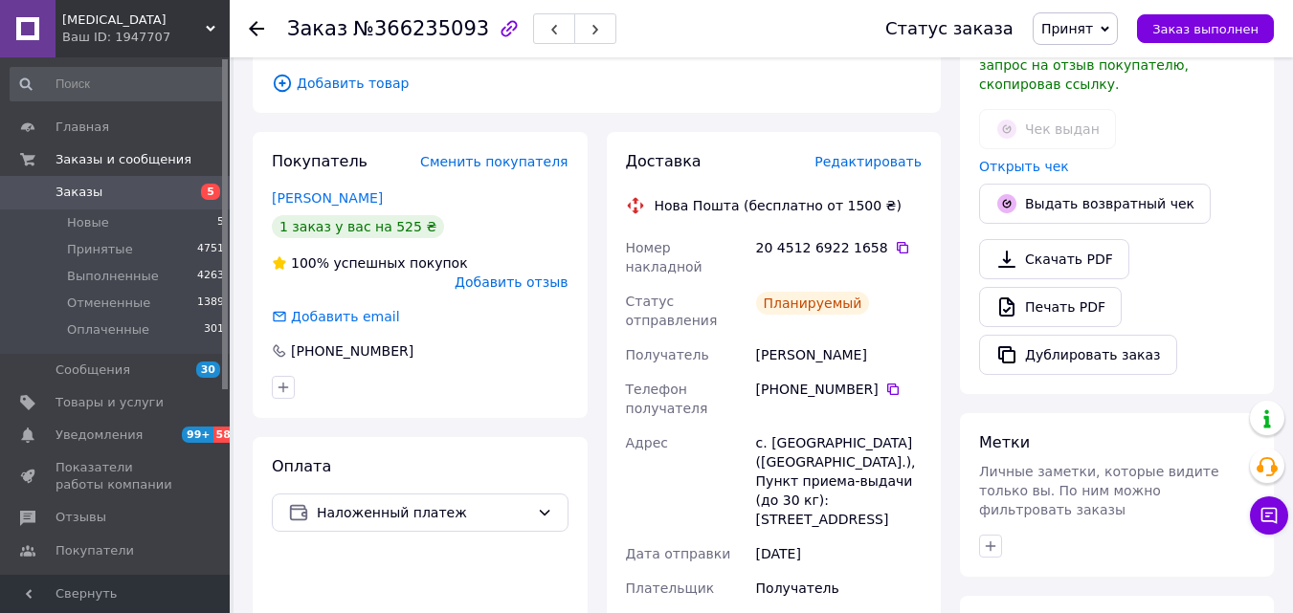
click at [260, 35] on icon at bounding box center [256, 28] width 15 height 15
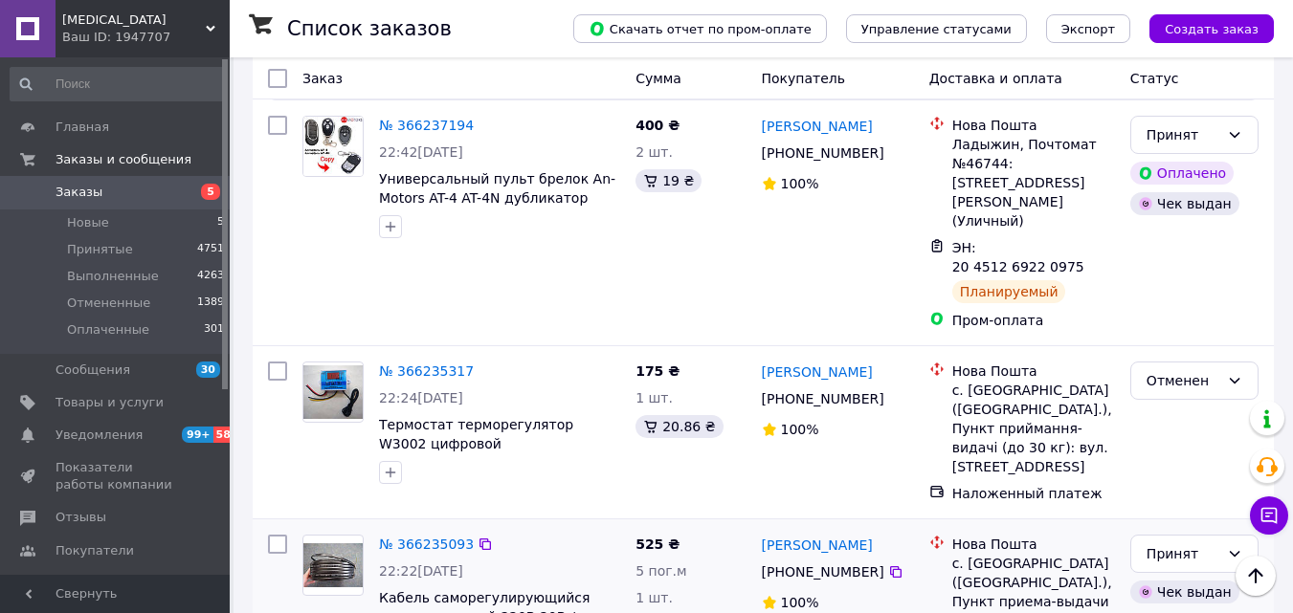
scroll to position [3802, 0]
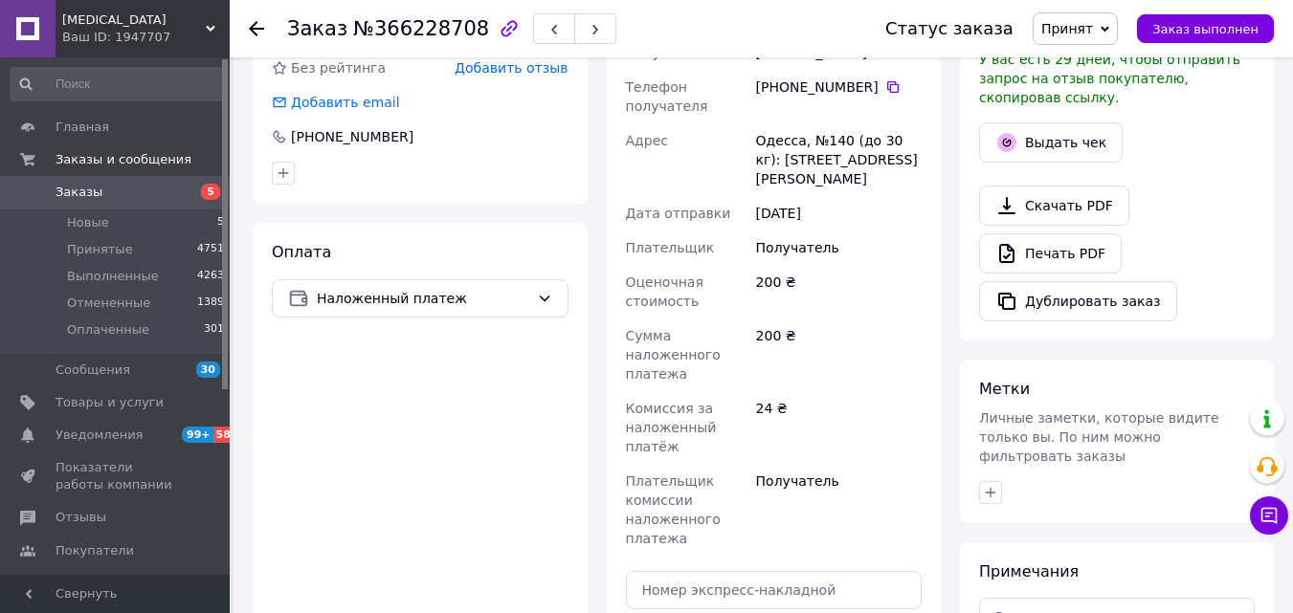
scroll to position [680, 0]
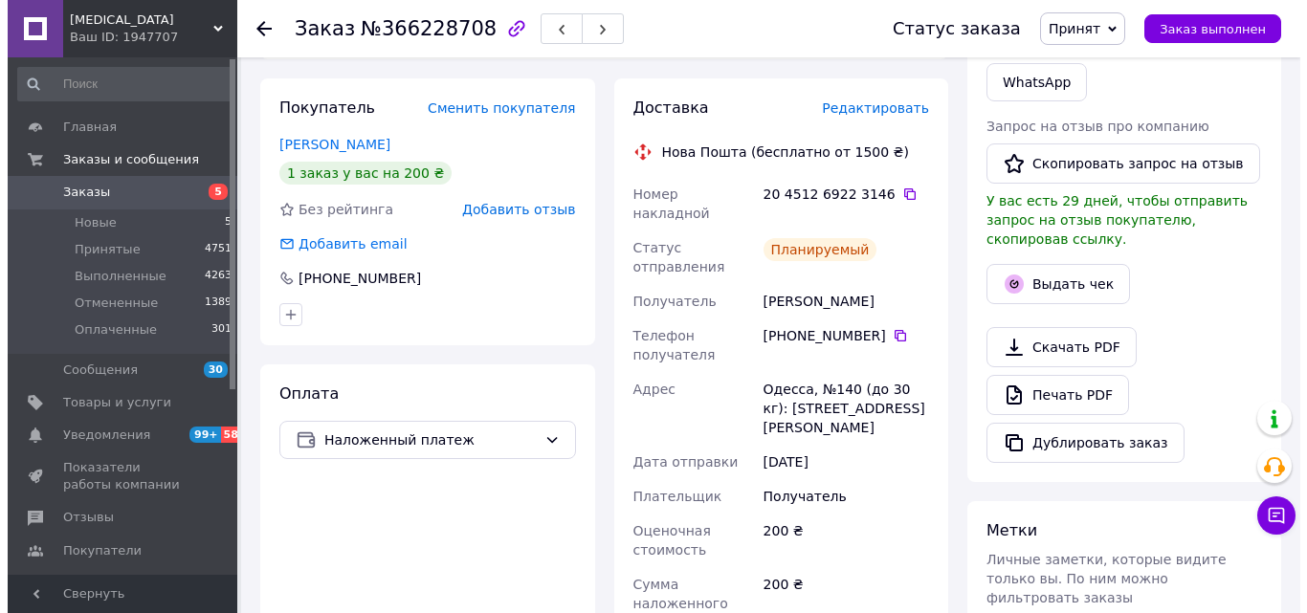
scroll to position [489, 0]
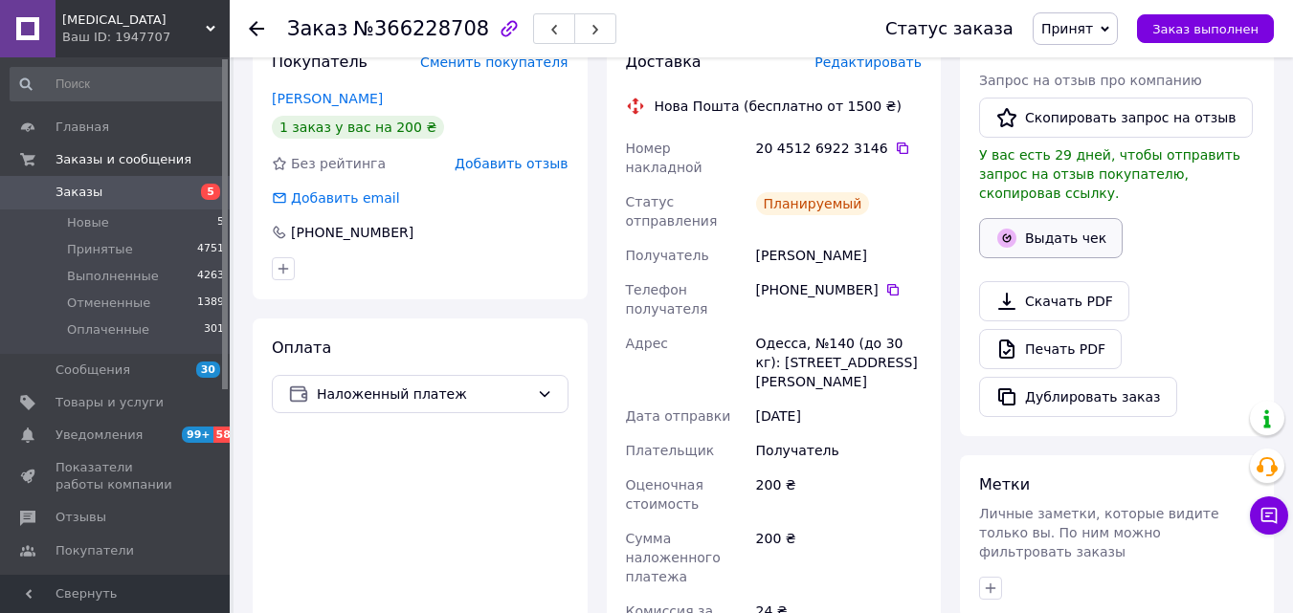
click at [1037, 224] on button "Выдать чек" at bounding box center [1051, 238] width 144 height 40
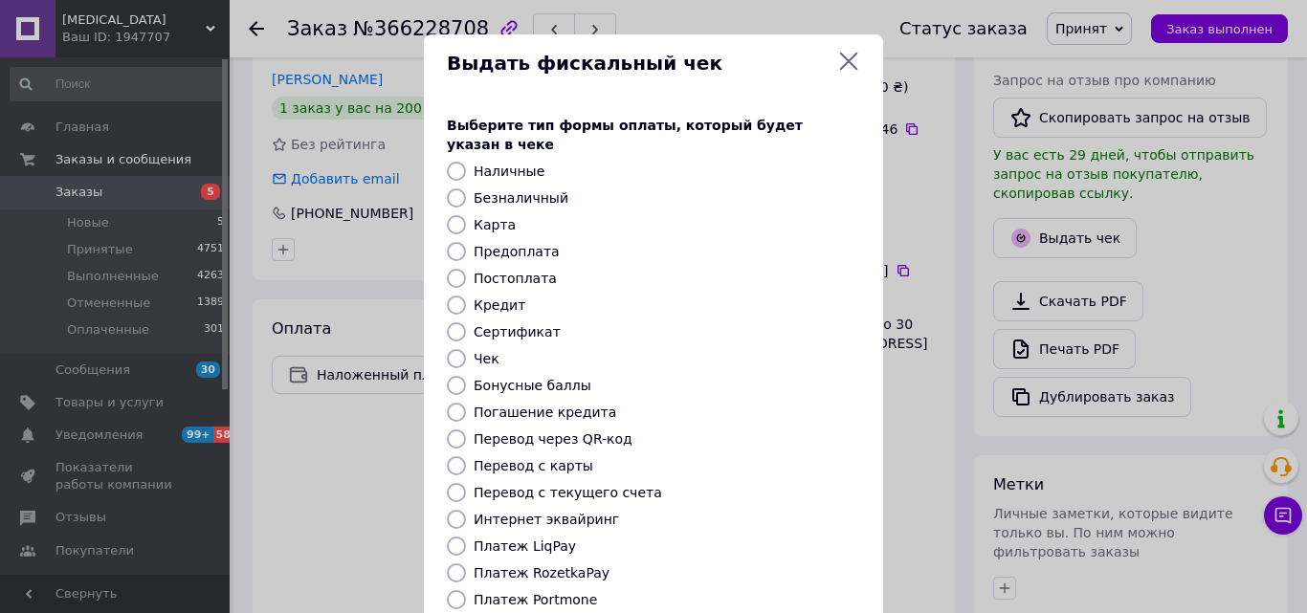
click at [524, 271] on label "Постоплата" at bounding box center [515, 278] width 83 height 15
click at [466, 269] on input "Постоплата" at bounding box center [456, 278] width 19 height 19
radio input "true"
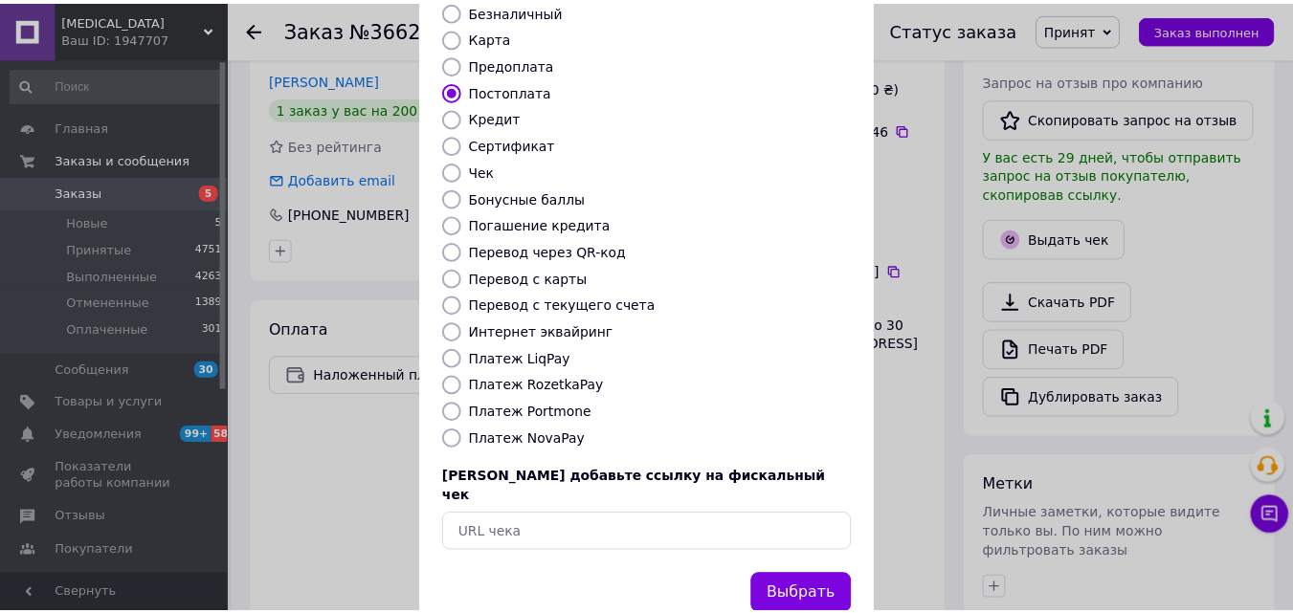
scroll to position [191, 0]
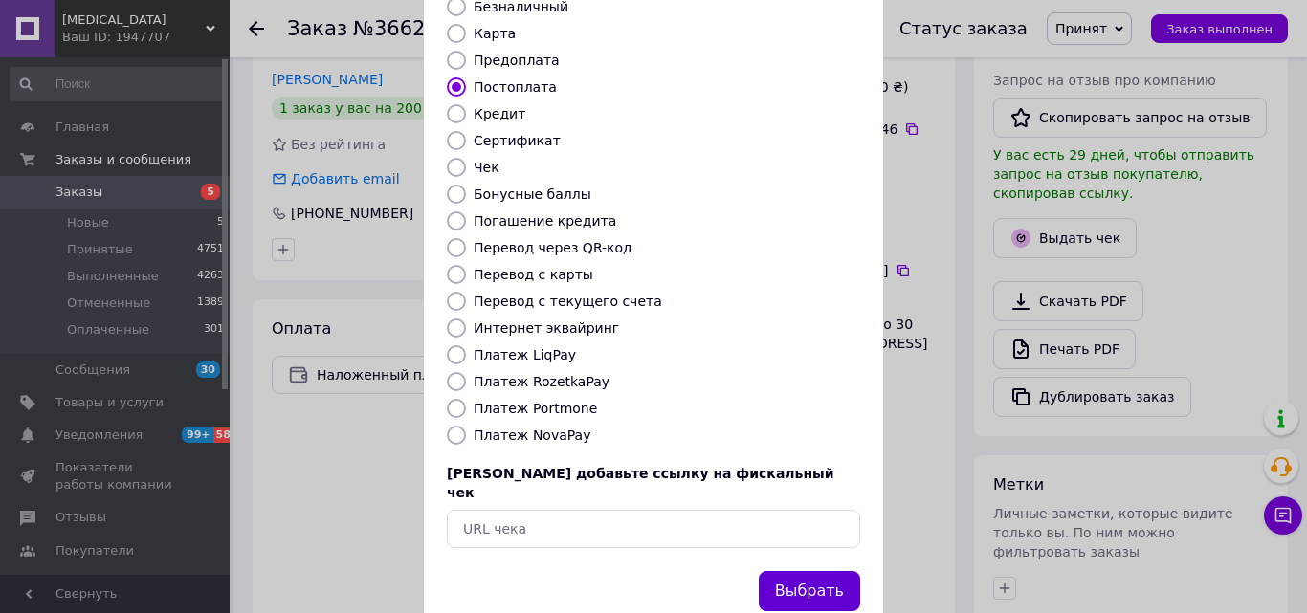
click at [782, 571] on button "Выбрать" at bounding box center [809, 591] width 101 height 41
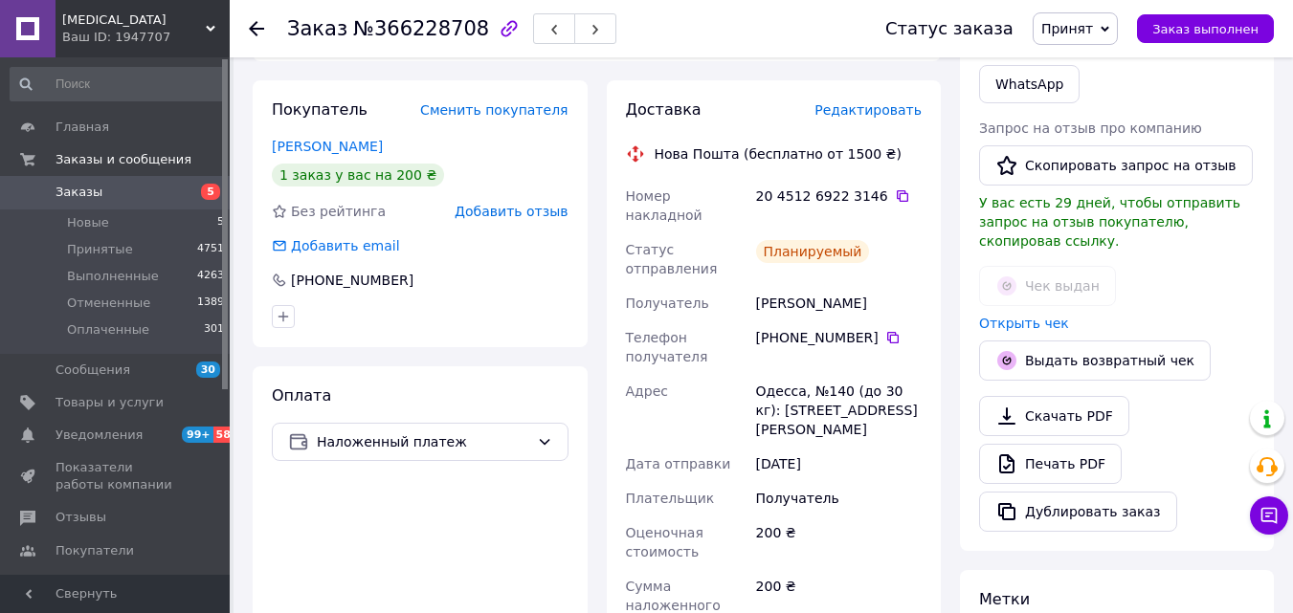
scroll to position [489, 0]
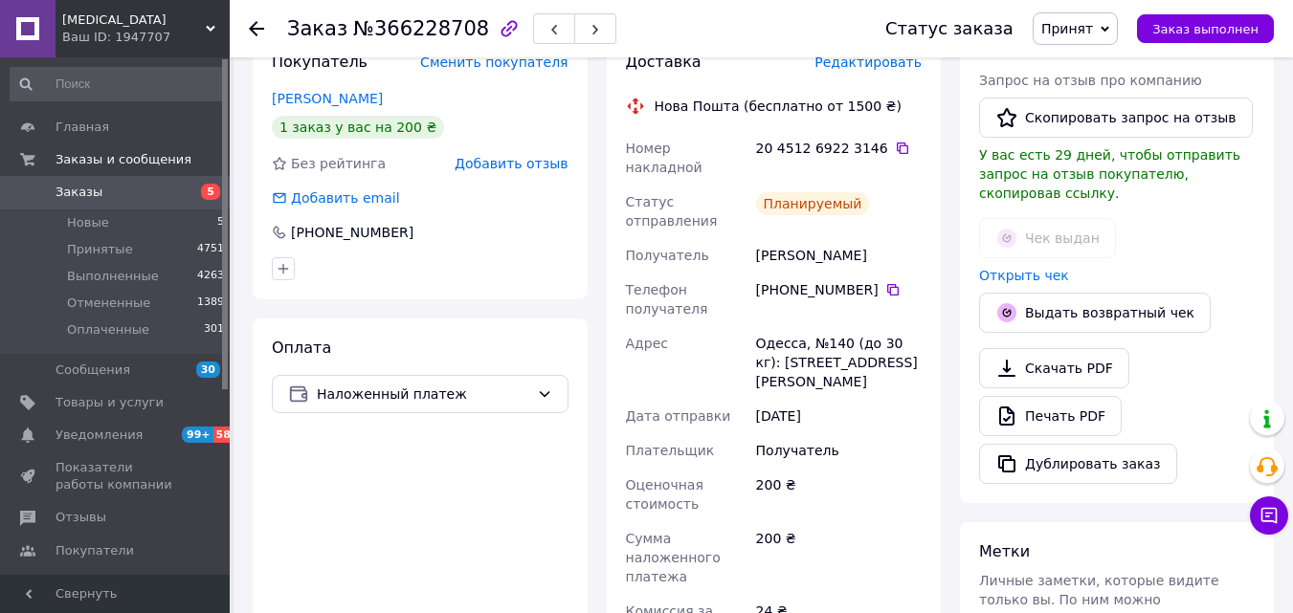
click at [256, 31] on icon at bounding box center [256, 28] width 15 height 15
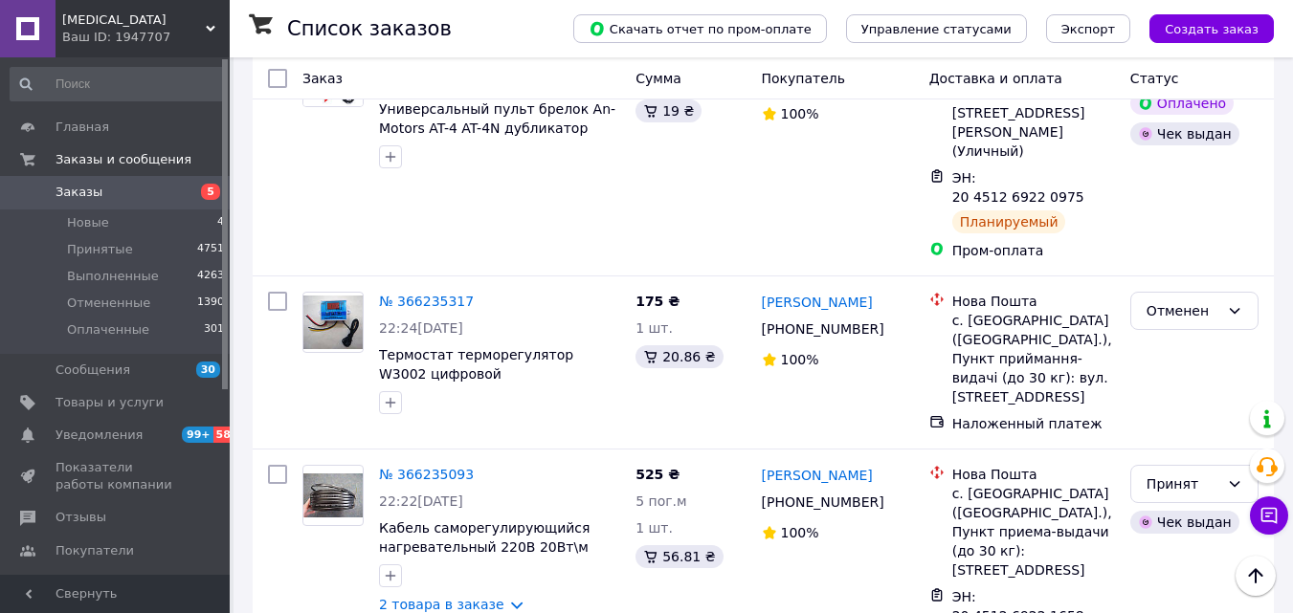
scroll to position [3855, 0]
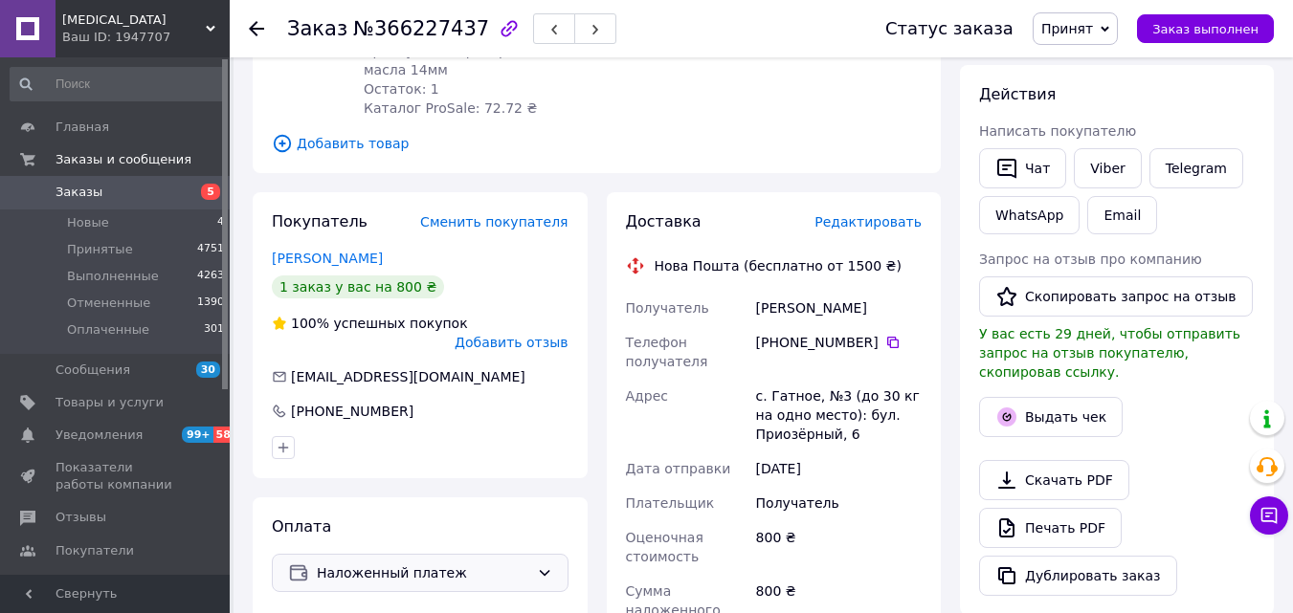
scroll to position [527, 0]
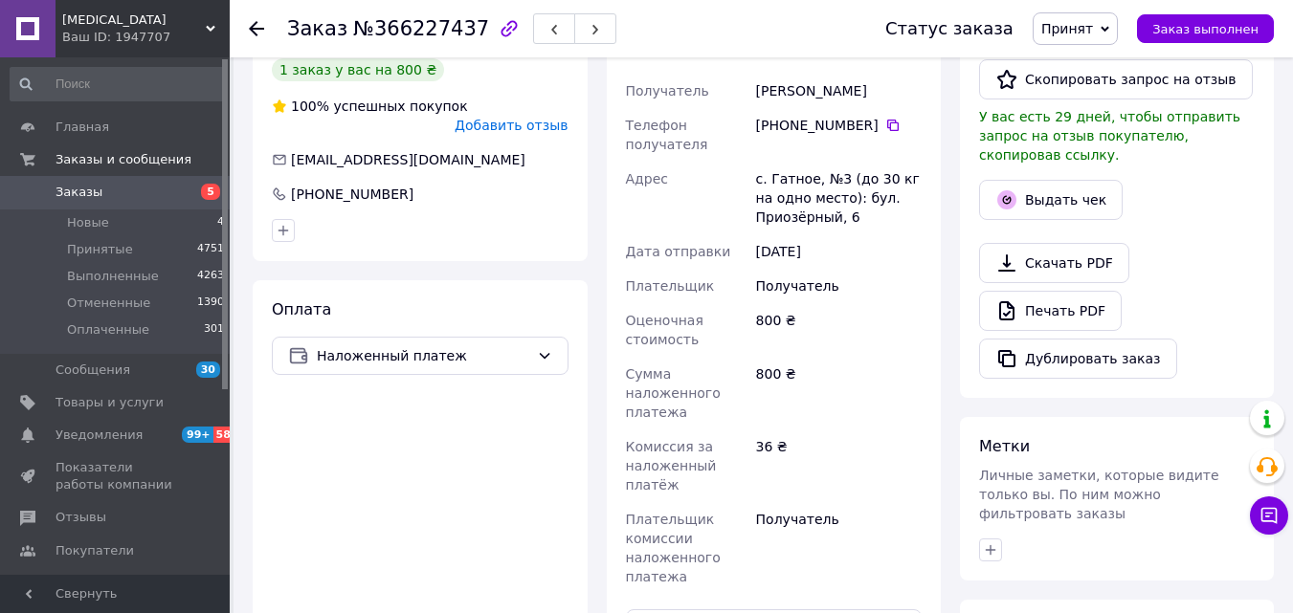
click at [251, 30] on use at bounding box center [256, 28] width 15 height 15
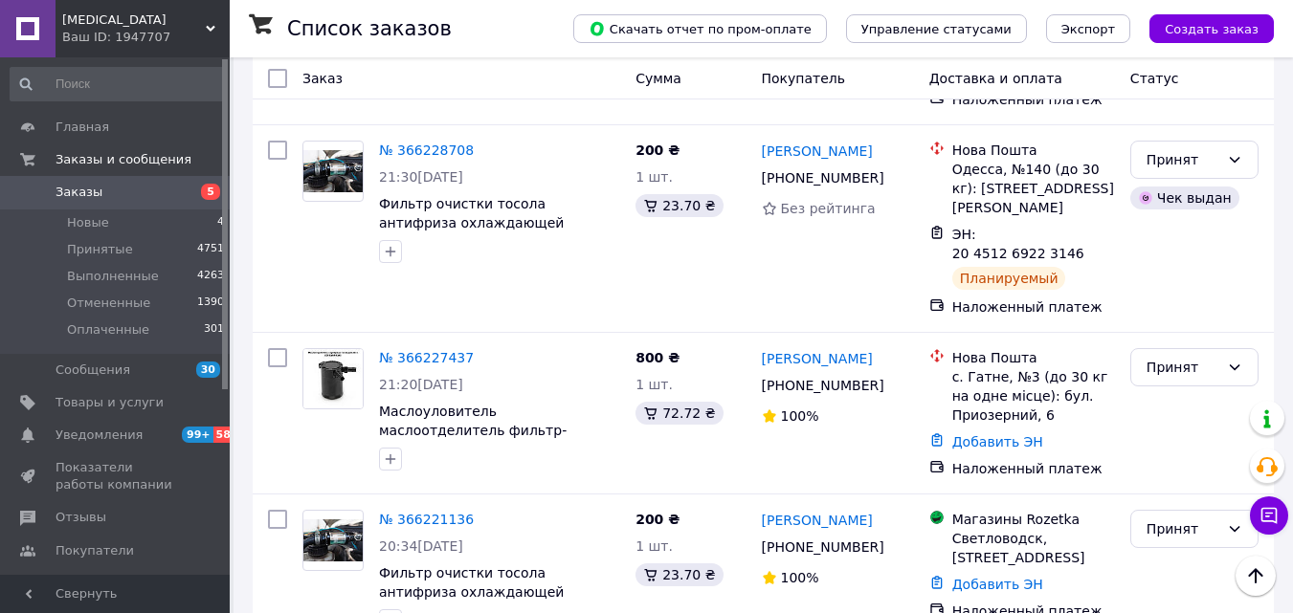
scroll to position [4234, 0]
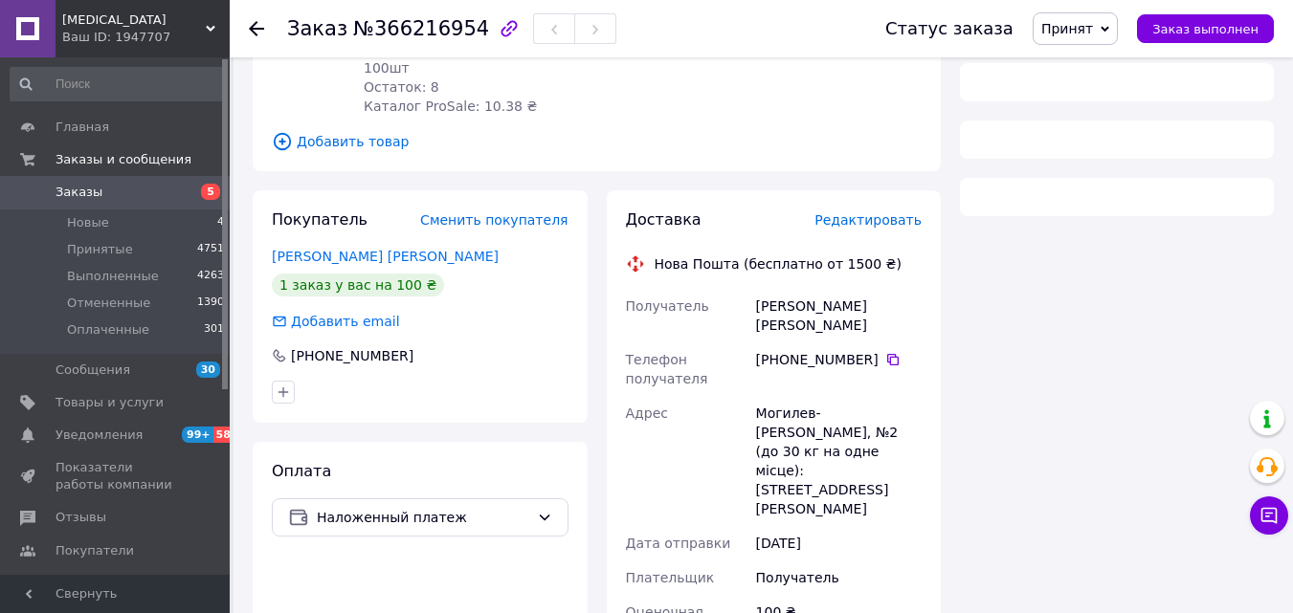
scroll to position [891, 0]
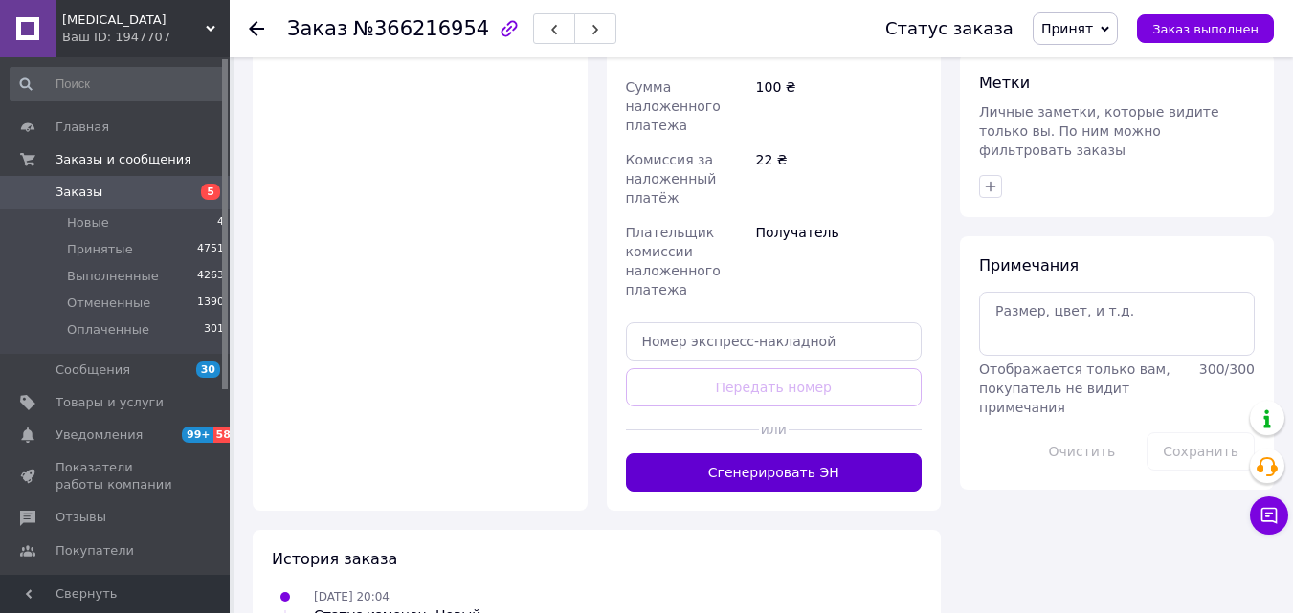
click at [753, 454] on button "Сгенерировать ЭН" at bounding box center [774, 473] width 297 height 38
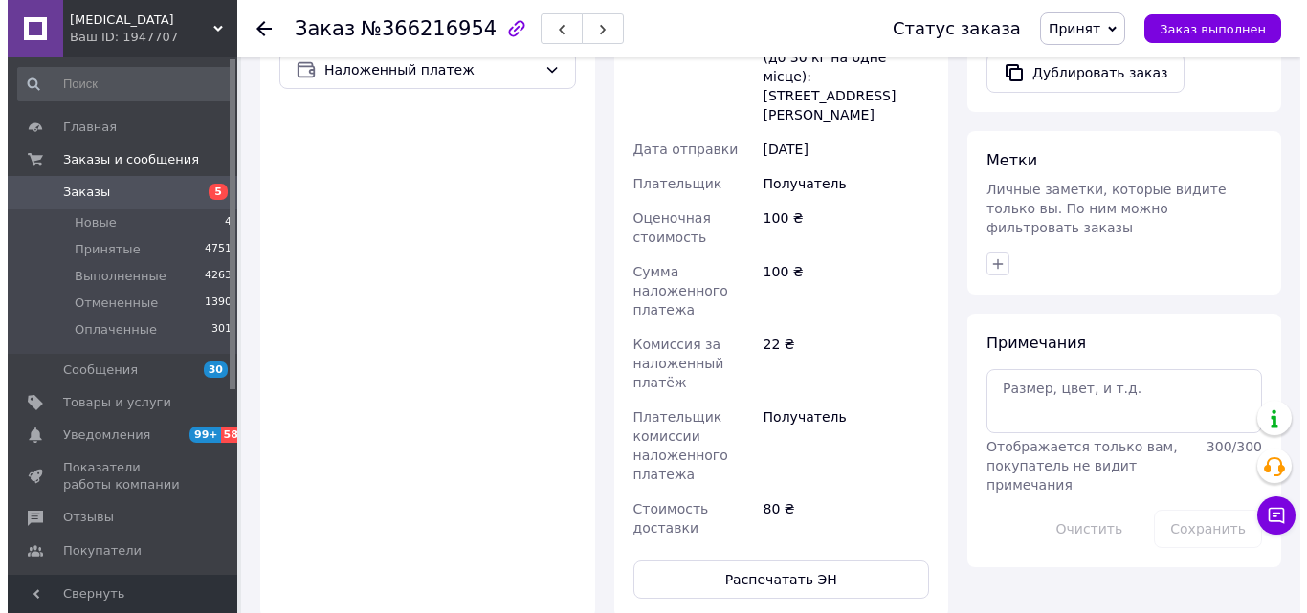
scroll to position [599, 0]
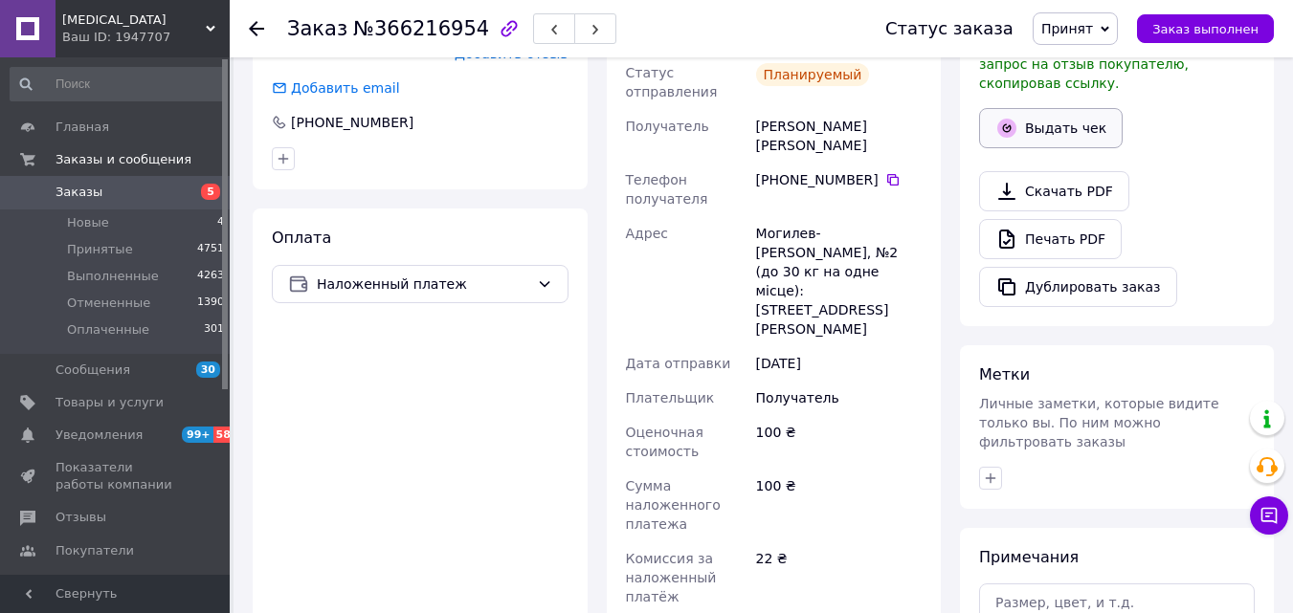
click at [1061, 109] on button "Выдать чек" at bounding box center [1051, 128] width 144 height 40
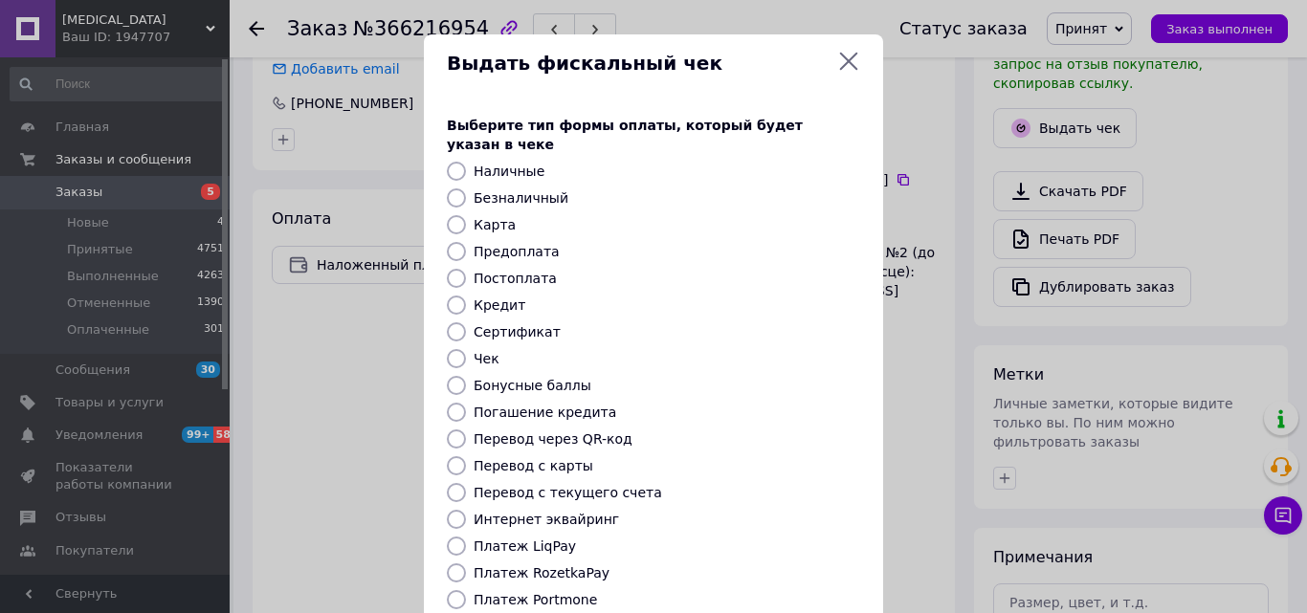
click at [507, 271] on label "Постоплата" at bounding box center [515, 278] width 83 height 15
click at [466, 269] on input "Постоплата" at bounding box center [456, 278] width 19 height 19
radio input "true"
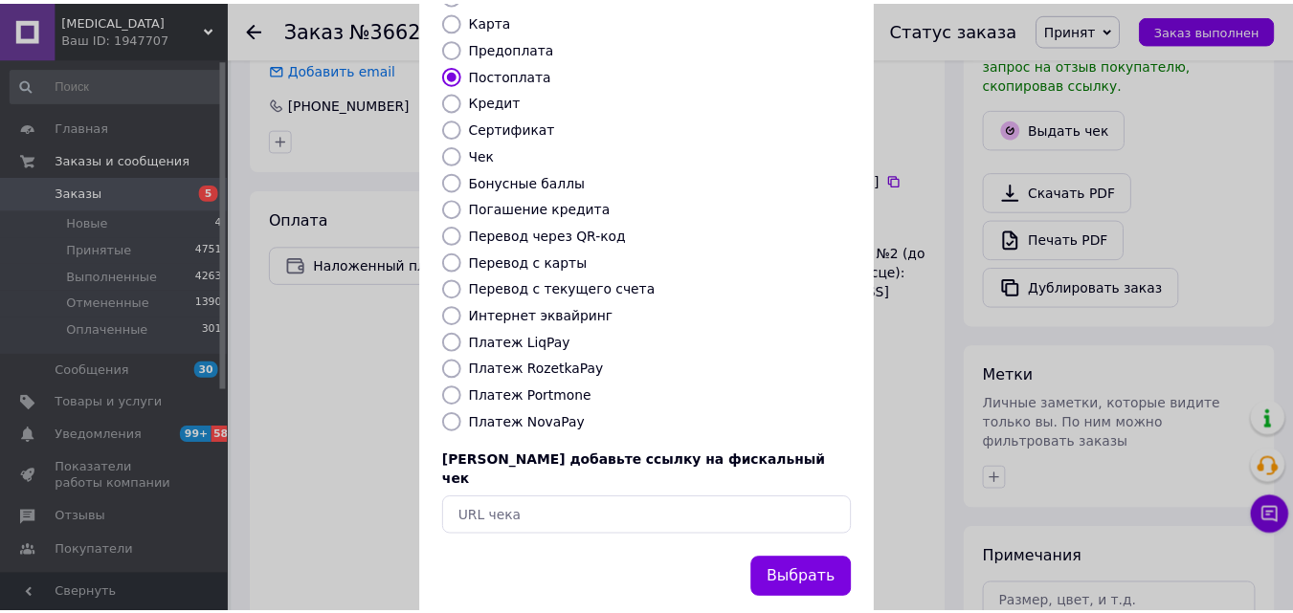
scroll to position [209, 0]
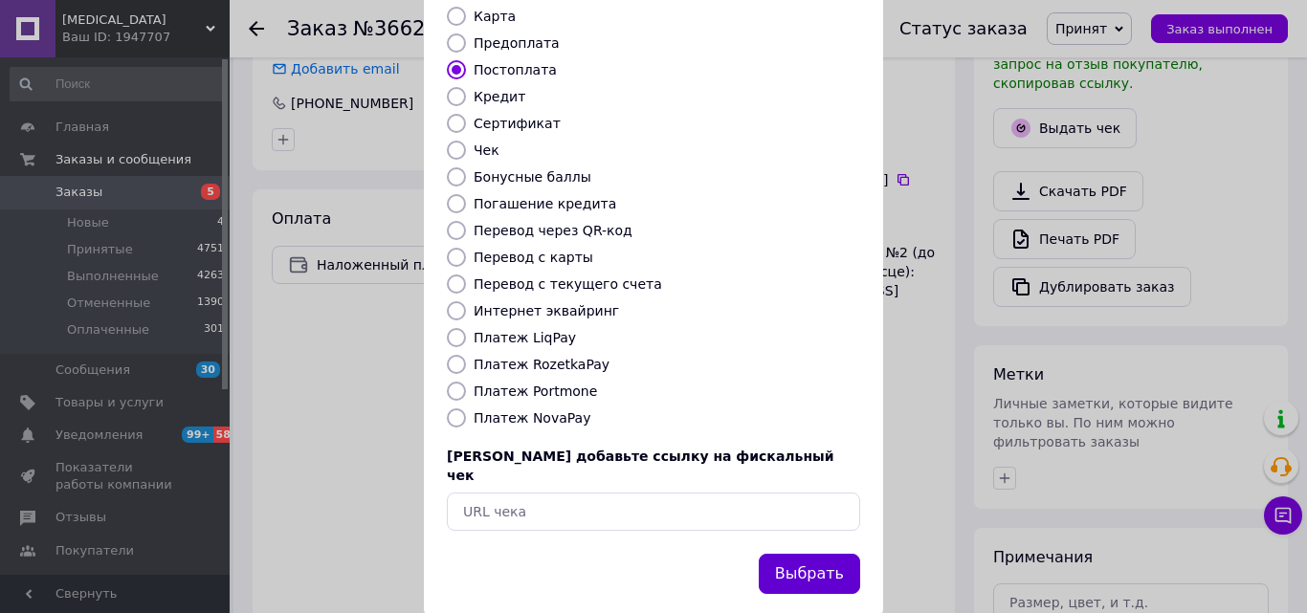
click at [808, 554] on button "Выбрать" at bounding box center [809, 574] width 101 height 41
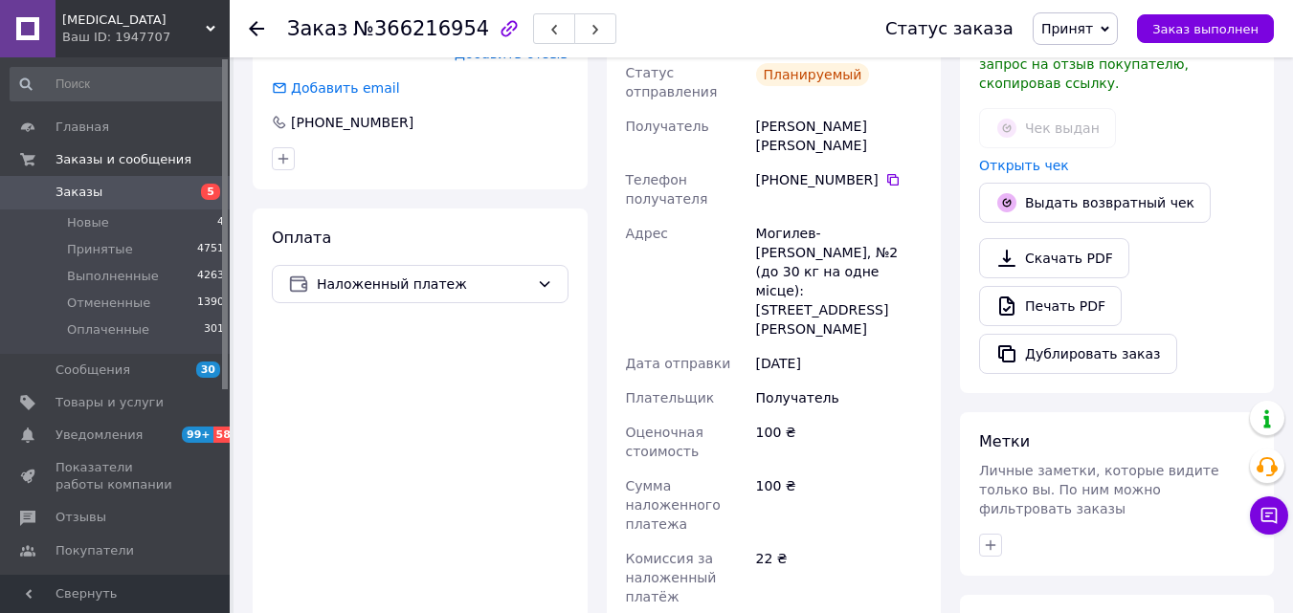
click at [259, 32] on icon at bounding box center [256, 28] width 15 height 15
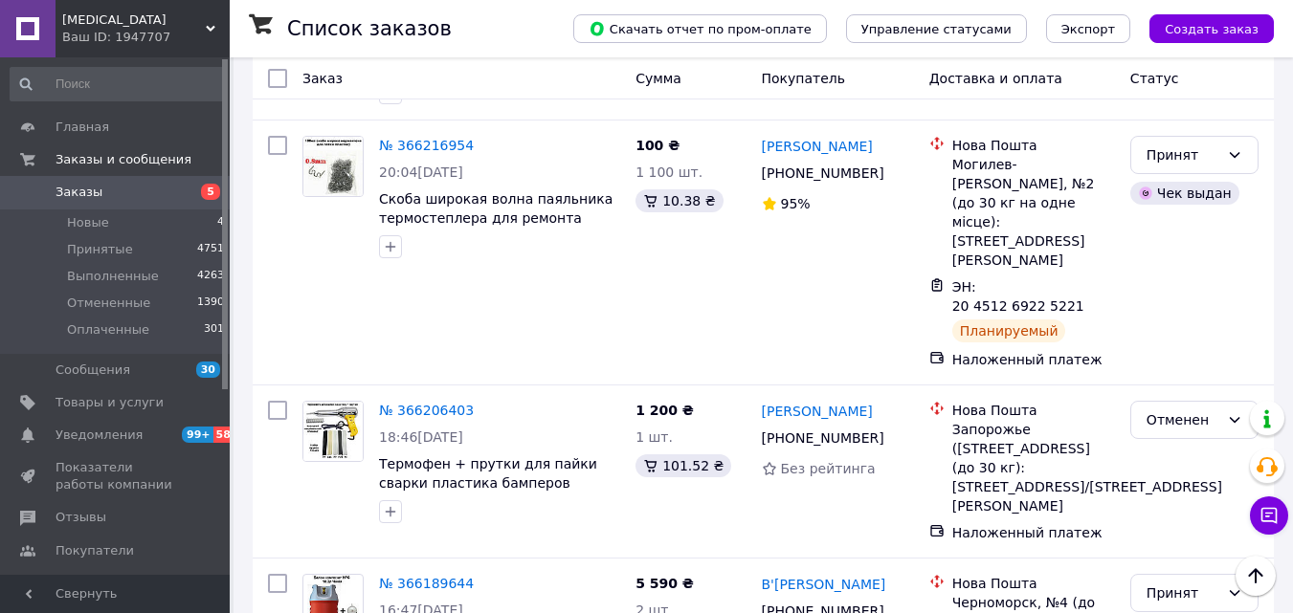
scroll to position [4813, 0]
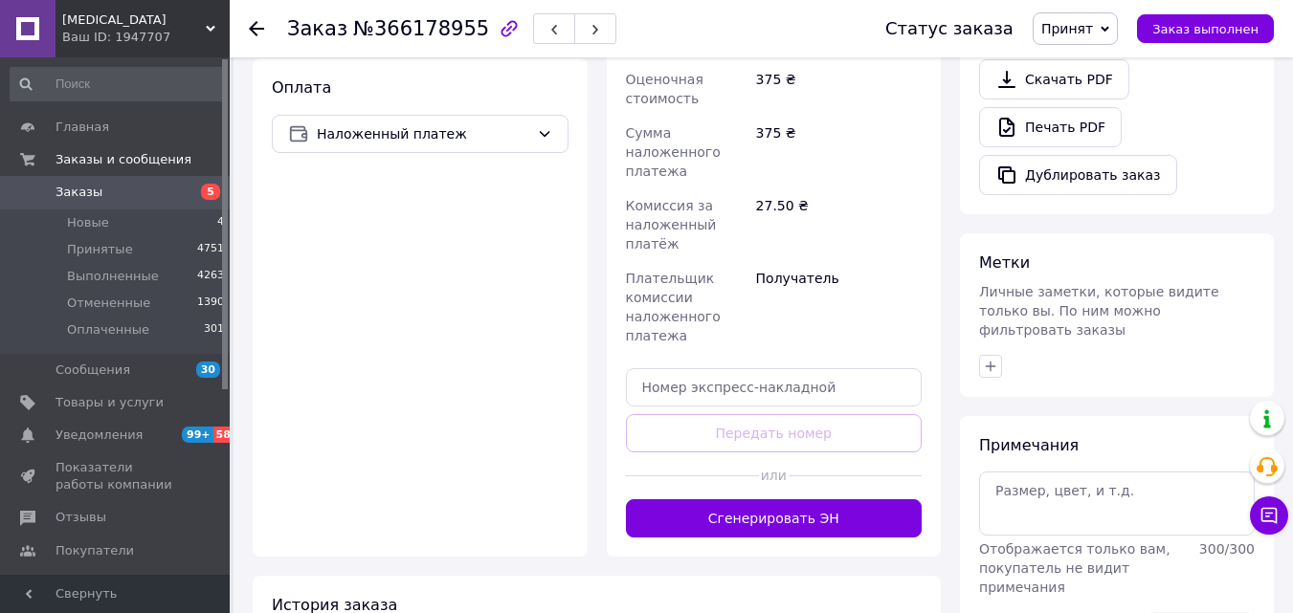
scroll to position [757, 0]
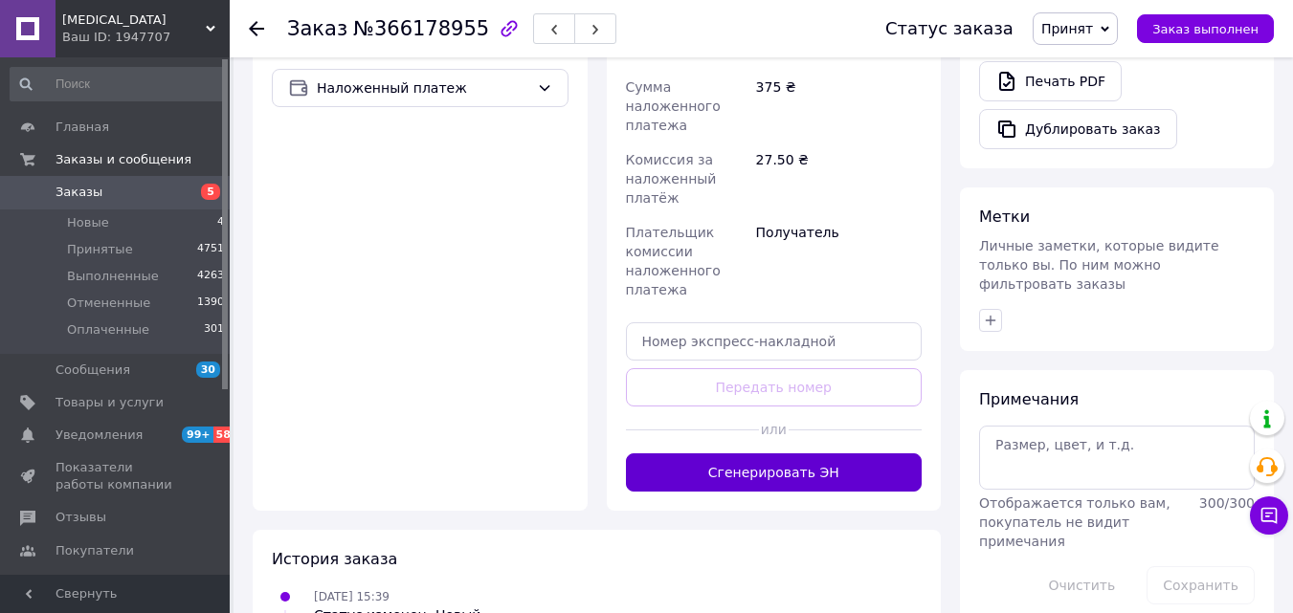
click at [724, 459] on button "Сгенерировать ЭН" at bounding box center [774, 473] width 297 height 38
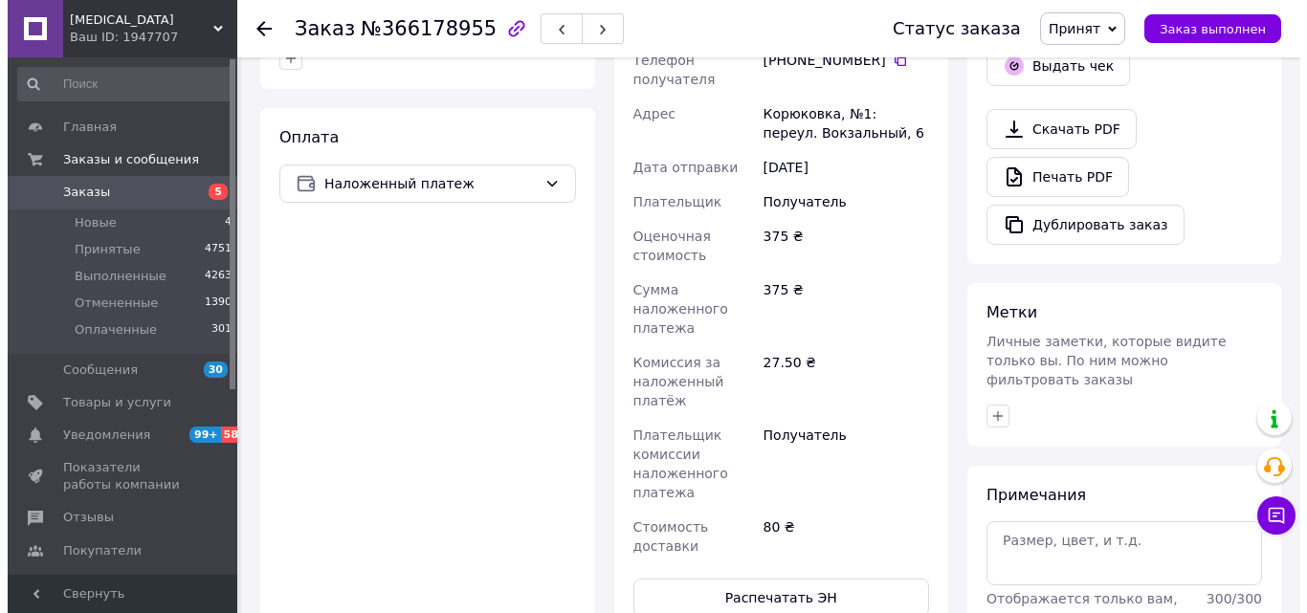
scroll to position [566, 0]
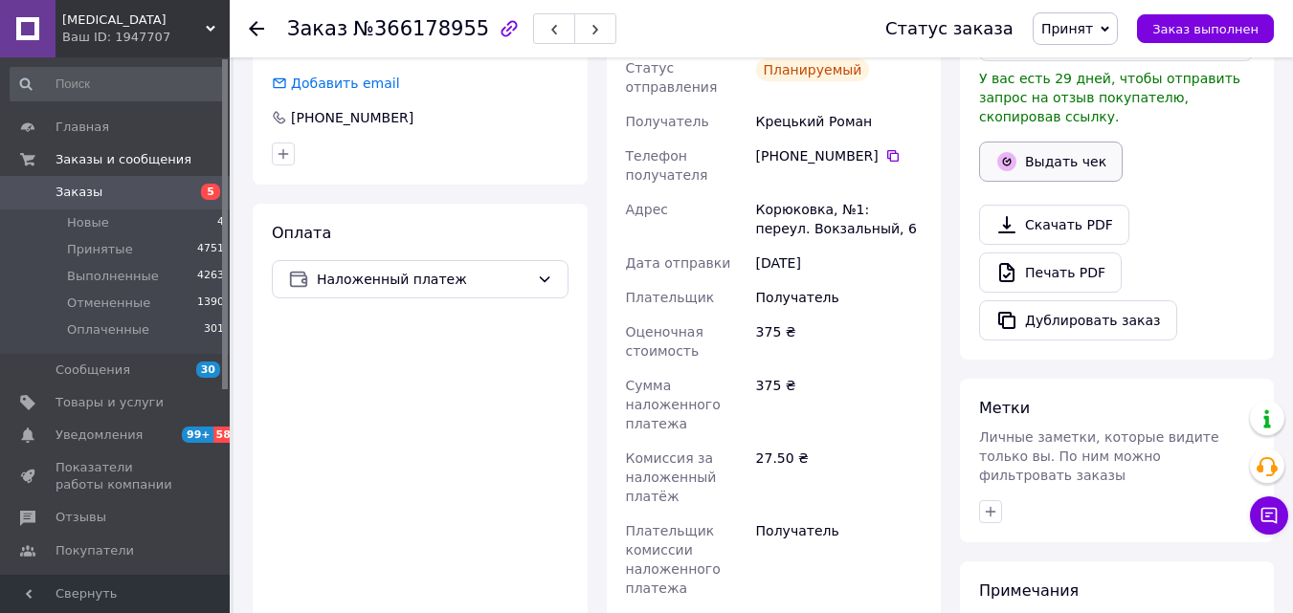
click at [1044, 143] on button "Выдать чек" at bounding box center [1051, 162] width 144 height 40
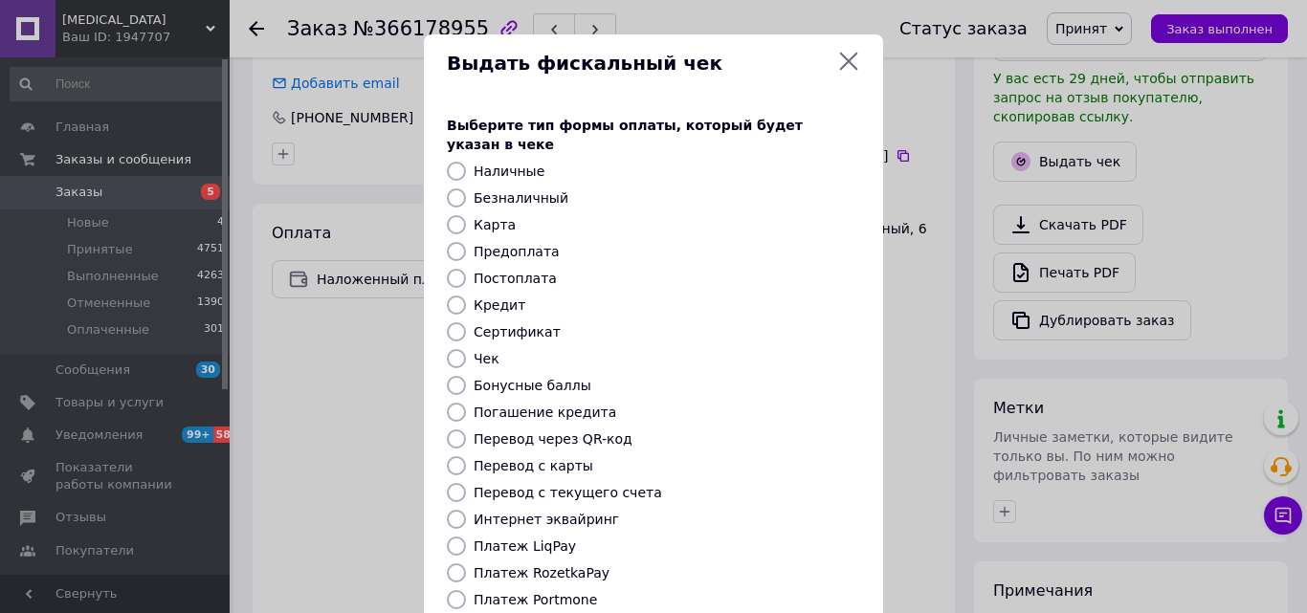
click at [514, 271] on label "Постоплата" at bounding box center [515, 278] width 83 height 15
click at [466, 269] on input "Постоплата" at bounding box center [456, 278] width 19 height 19
radio input "true"
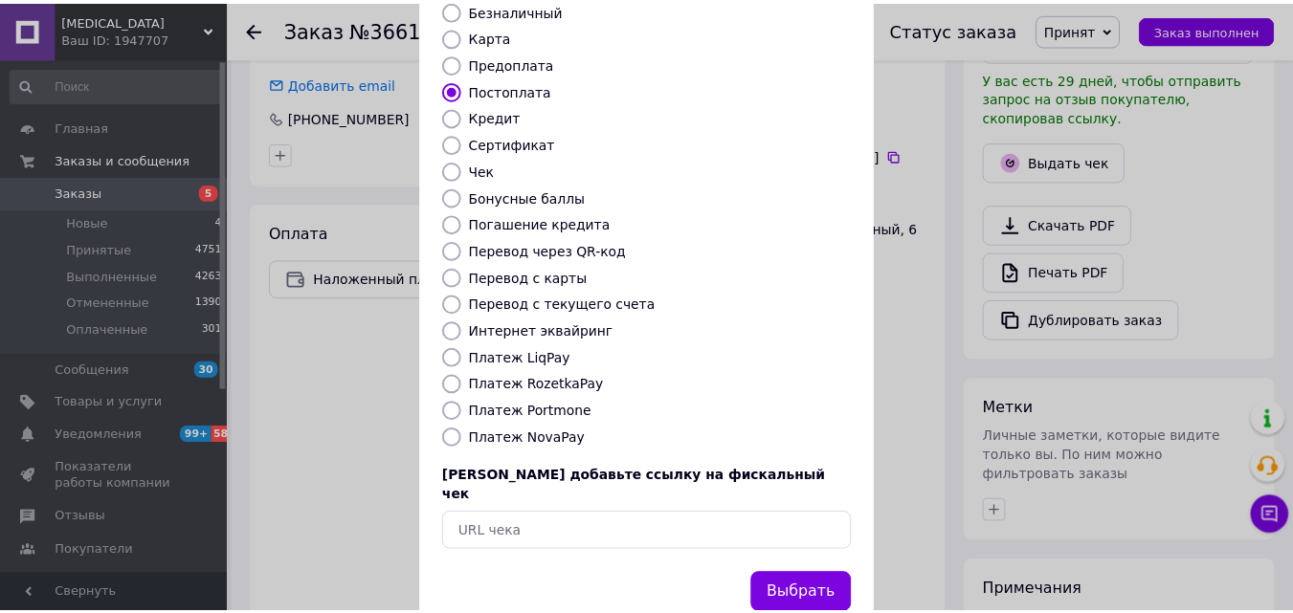
scroll to position [209, 0]
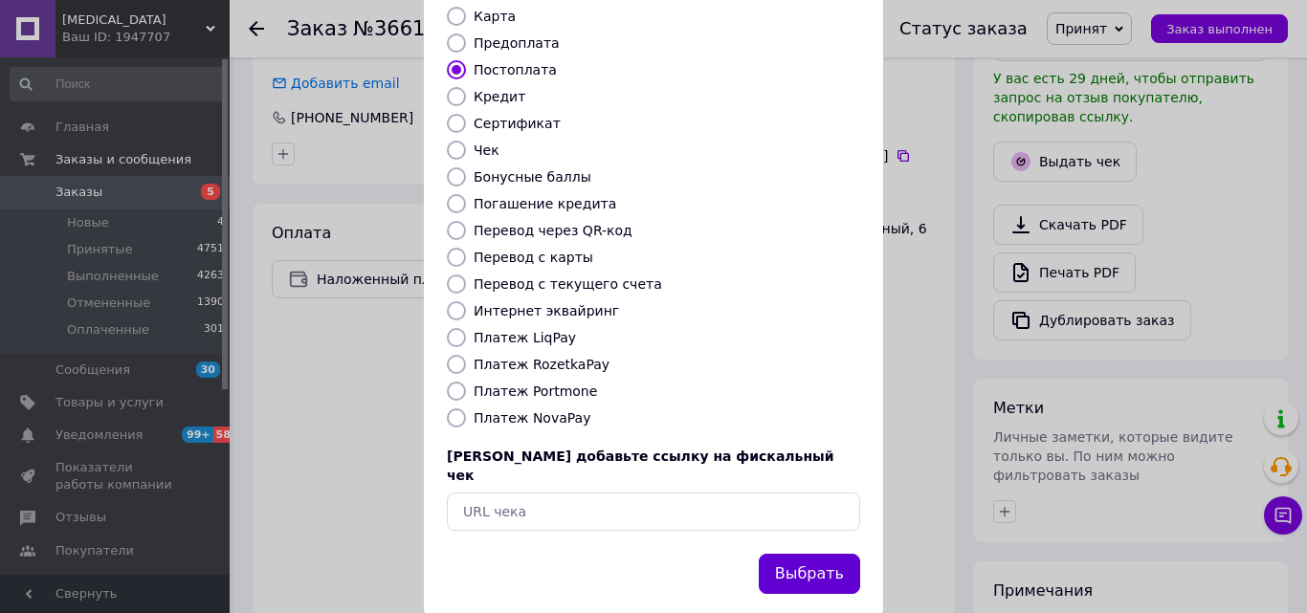
click at [800, 554] on button "Выбрать" at bounding box center [809, 574] width 101 height 41
